Goal: Information Seeking & Learning: Learn about a topic

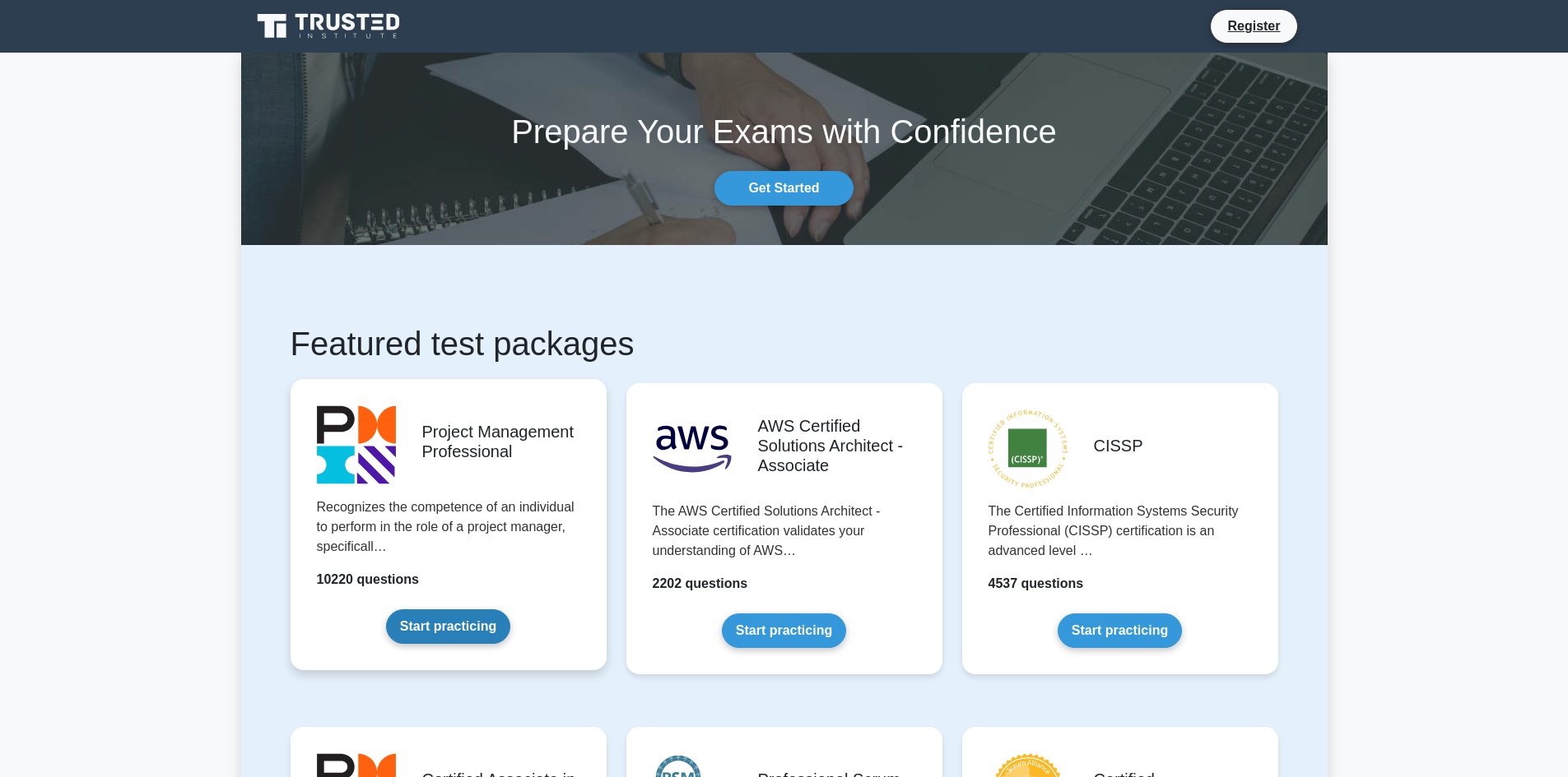
click at [436, 619] on link "Start practicing" at bounding box center [448, 626] width 124 height 34
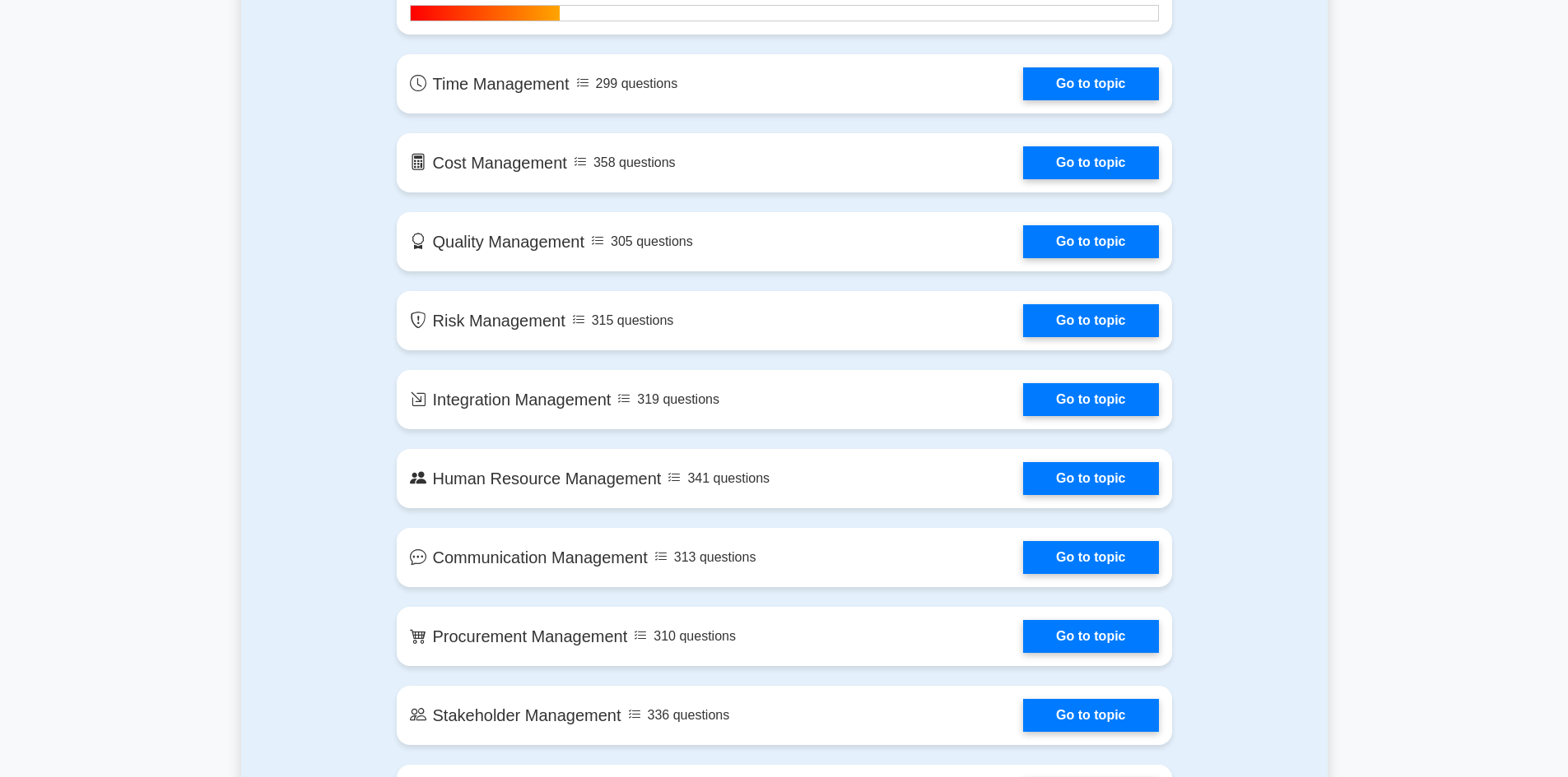
scroll to position [1234, 0]
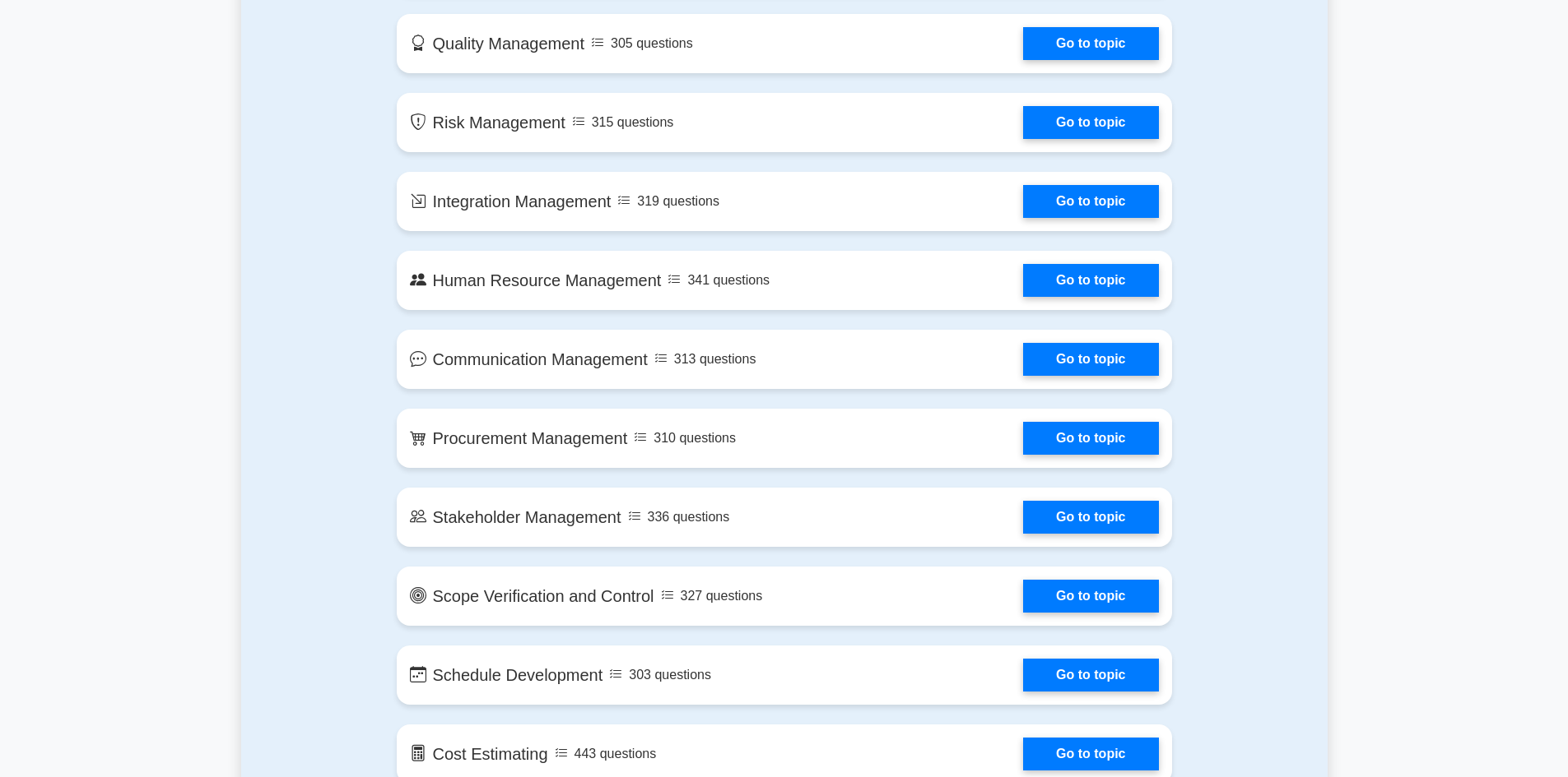
drag, startPoint x: 0, startPoint y: 123, endPoint x: 0, endPoint y: 145, distance: 22.0
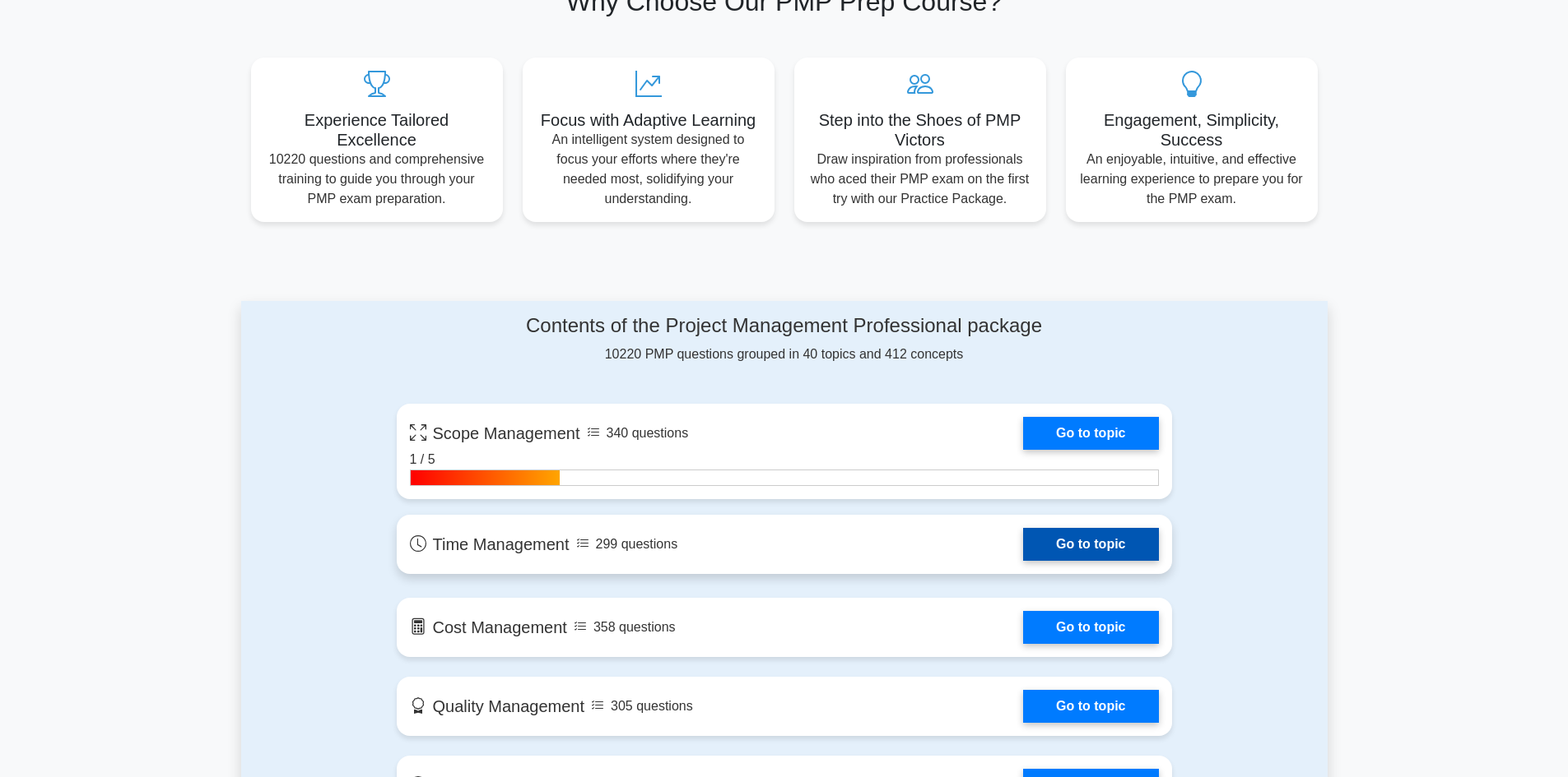
scroll to position [576, 0]
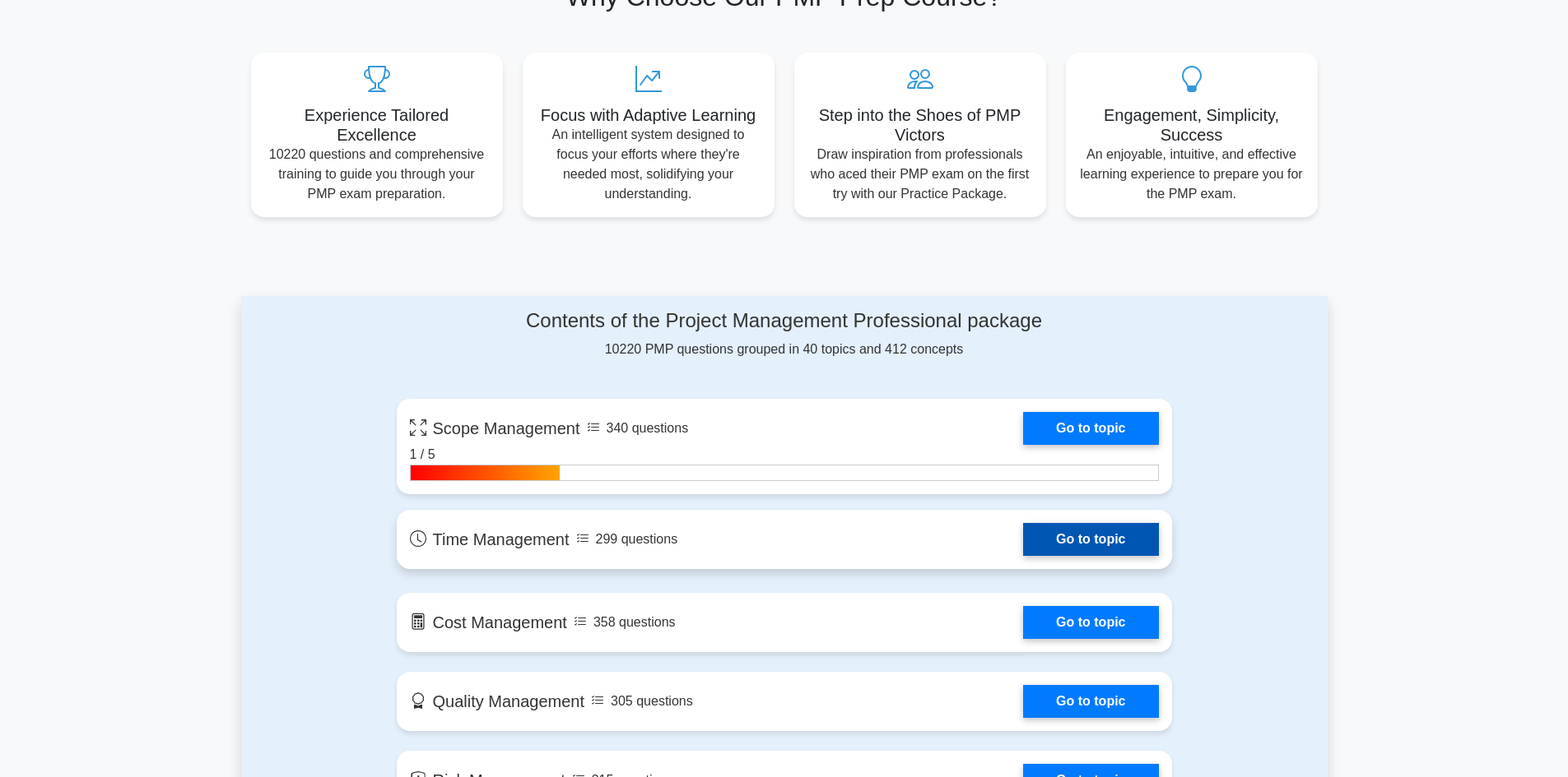
click at [1023, 539] on link "Go to topic" at bounding box center [1090, 540] width 135 height 33
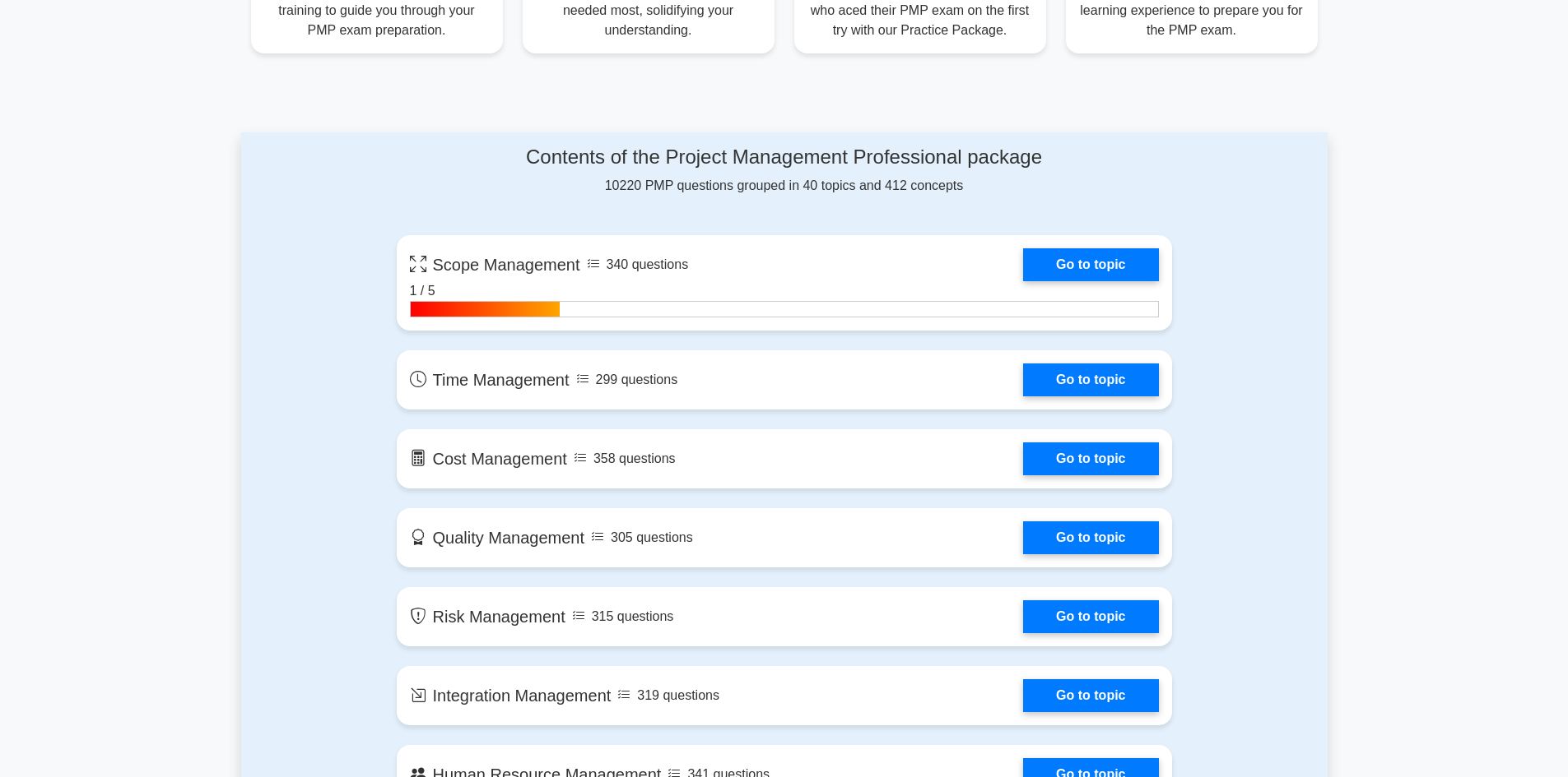
scroll to position [740, 0]
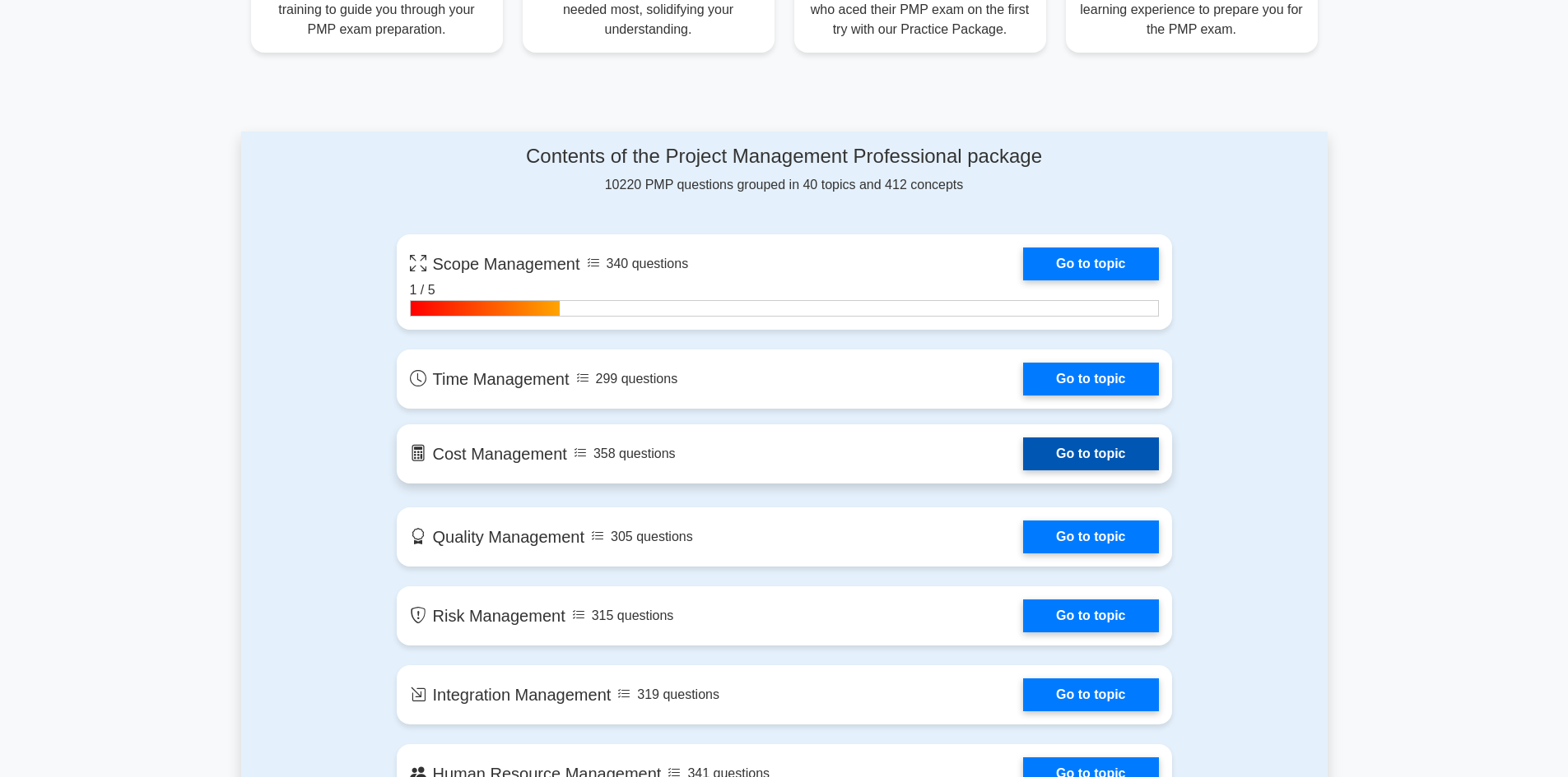
click at [1023, 461] on link "Go to topic" at bounding box center [1090, 455] width 135 height 33
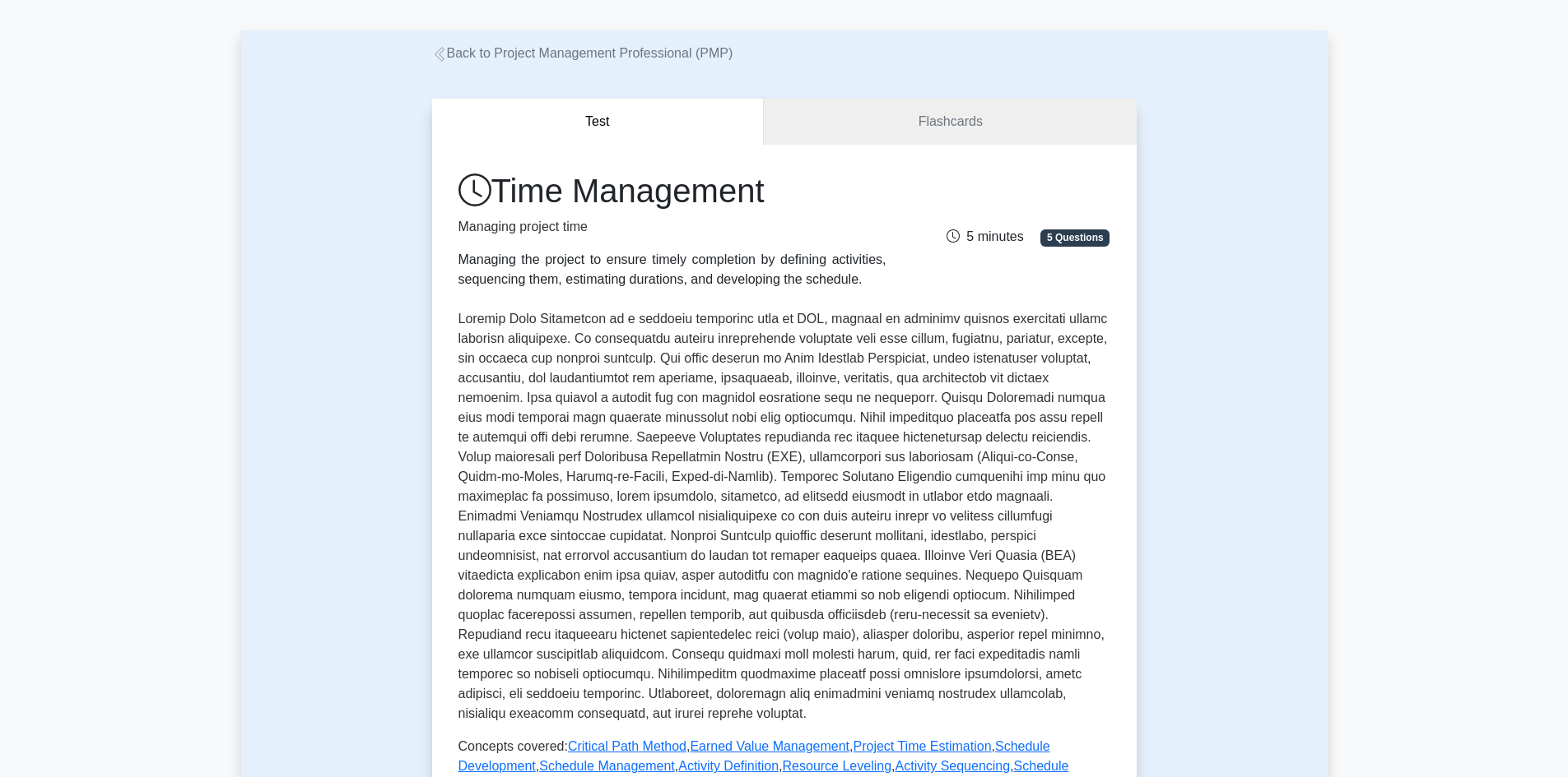
scroll to position [165, 0]
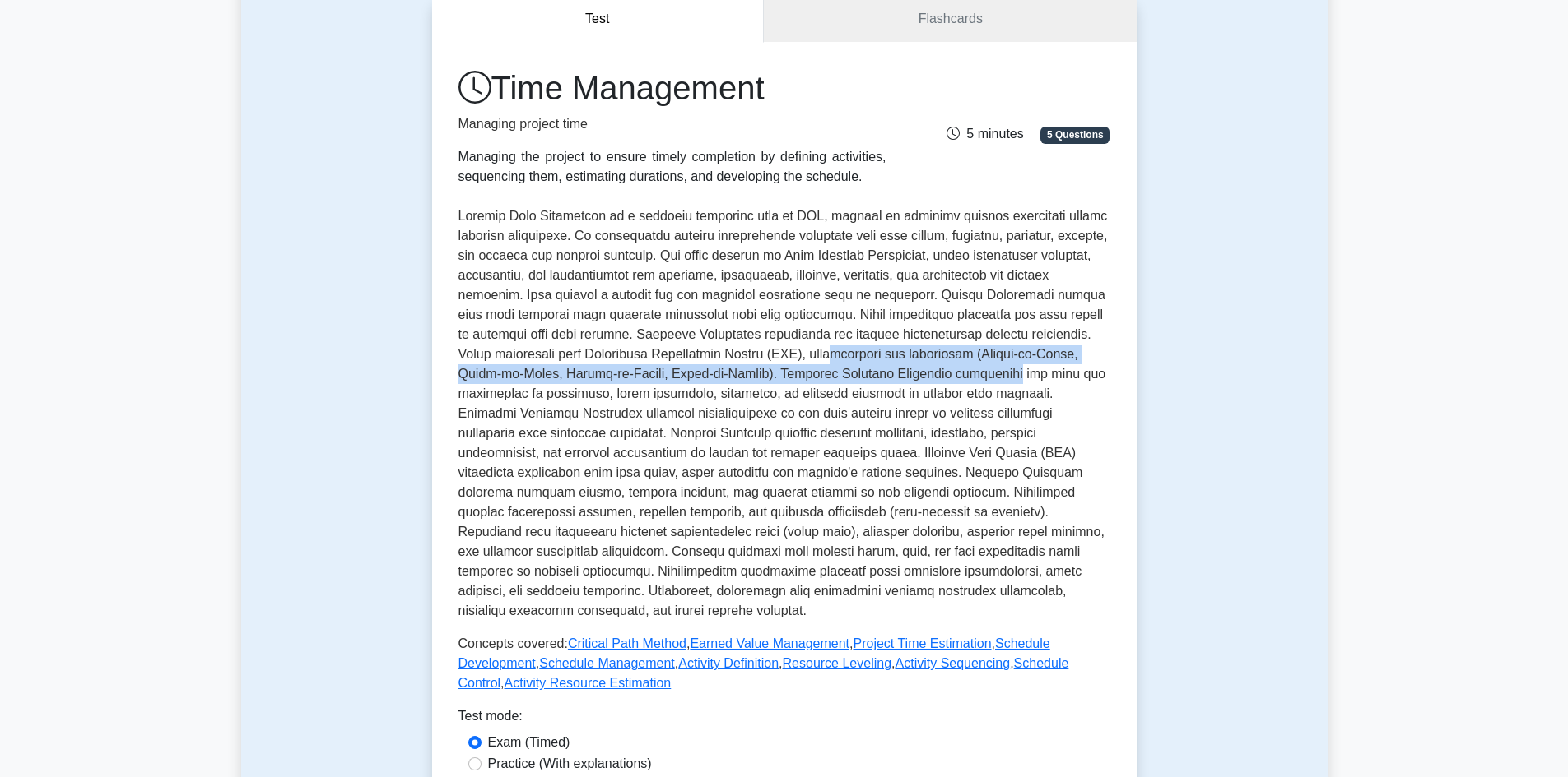
drag, startPoint x: 913, startPoint y: 361, endPoint x: 996, endPoint y: 365, distance: 83.1
click at [996, 365] on p at bounding box center [784, 413] width 652 height 414
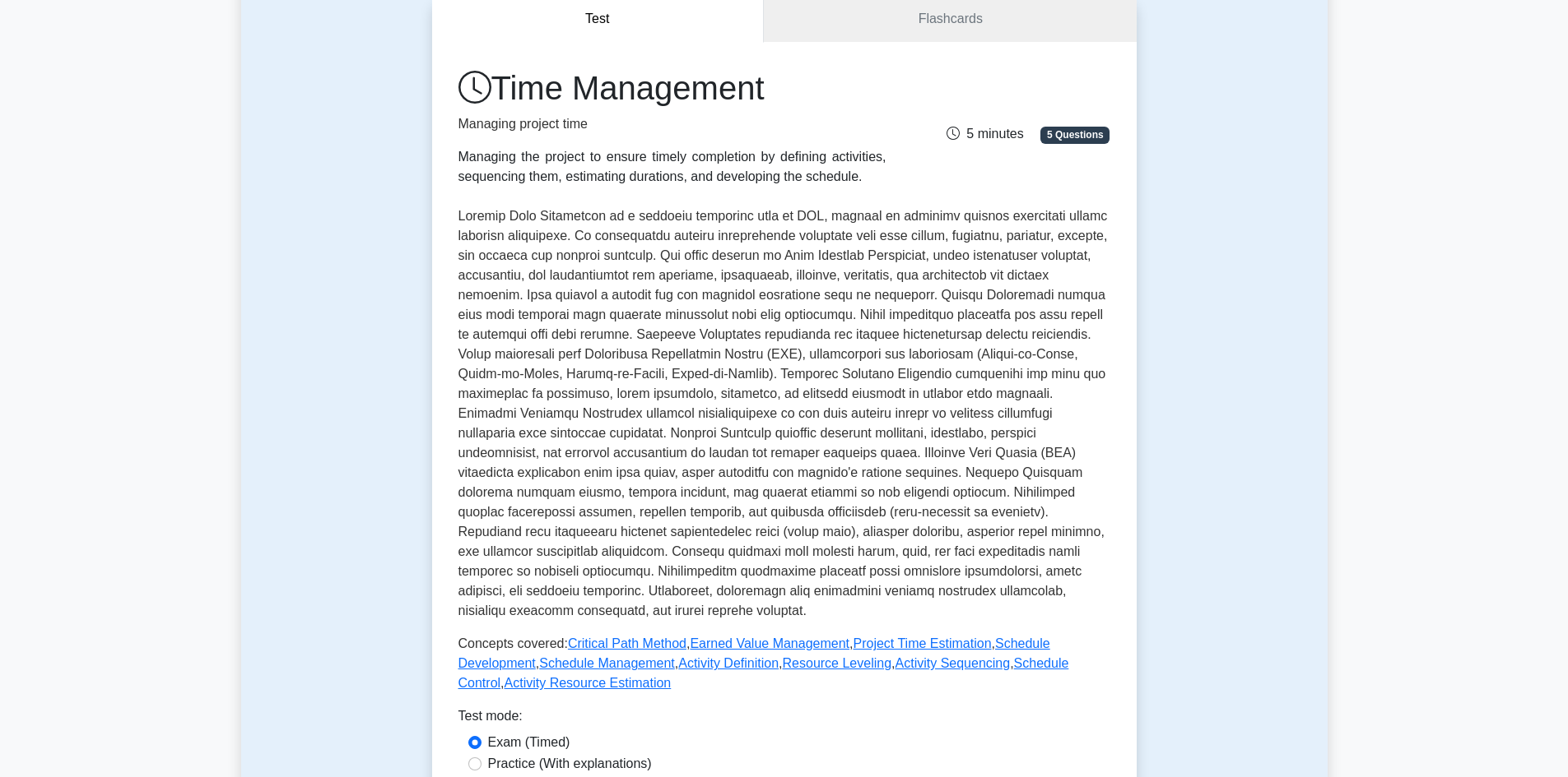
click at [722, 429] on p at bounding box center [784, 413] width 652 height 414
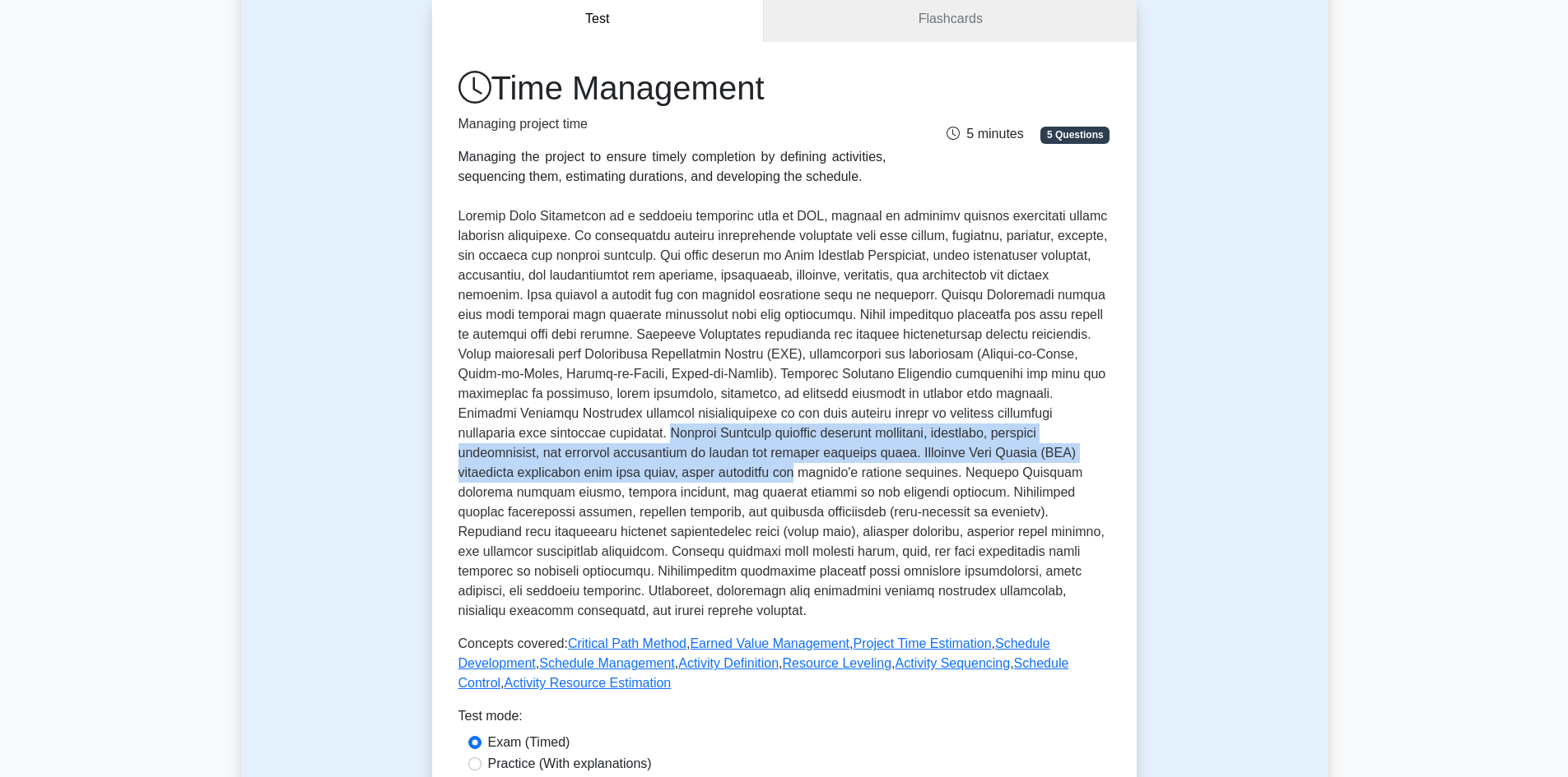
drag, startPoint x: 581, startPoint y: 429, endPoint x: 636, endPoint y: 479, distance: 74.3
click at [636, 479] on p at bounding box center [784, 413] width 652 height 414
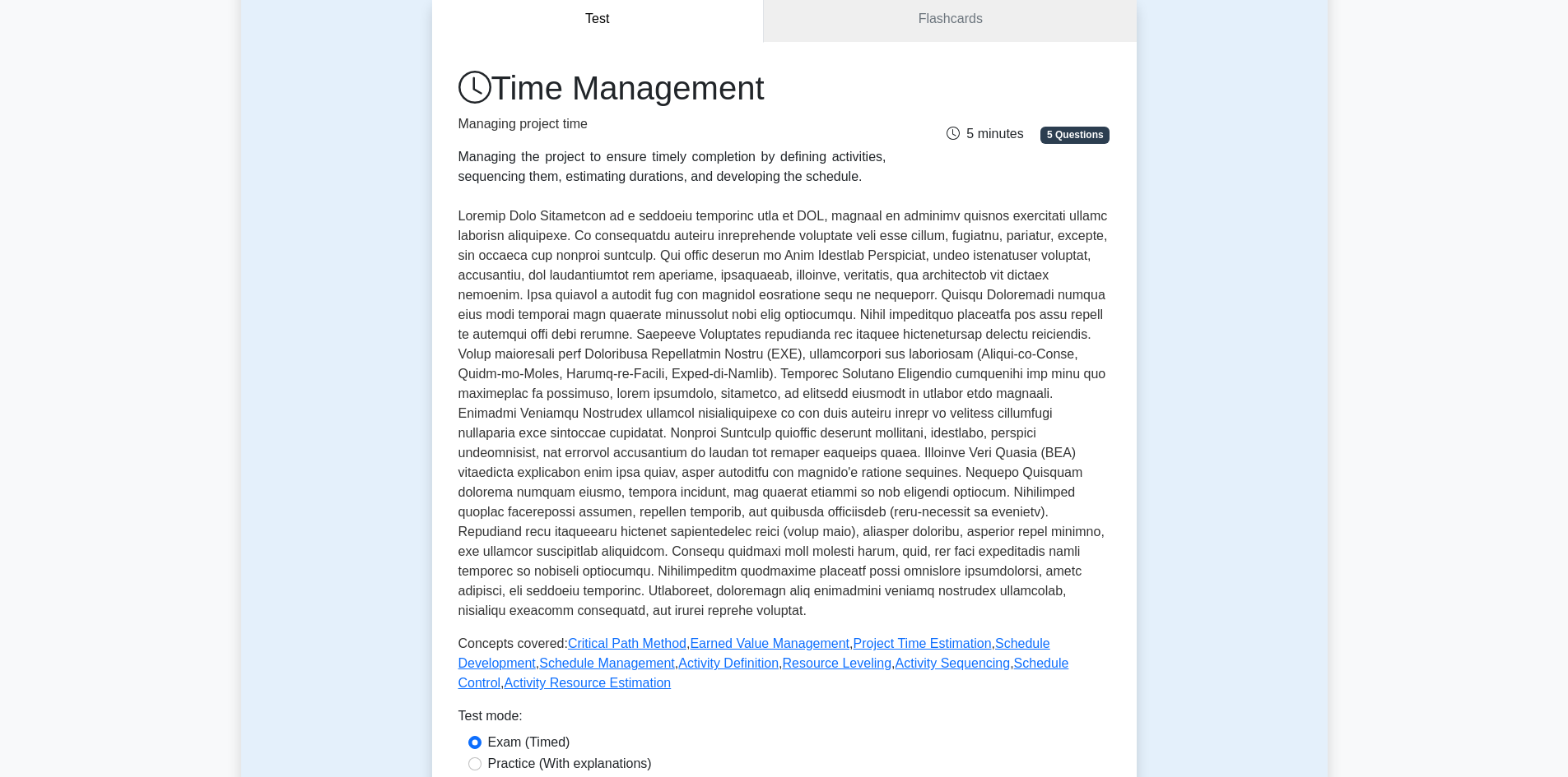
click at [671, 476] on p at bounding box center [784, 413] width 652 height 414
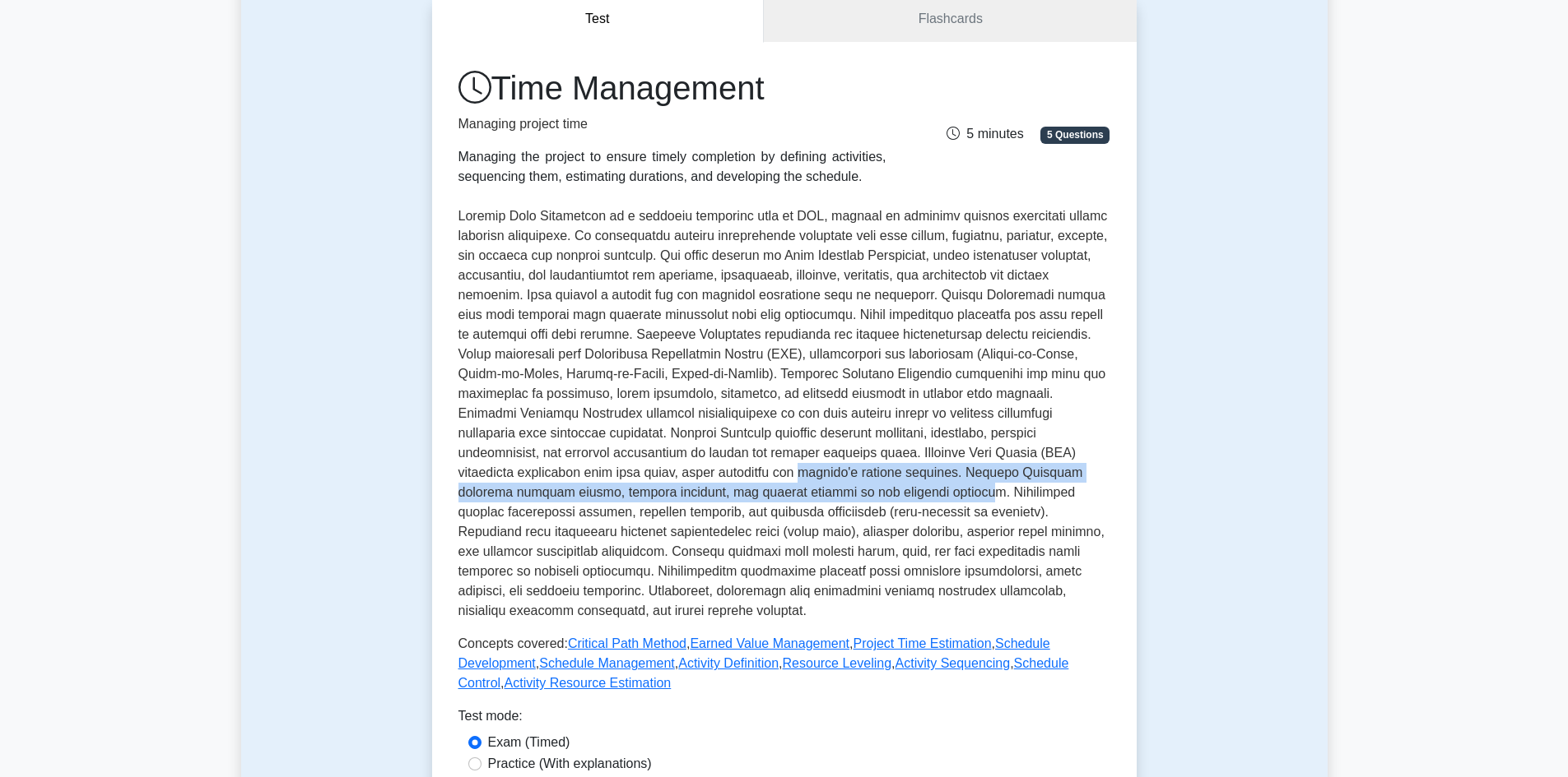
drag, startPoint x: 642, startPoint y: 476, endPoint x: 779, endPoint y: 485, distance: 137.3
click at [779, 485] on p at bounding box center [784, 413] width 652 height 414
click at [824, 473] on p at bounding box center [784, 413] width 652 height 414
click at [805, 472] on p at bounding box center [784, 413] width 652 height 414
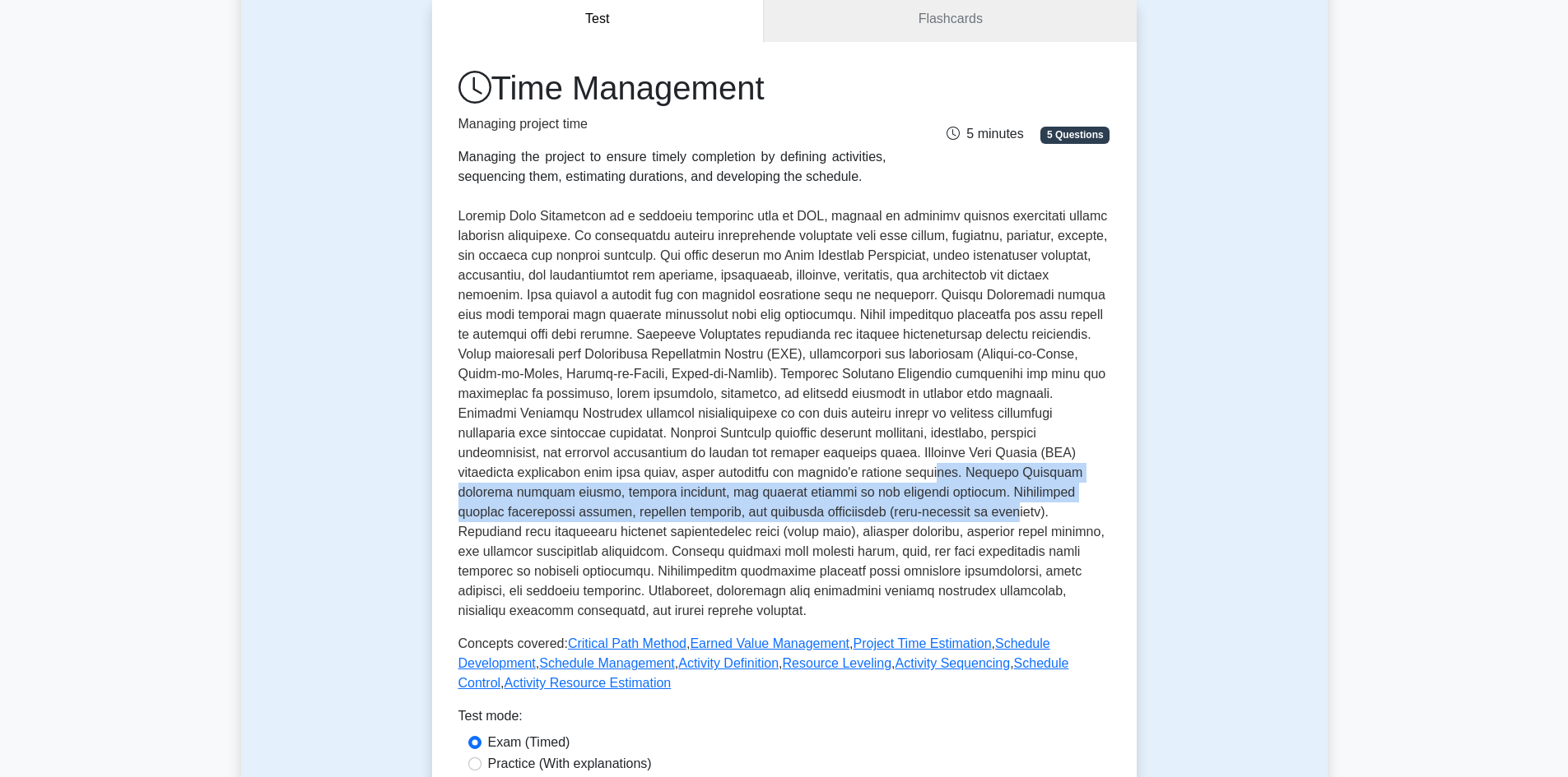
drag, startPoint x: 784, startPoint y: 476, endPoint x: 784, endPoint y: 516, distance: 40.0
click at [784, 516] on p at bounding box center [784, 413] width 652 height 414
click at [803, 502] on p at bounding box center [784, 413] width 652 height 414
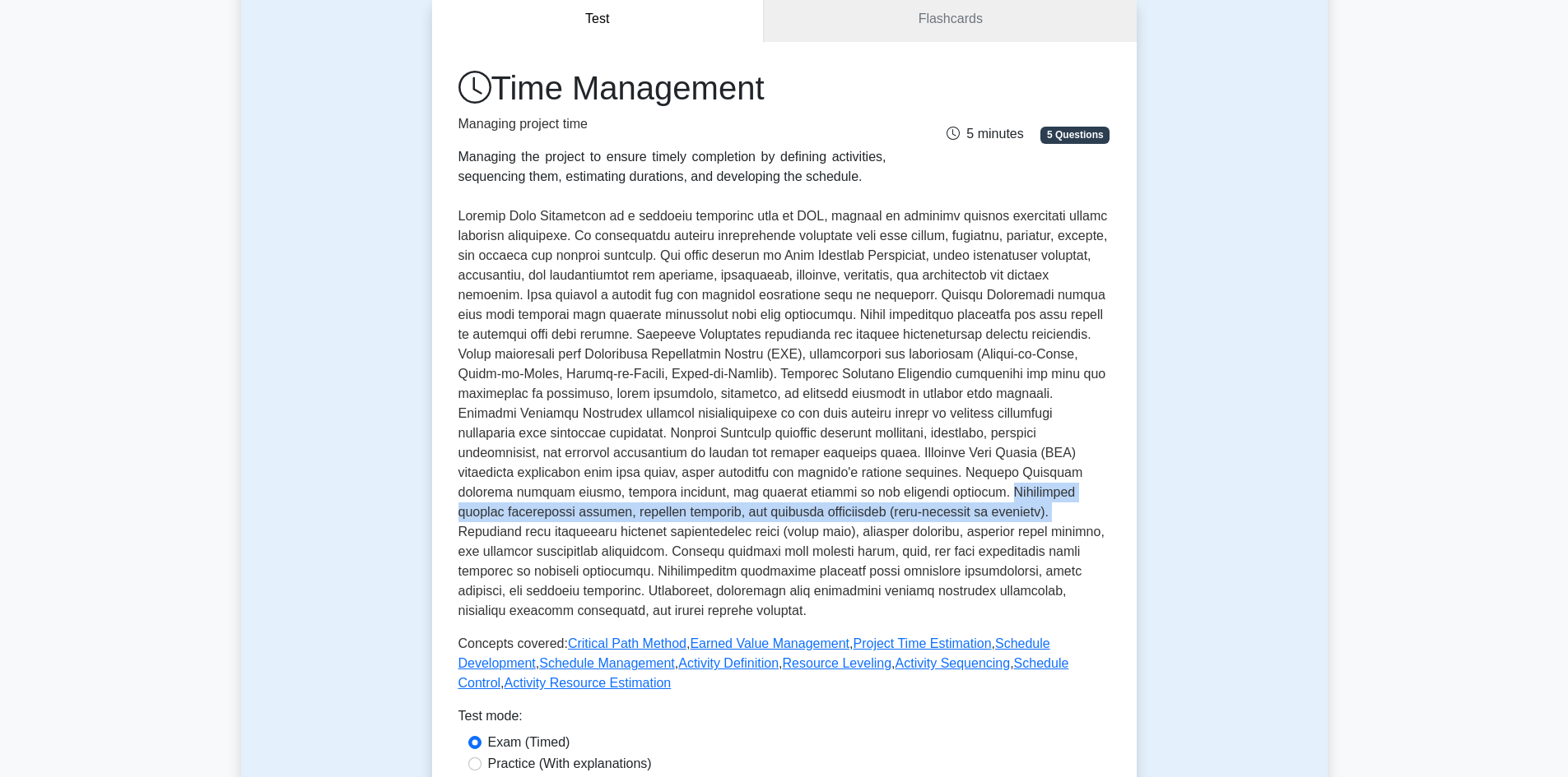
drag, startPoint x: 795, startPoint y: 491, endPoint x: 828, endPoint y: 519, distance: 43.3
click at [826, 519] on p at bounding box center [784, 413] width 652 height 414
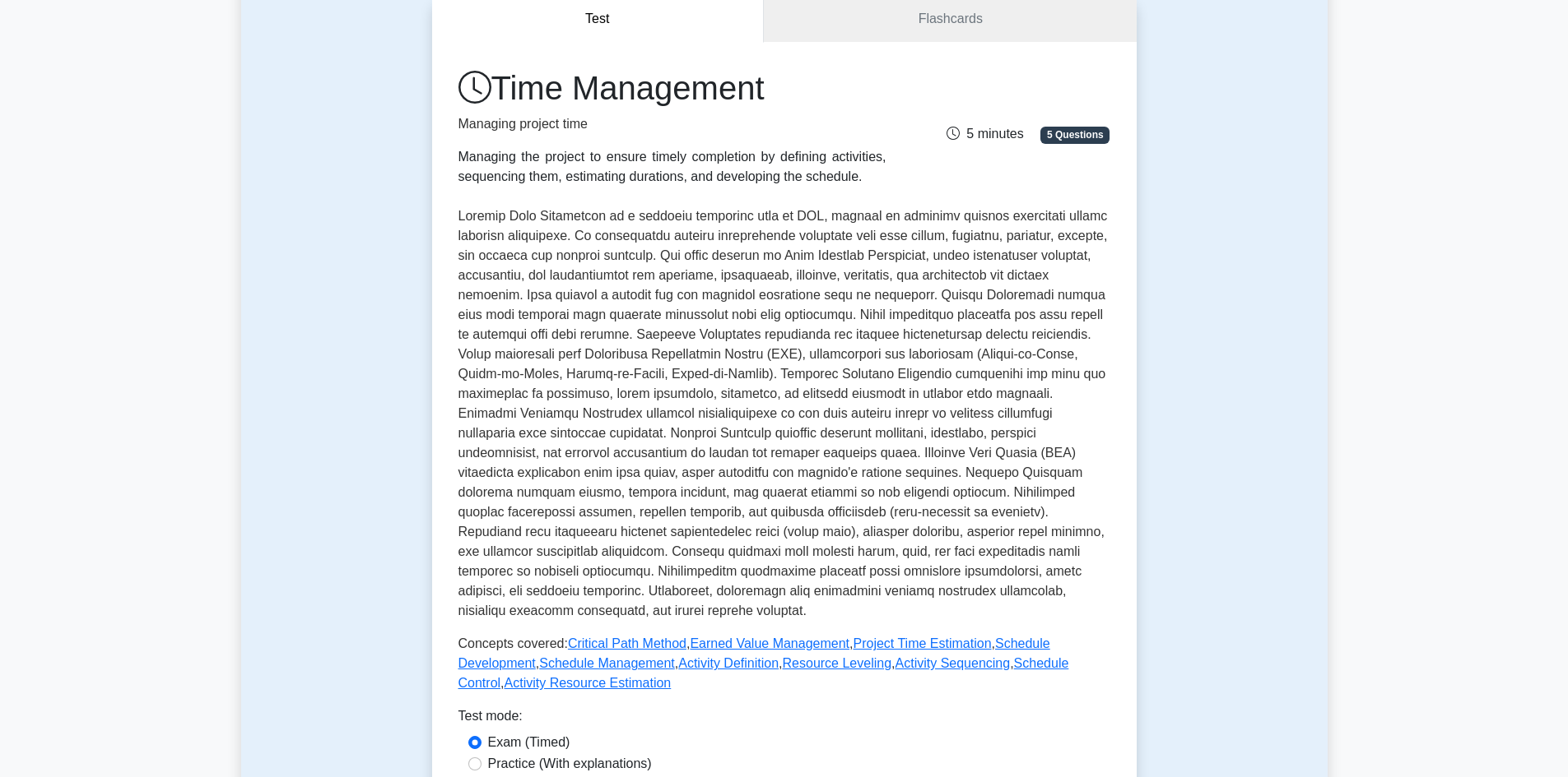
drag, startPoint x: 845, startPoint y: 512, endPoint x: 875, endPoint y: 517, distance: 30.4
click at [846, 512] on p at bounding box center [784, 413] width 652 height 414
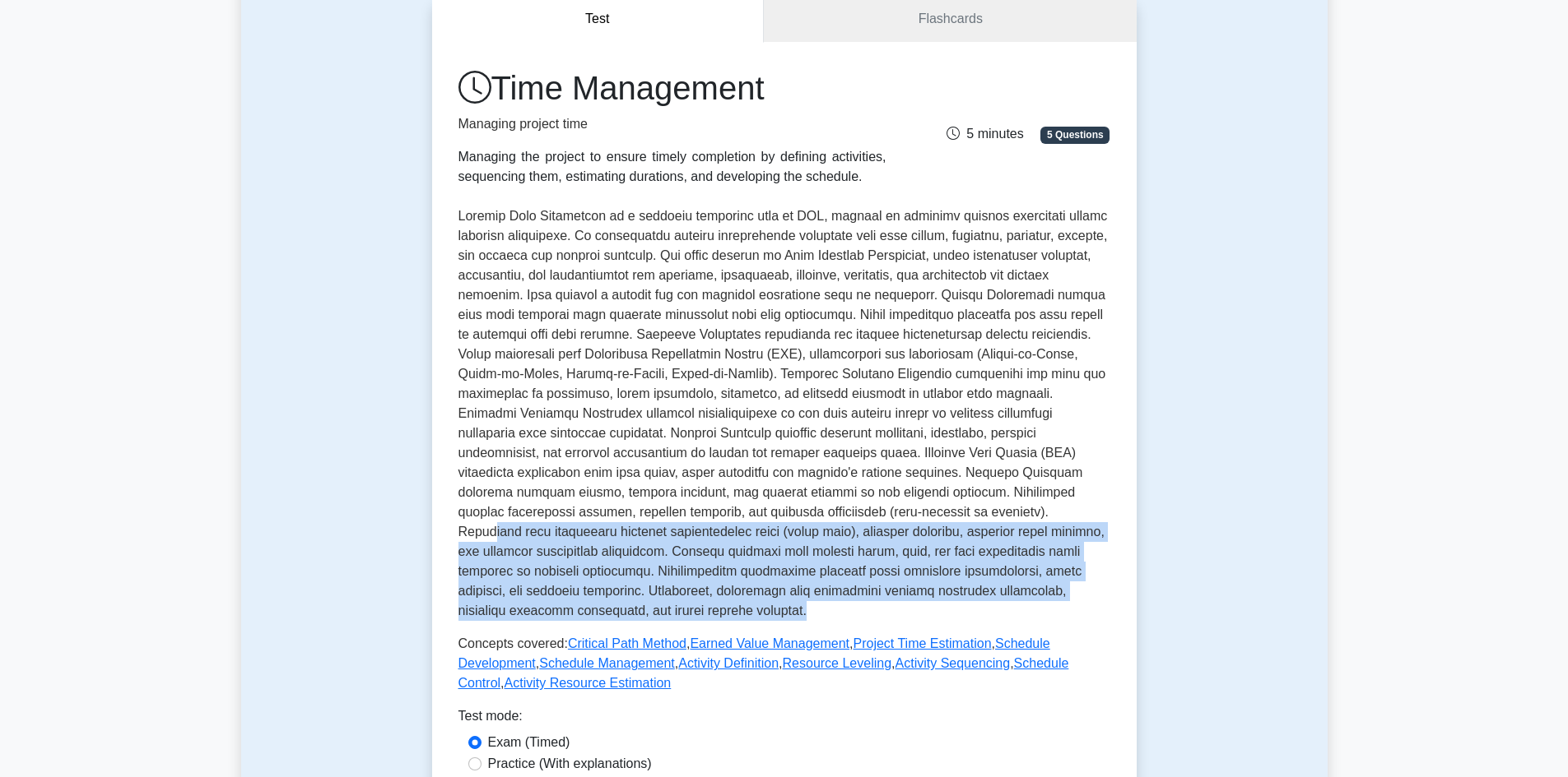
drag, startPoint x: 848, startPoint y: 512, endPoint x: 875, endPoint y: 611, distance: 102.6
click at [1062, 611] on p at bounding box center [784, 413] width 652 height 414
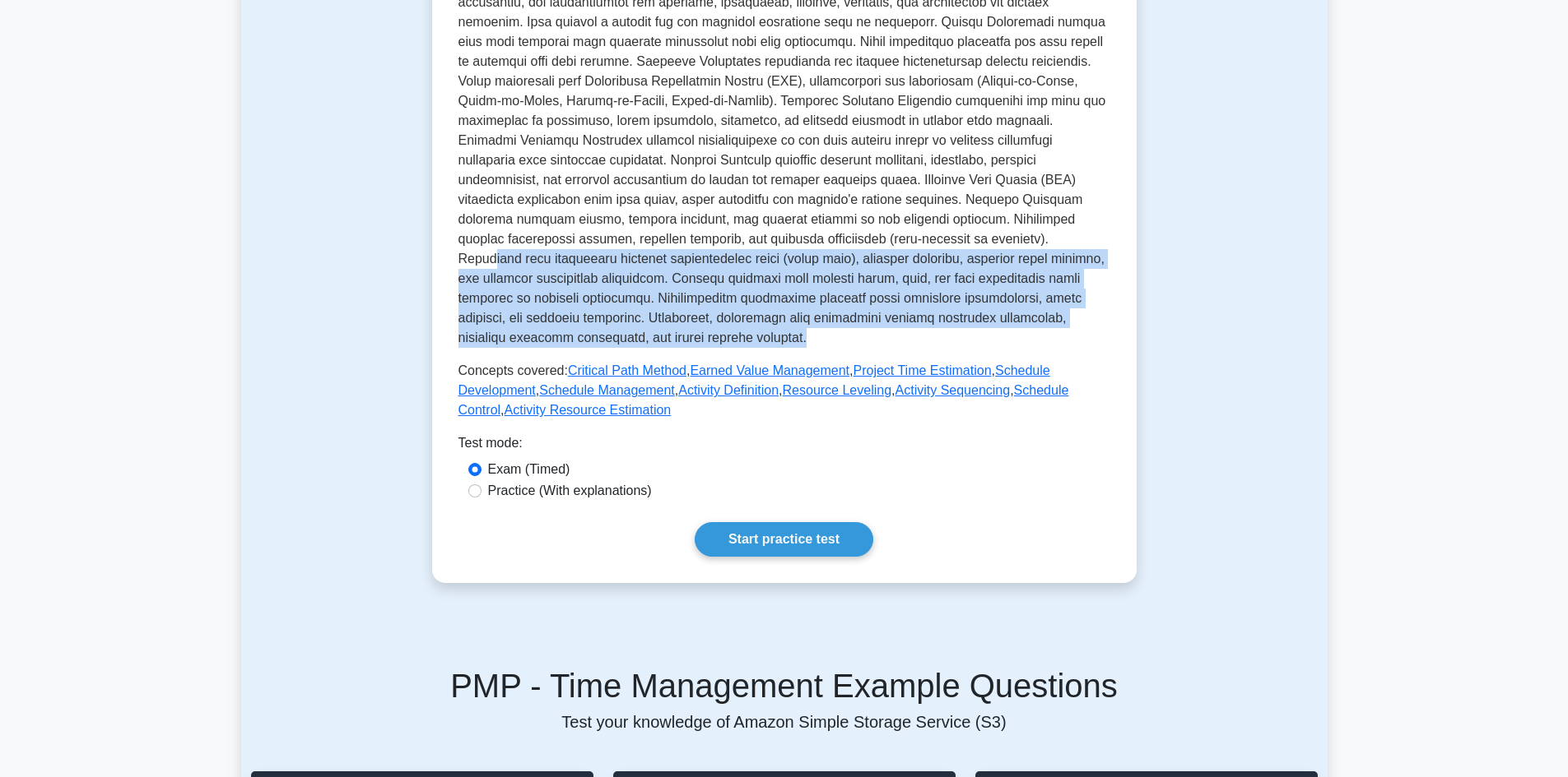
scroll to position [493, 0]
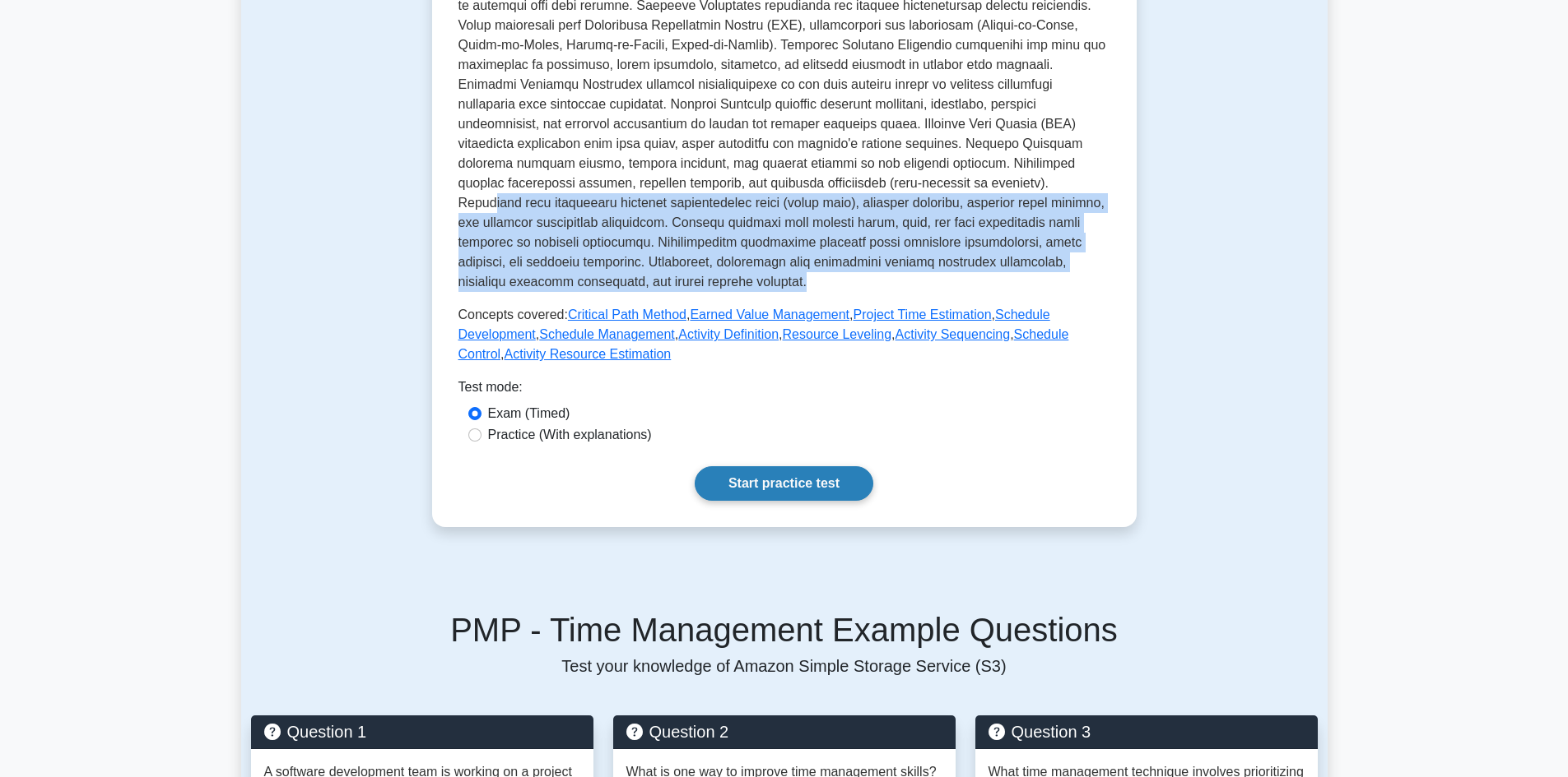
click at [861, 488] on link "Start practice test" at bounding box center [784, 483] width 179 height 34
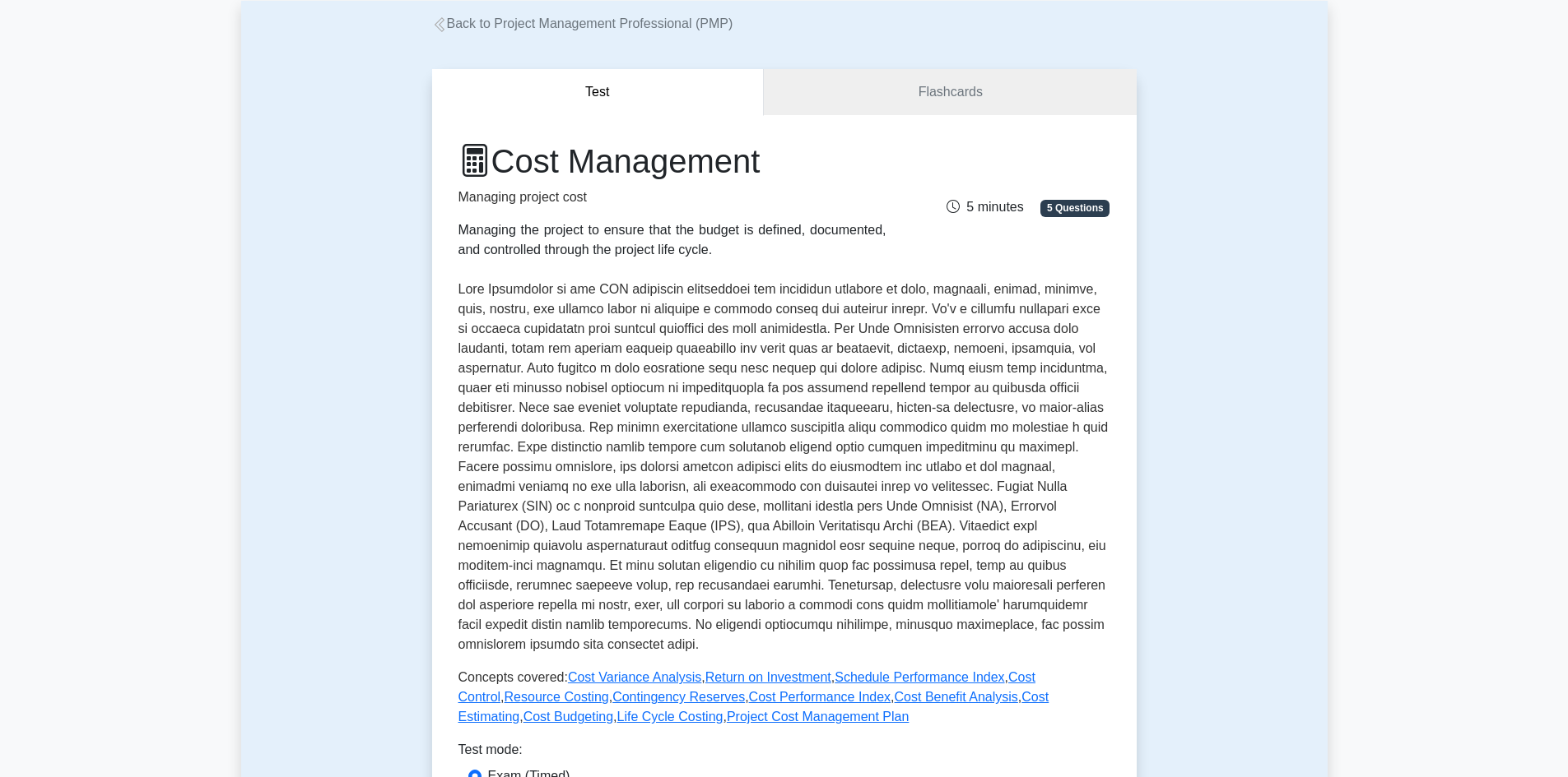
scroll to position [247, 0]
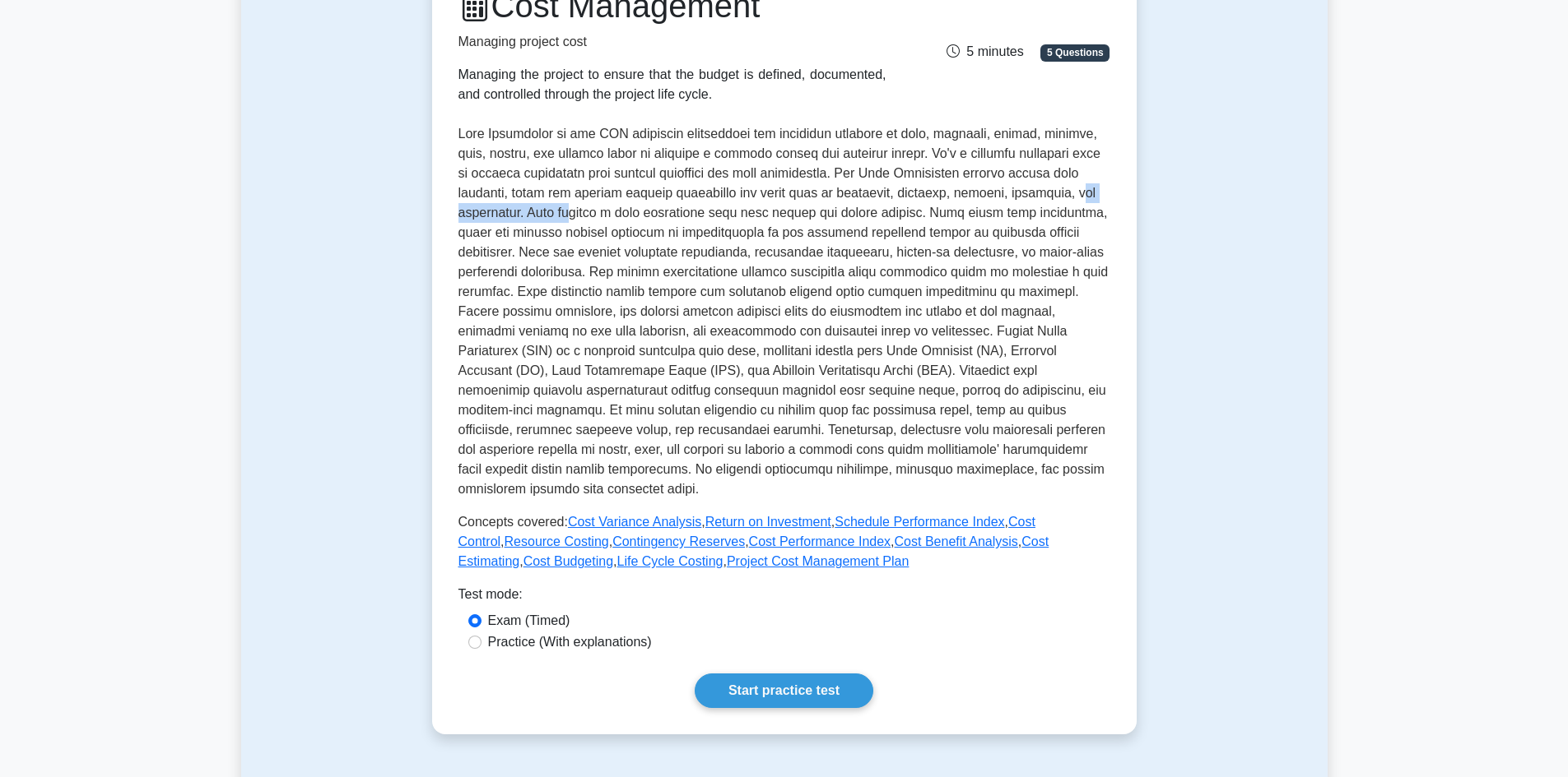
drag, startPoint x: 615, startPoint y: 222, endPoint x: 718, endPoint y: 221, distance: 103.0
click at [718, 221] on p at bounding box center [784, 312] width 652 height 375
drag, startPoint x: 763, startPoint y: 217, endPoint x: 1103, endPoint y: 223, distance: 340.1
click at [1103, 223] on p at bounding box center [784, 312] width 652 height 375
drag, startPoint x: 458, startPoint y: 236, endPoint x: 627, endPoint y: 234, distance: 169.0
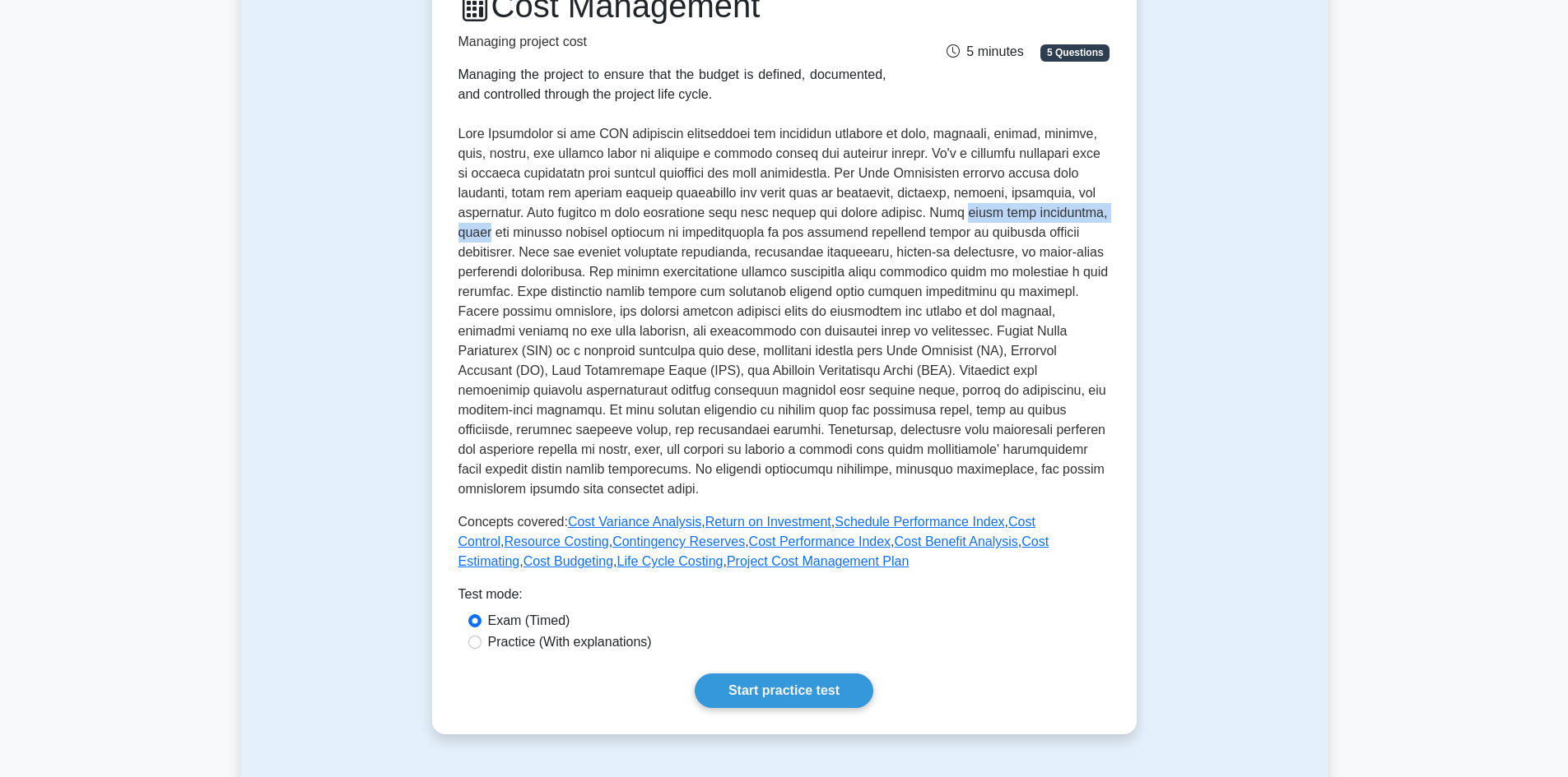
click at [627, 234] on p at bounding box center [784, 312] width 652 height 375
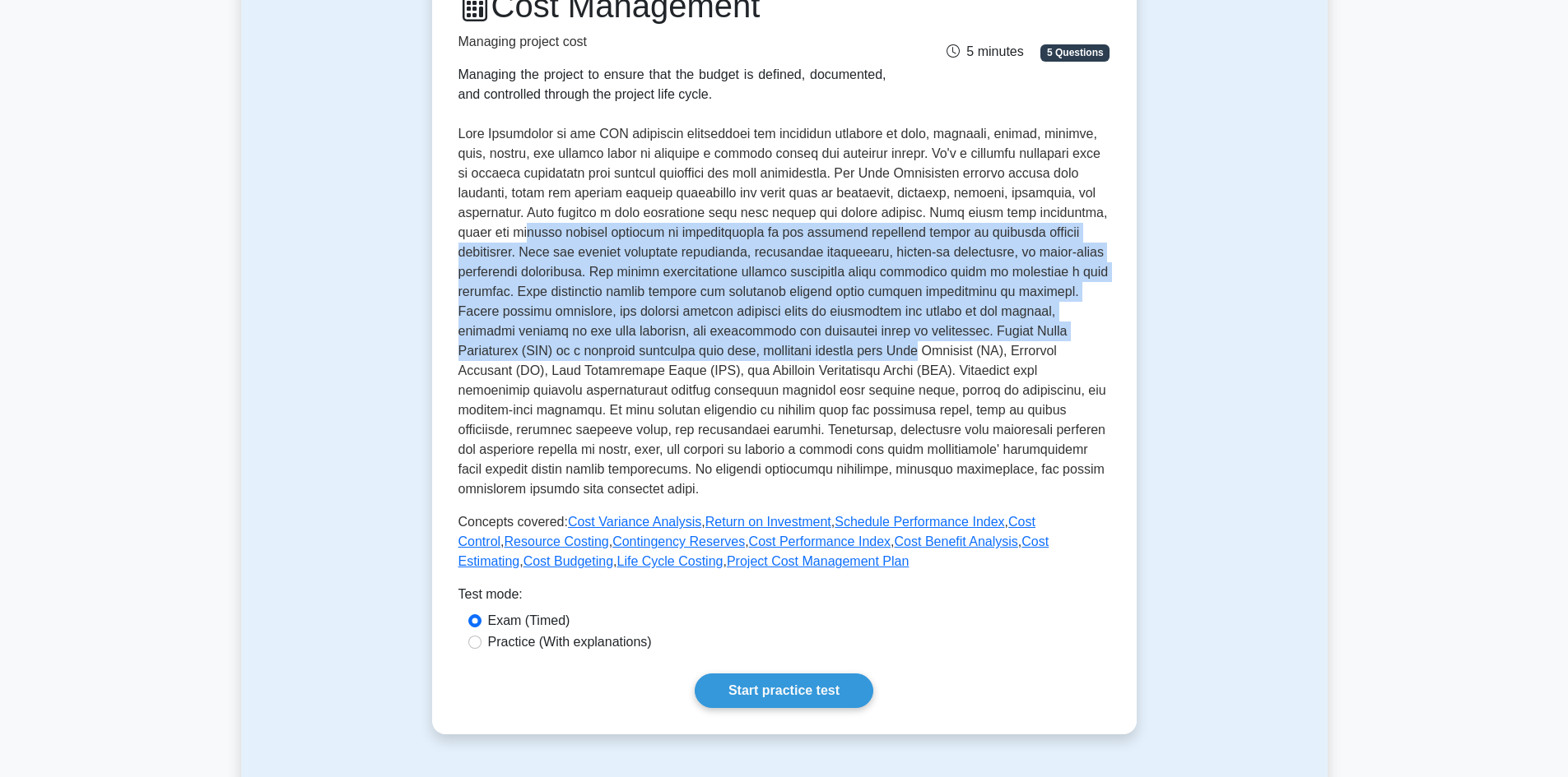
drag, startPoint x: 671, startPoint y: 231, endPoint x: 1101, endPoint y: 360, distance: 448.9
click at [1101, 360] on p at bounding box center [784, 312] width 652 height 375
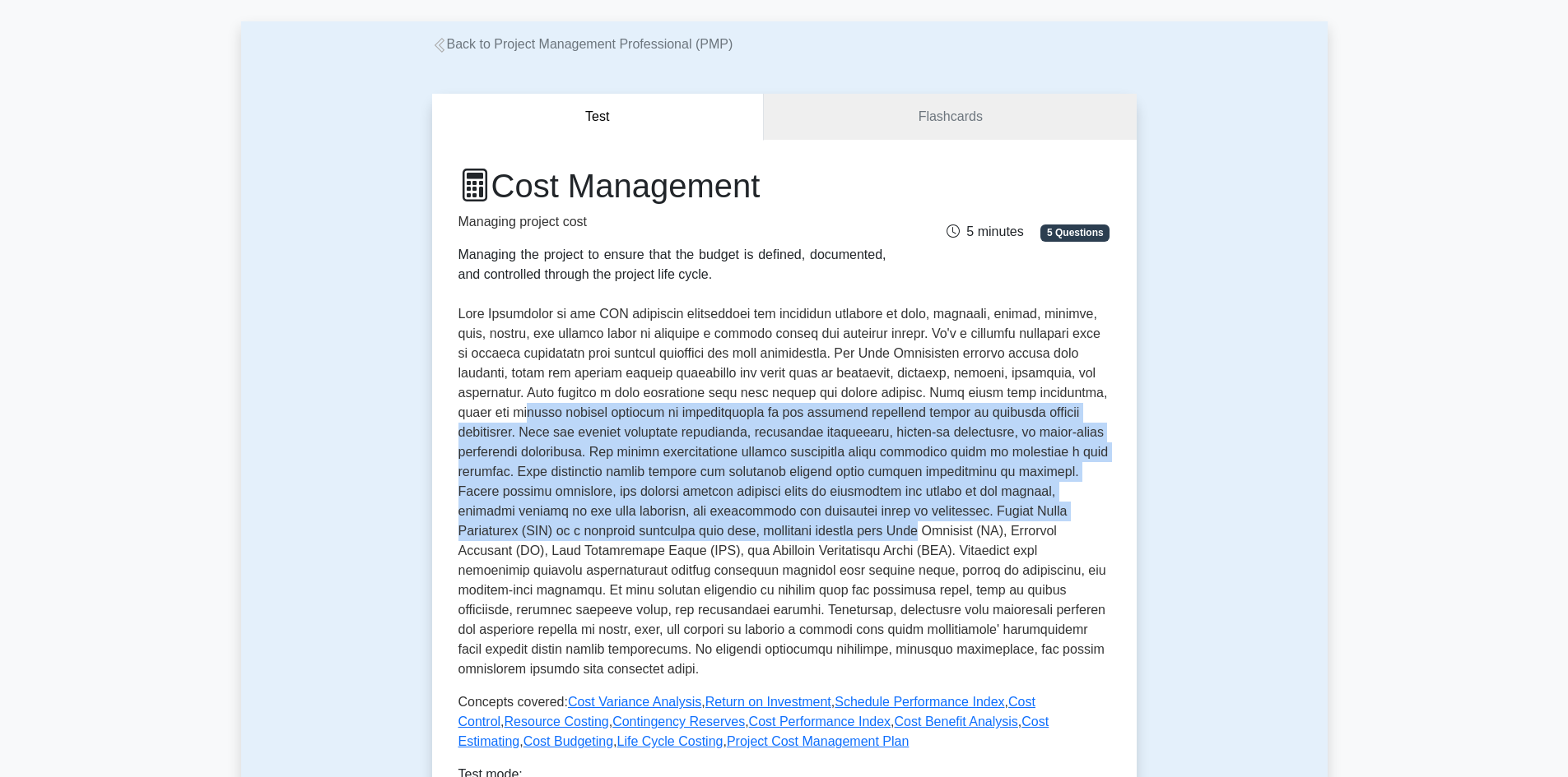
scroll to position [0, 0]
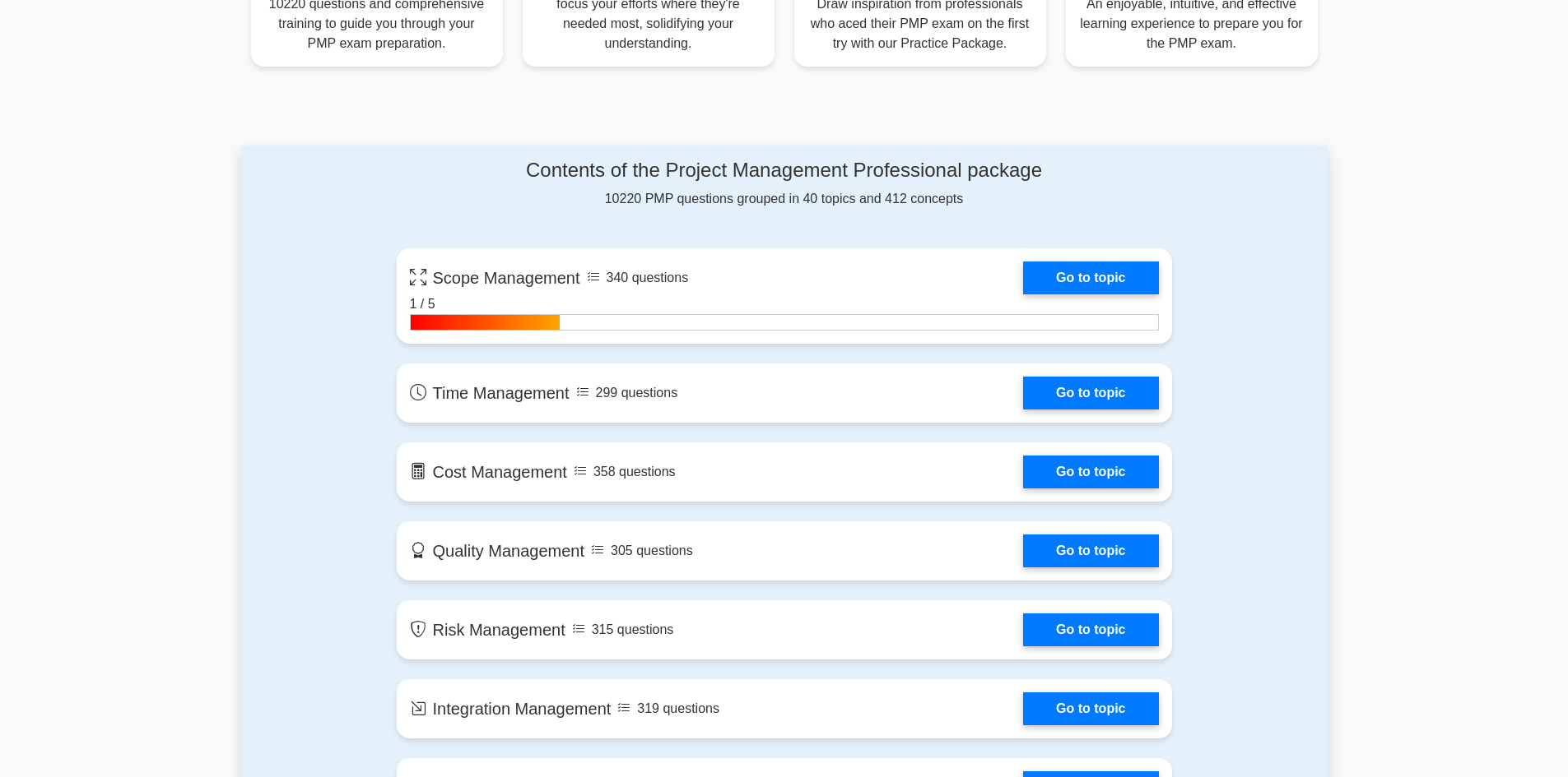
scroll to position [740, 0]
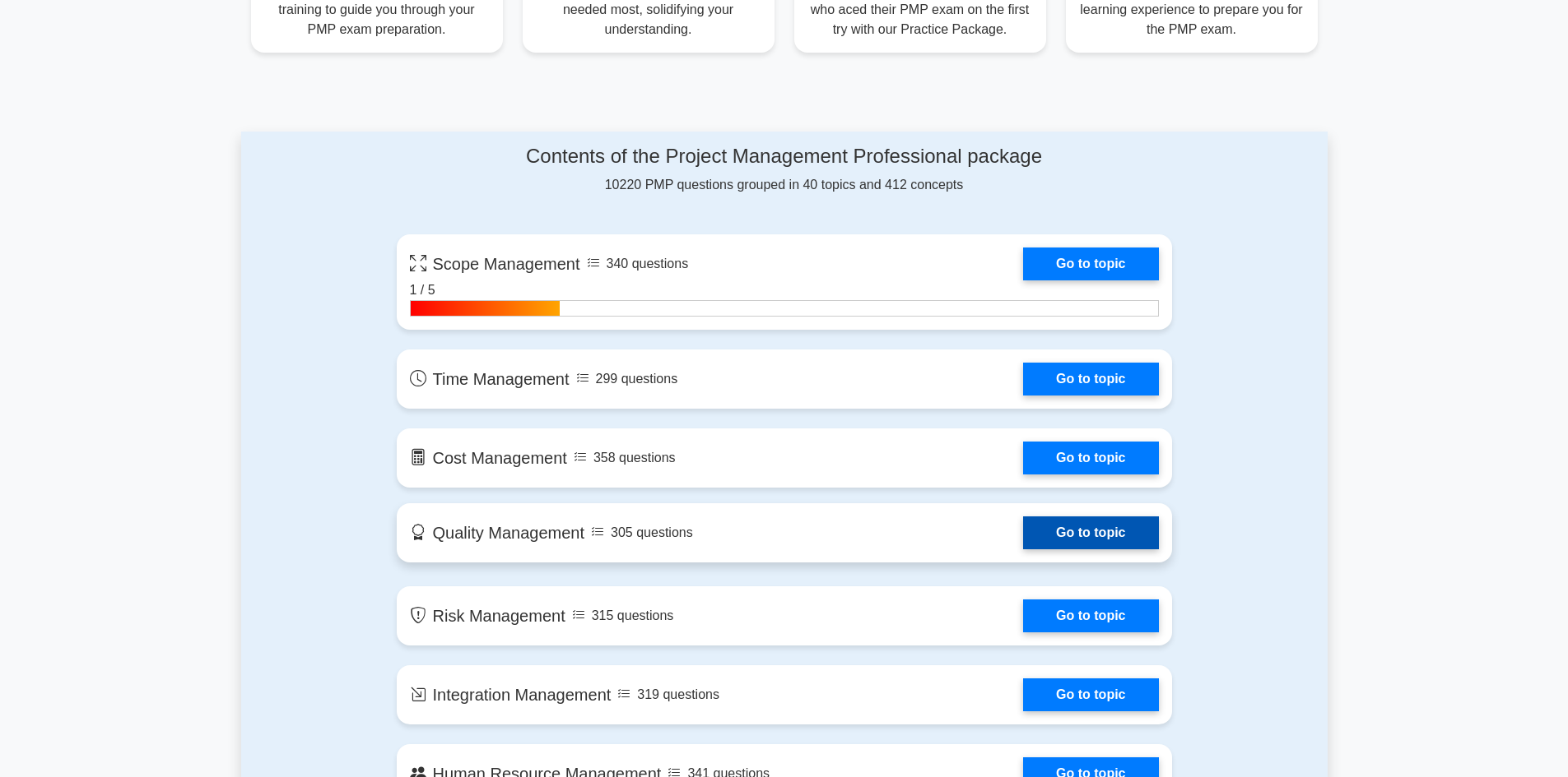
click at [1059, 527] on link "Go to topic" at bounding box center [1090, 533] width 135 height 33
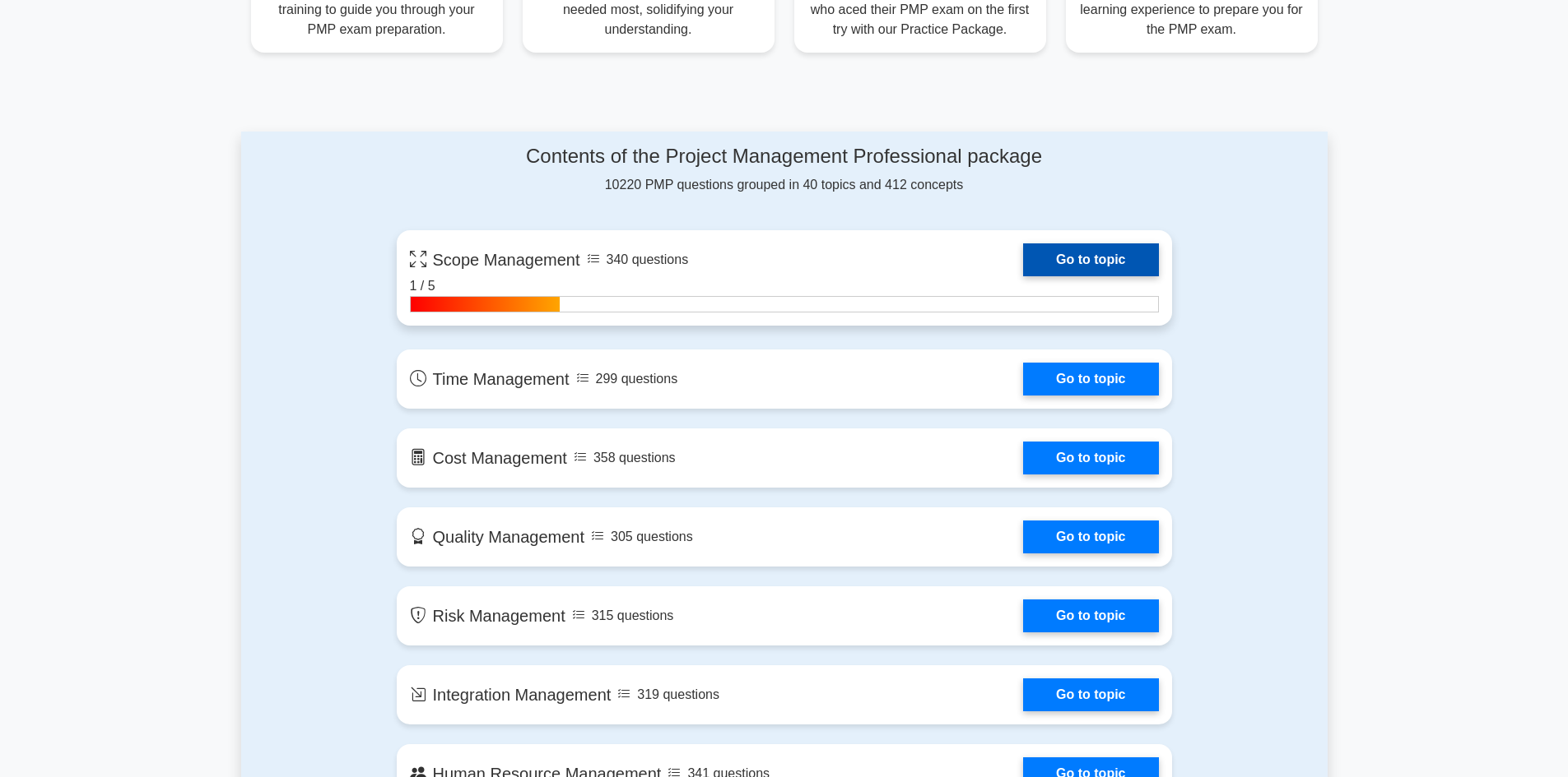
click at [1081, 265] on link "Go to topic" at bounding box center [1090, 260] width 135 height 33
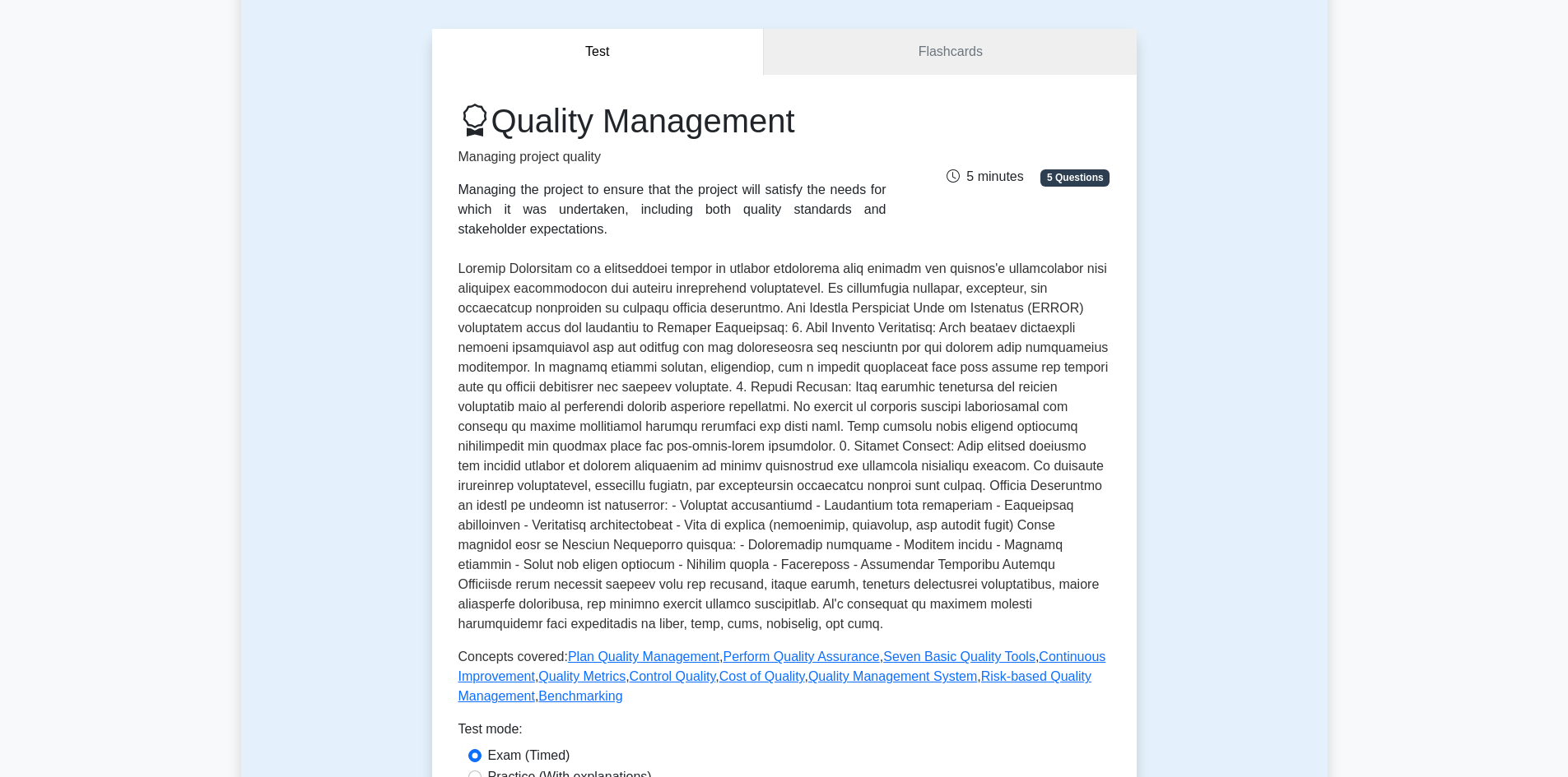
scroll to position [165, 0]
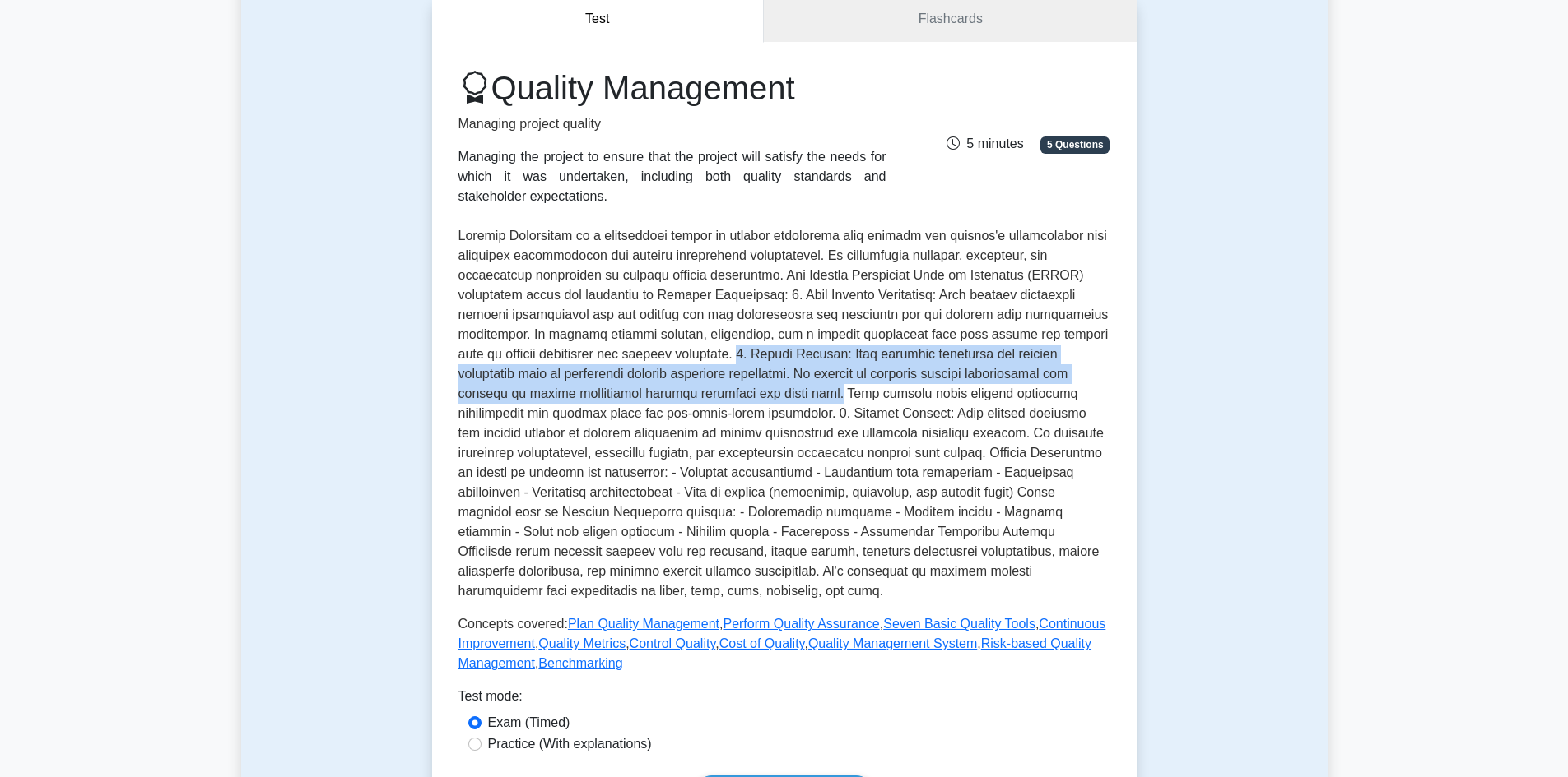
drag, startPoint x: 705, startPoint y: 355, endPoint x: 721, endPoint y: 402, distance: 49.6
click at [721, 402] on p at bounding box center [784, 413] width 652 height 375
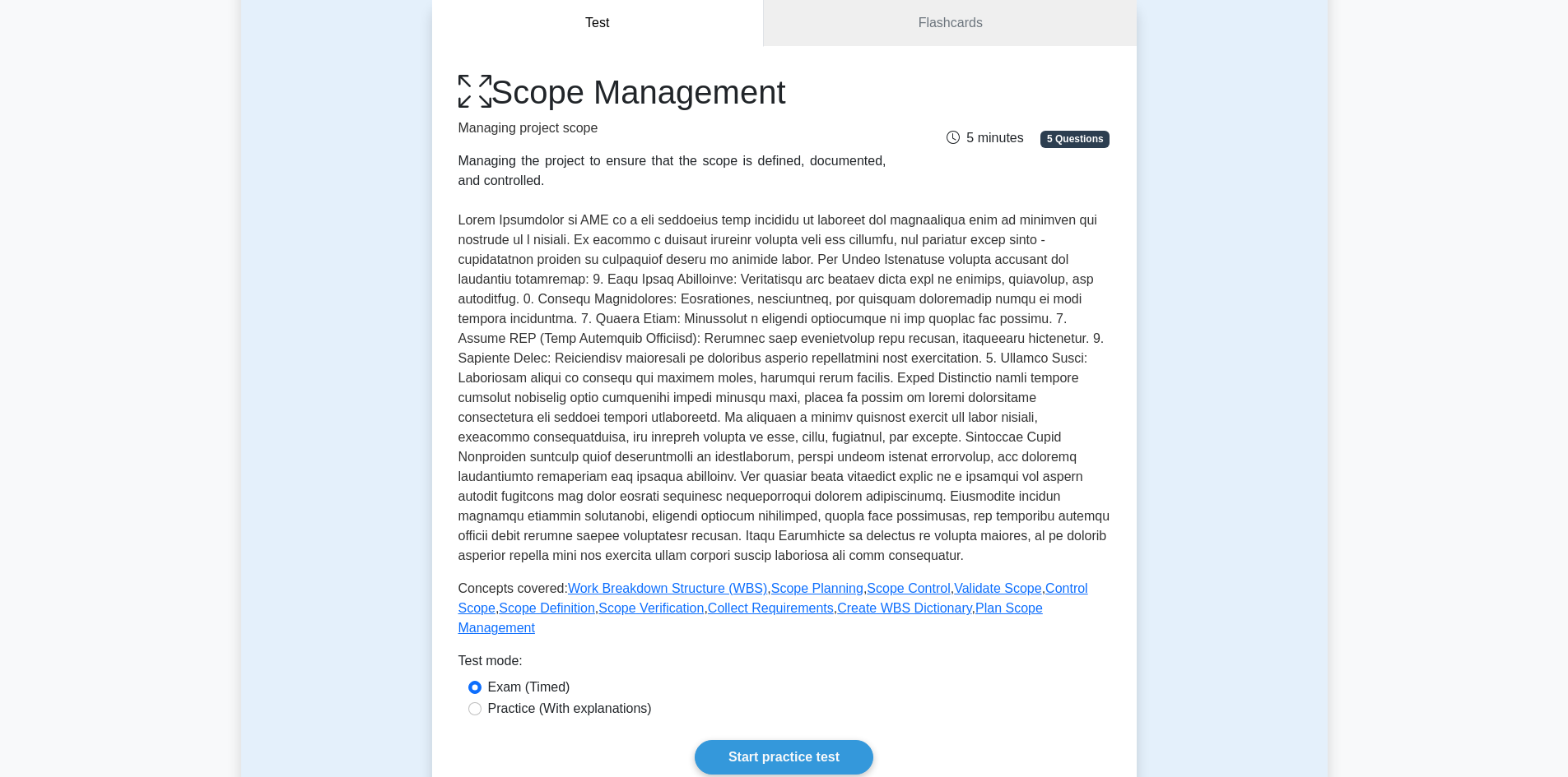
scroll to position [165, 0]
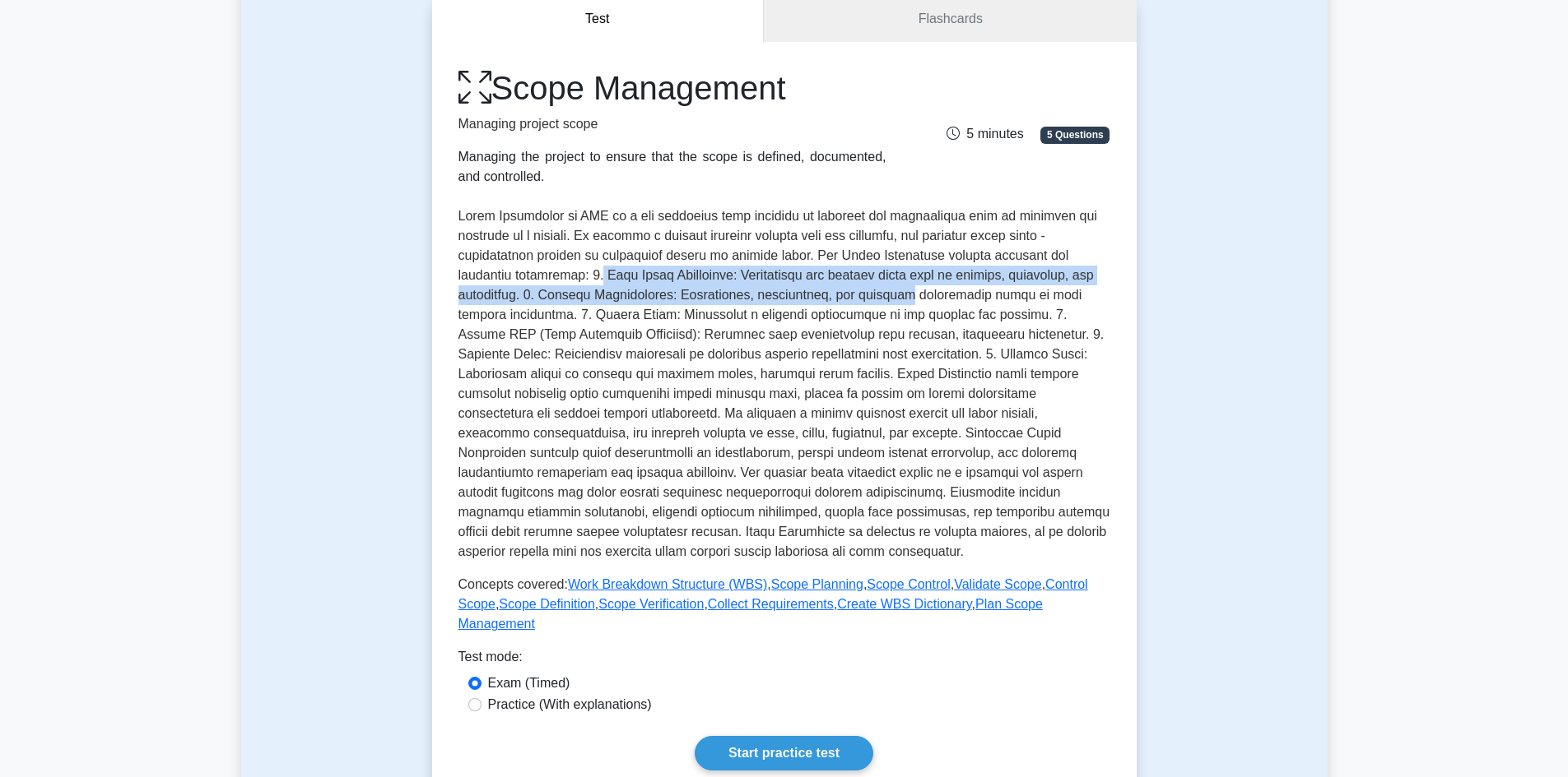
drag, startPoint x: 600, startPoint y: 272, endPoint x: 934, endPoint y: 291, distance: 334.5
click at [935, 292] on p at bounding box center [784, 385] width 652 height 356
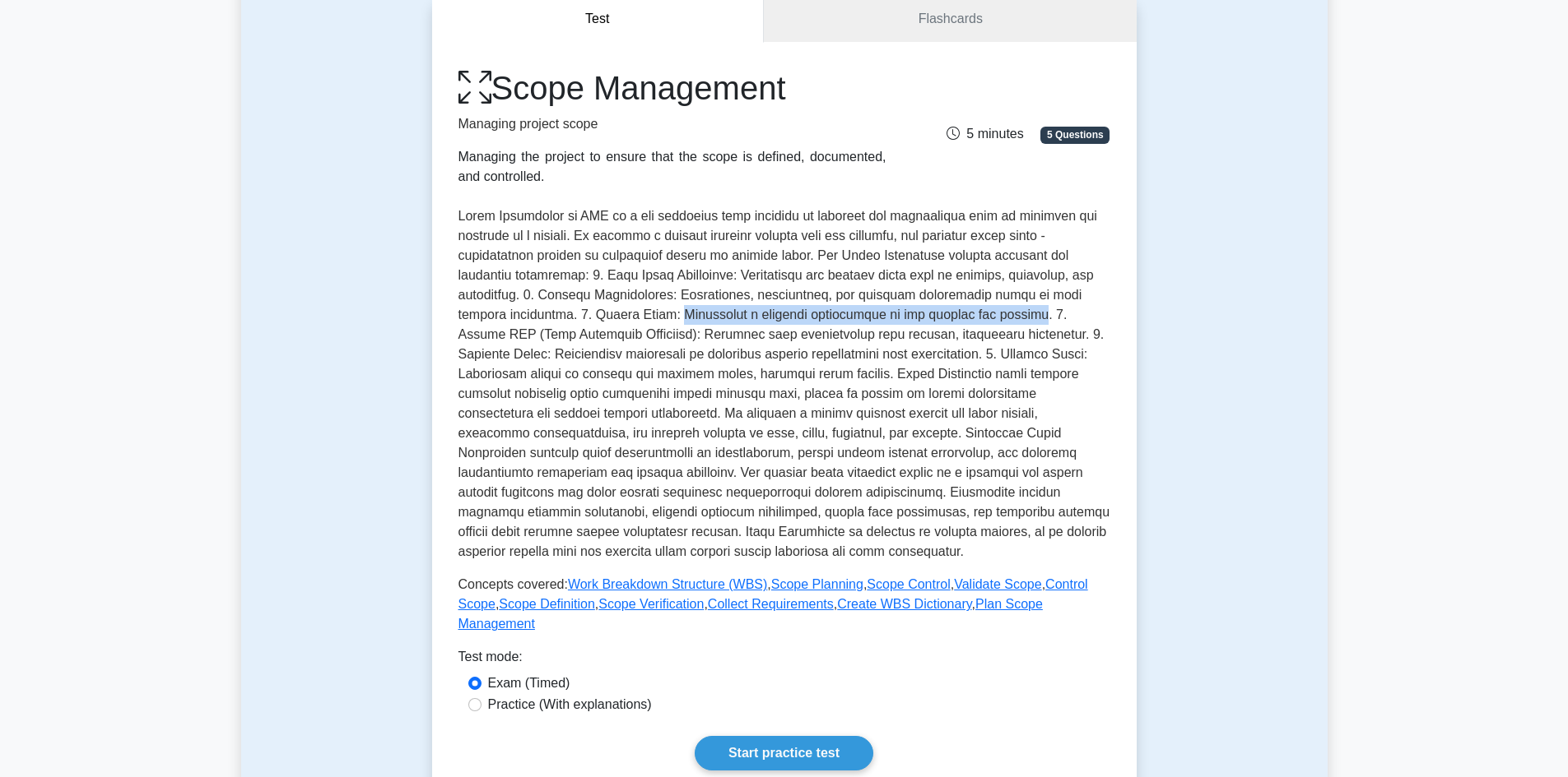
drag, startPoint x: 663, startPoint y: 316, endPoint x: 1017, endPoint y: 308, distance: 354.1
click at [1017, 308] on p at bounding box center [784, 385] width 652 height 356
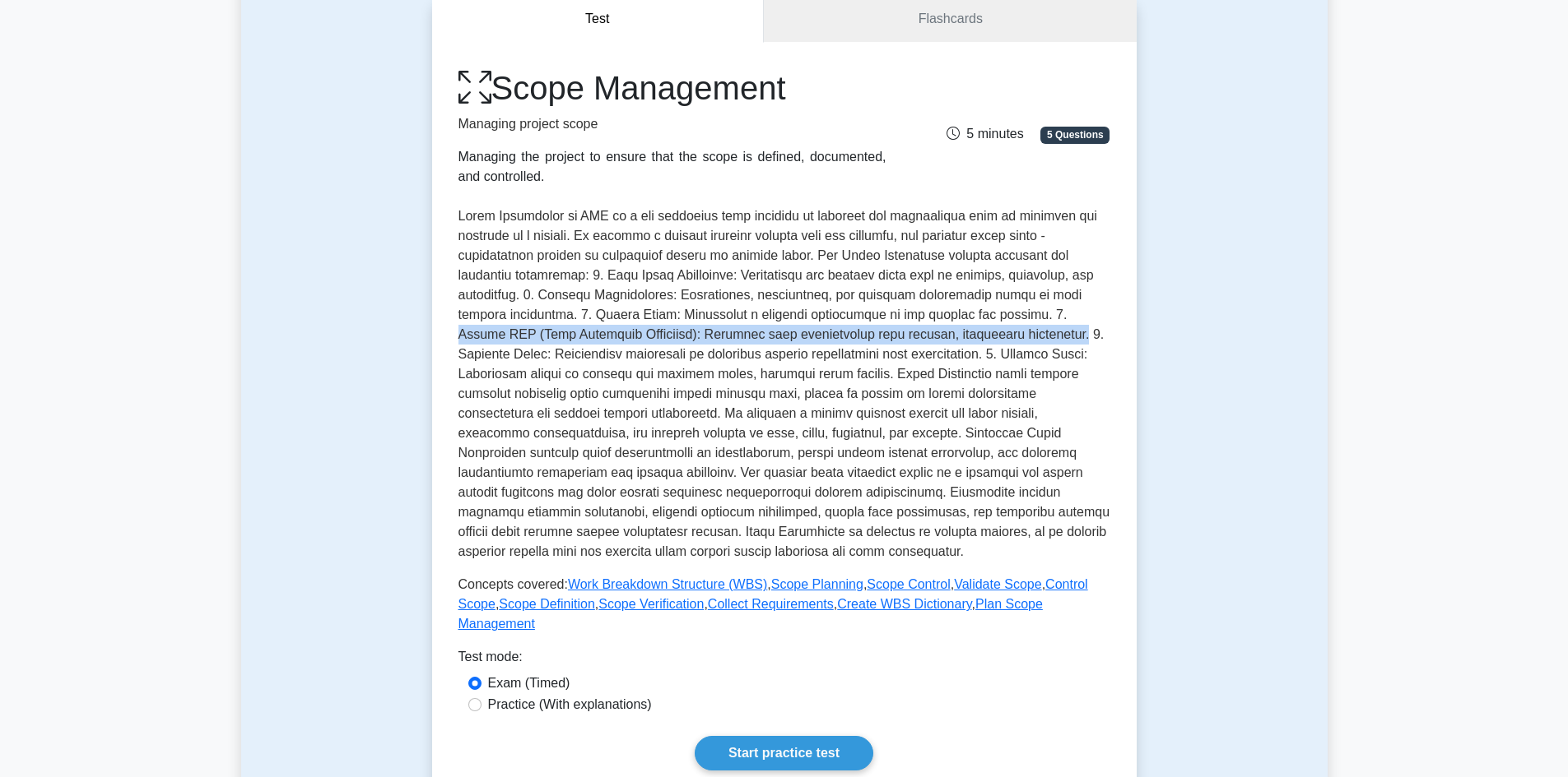
drag, startPoint x: 1036, startPoint y: 310, endPoint x: 1016, endPoint y: 342, distance: 37.7
click at [1016, 342] on p at bounding box center [784, 385] width 652 height 356
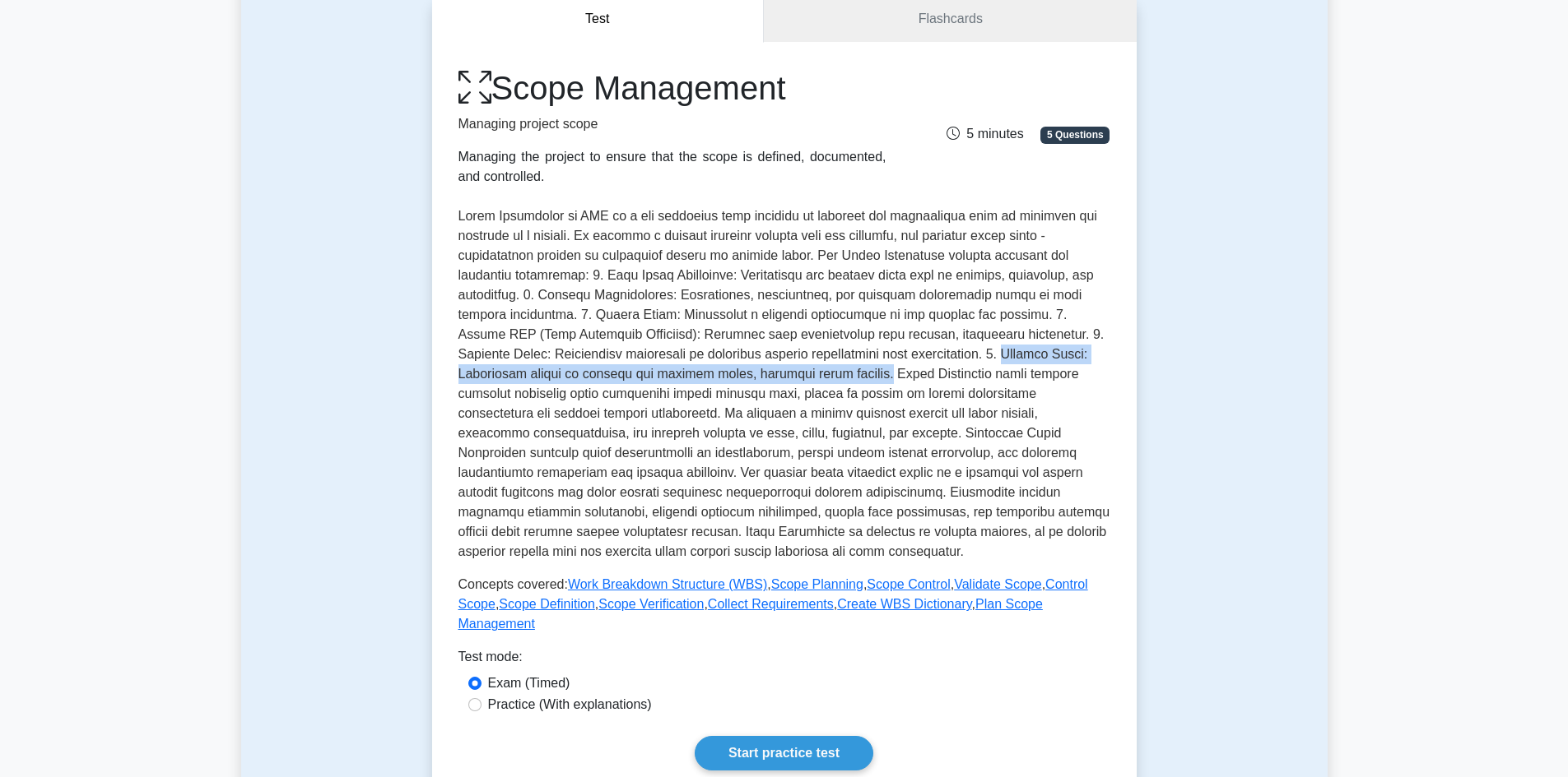
drag, startPoint x: 959, startPoint y: 350, endPoint x: 890, endPoint y: 379, distance: 74.8
click at [890, 379] on p at bounding box center [784, 385] width 652 height 356
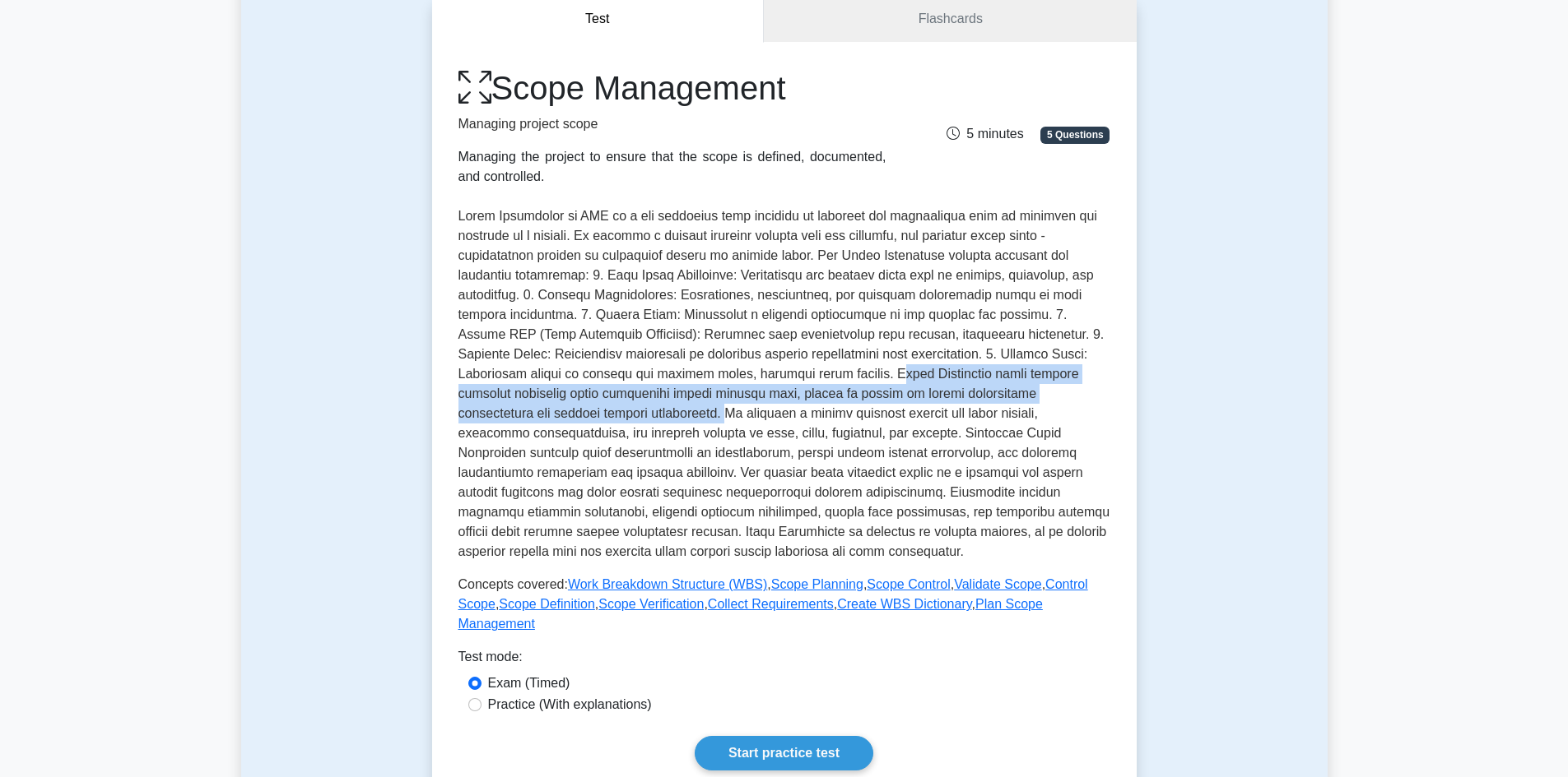
drag, startPoint x: 898, startPoint y: 375, endPoint x: 619, endPoint y: 405, distance: 280.6
click at [621, 408] on p at bounding box center [784, 385] width 652 height 356
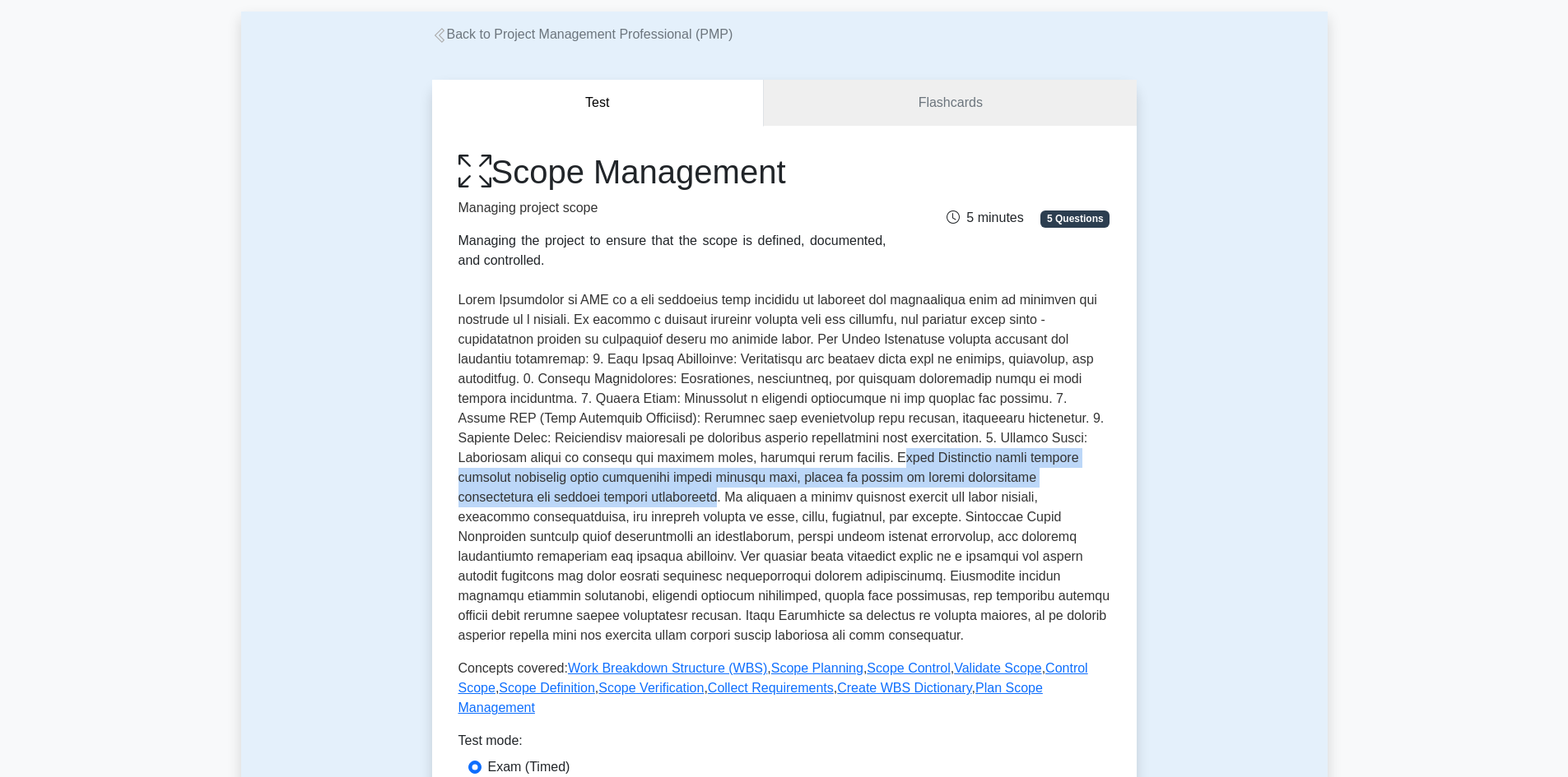
scroll to position [0, 0]
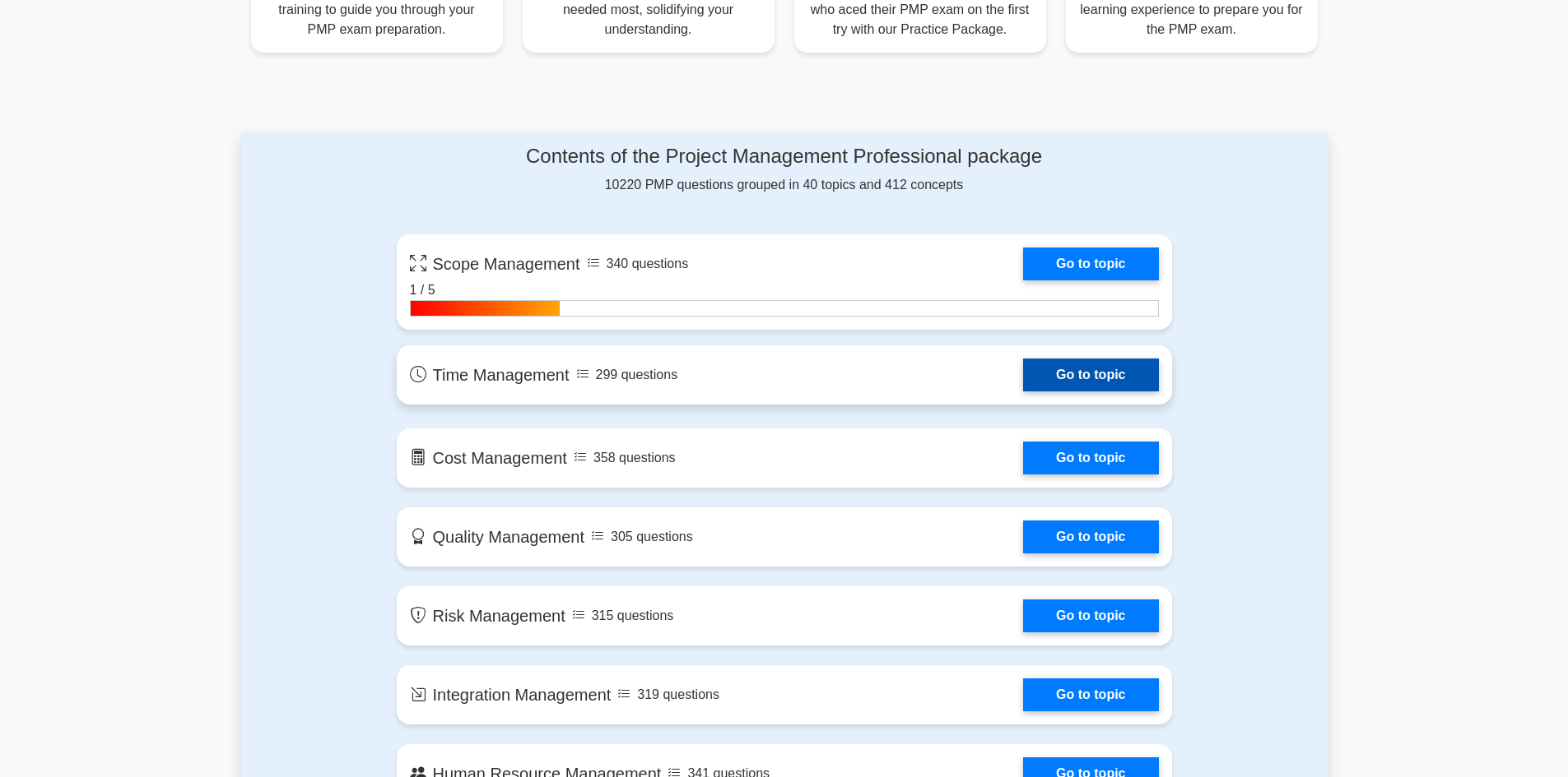
click at [1112, 392] on link "Go to topic" at bounding box center [1090, 375] width 135 height 33
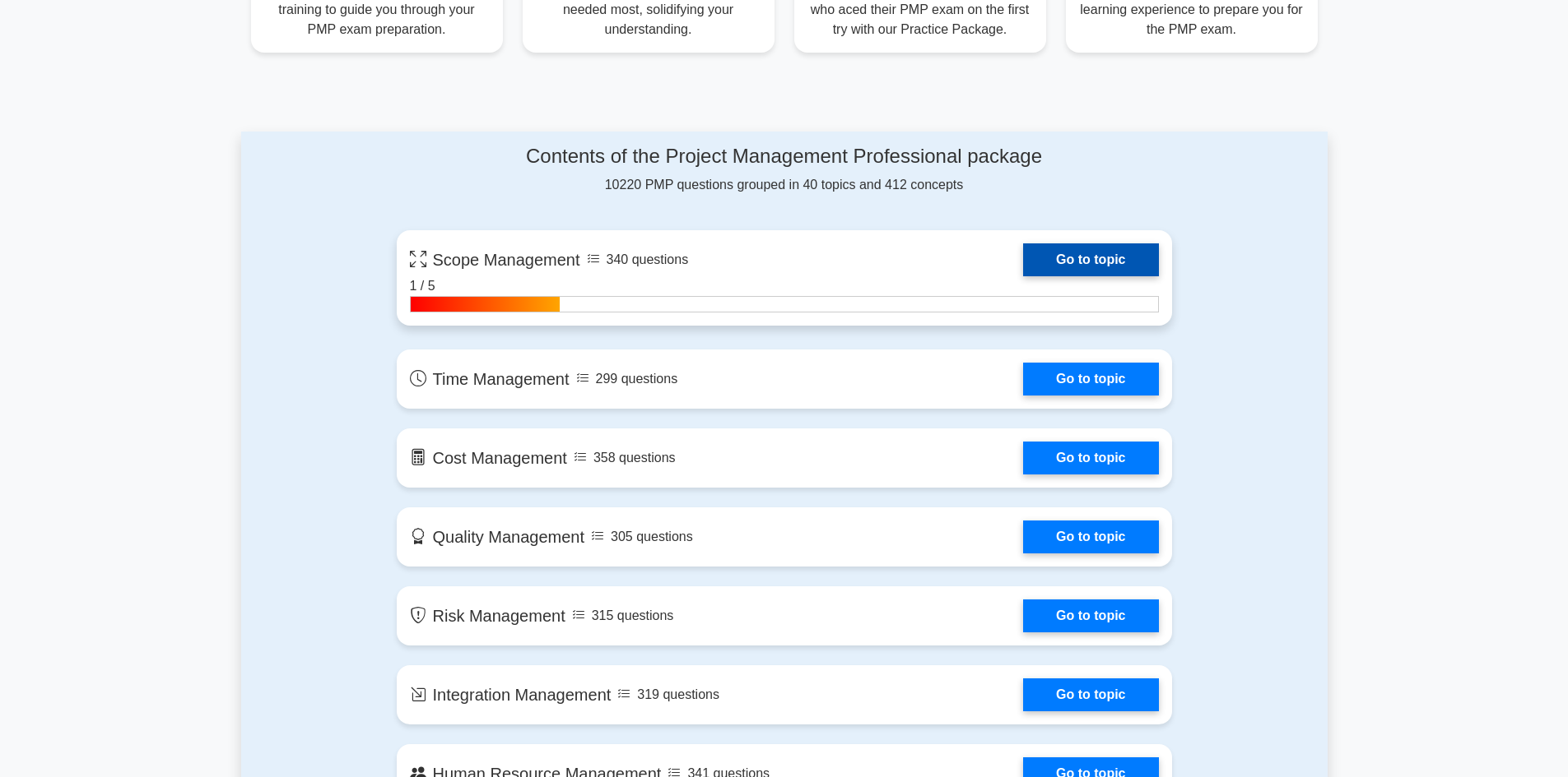
click at [1091, 275] on link "Go to topic" at bounding box center [1090, 260] width 135 height 33
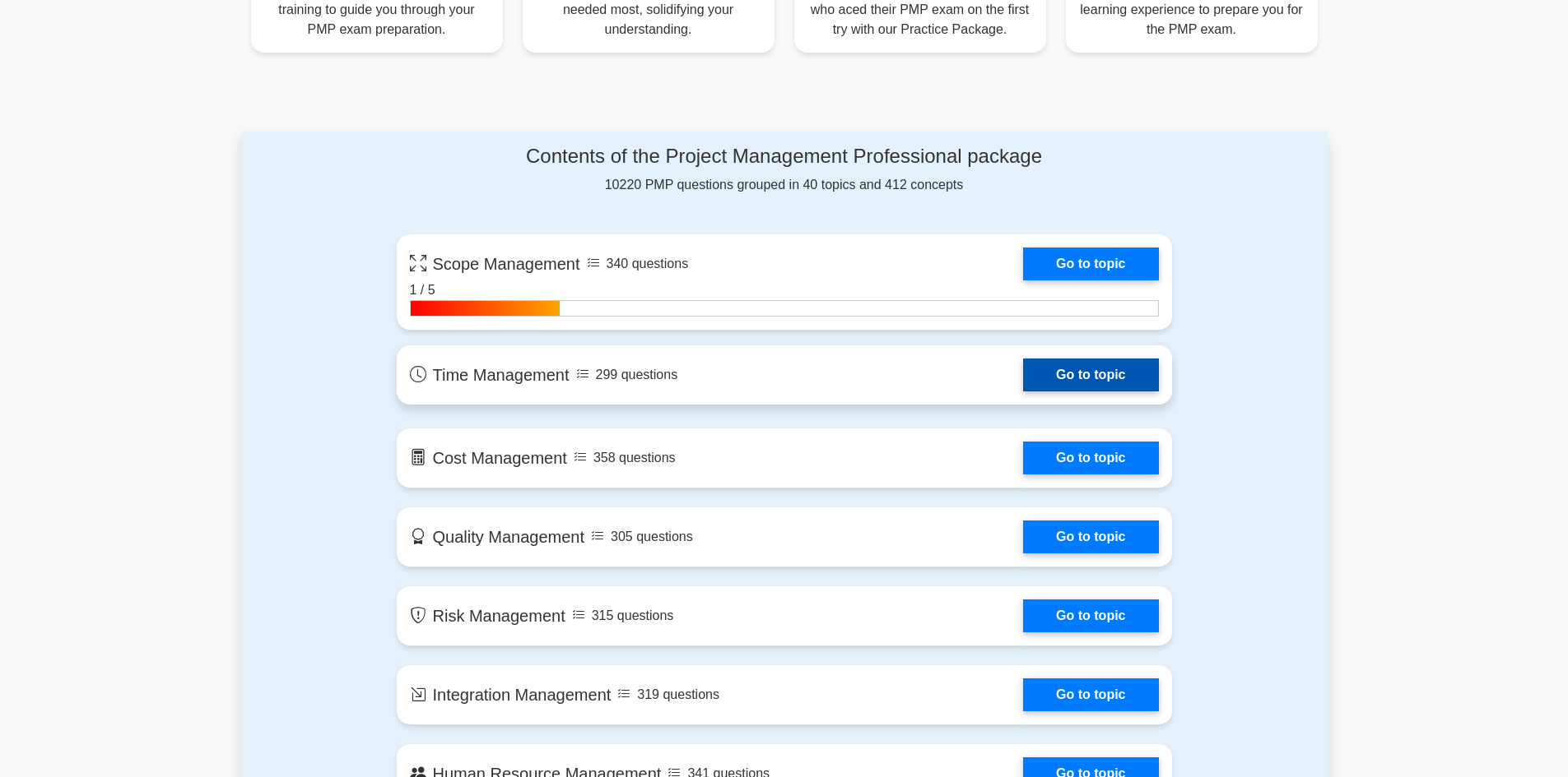
click at [1069, 375] on link "Go to topic" at bounding box center [1090, 375] width 135 height 33
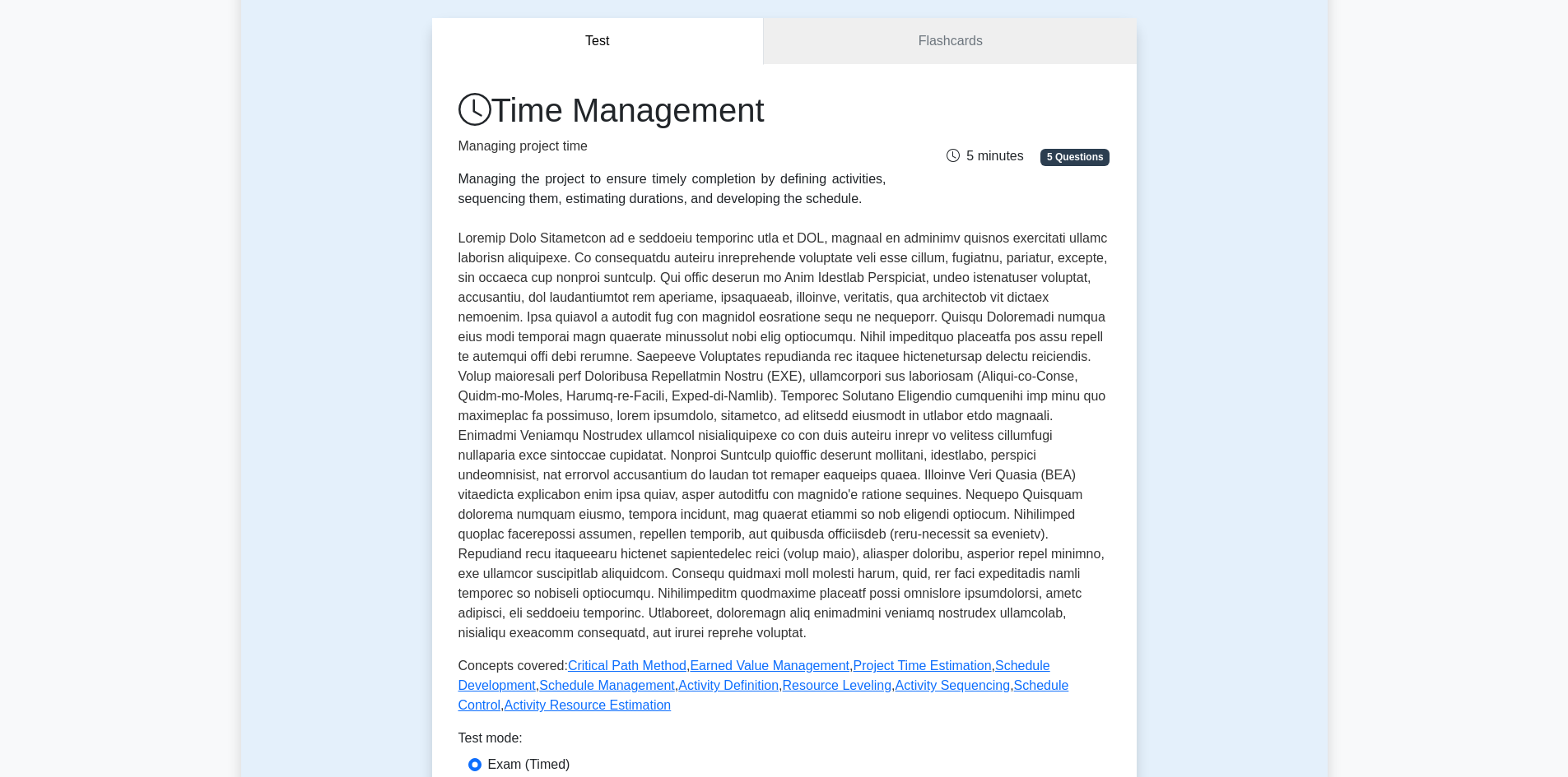
scroll to position [165, 0]
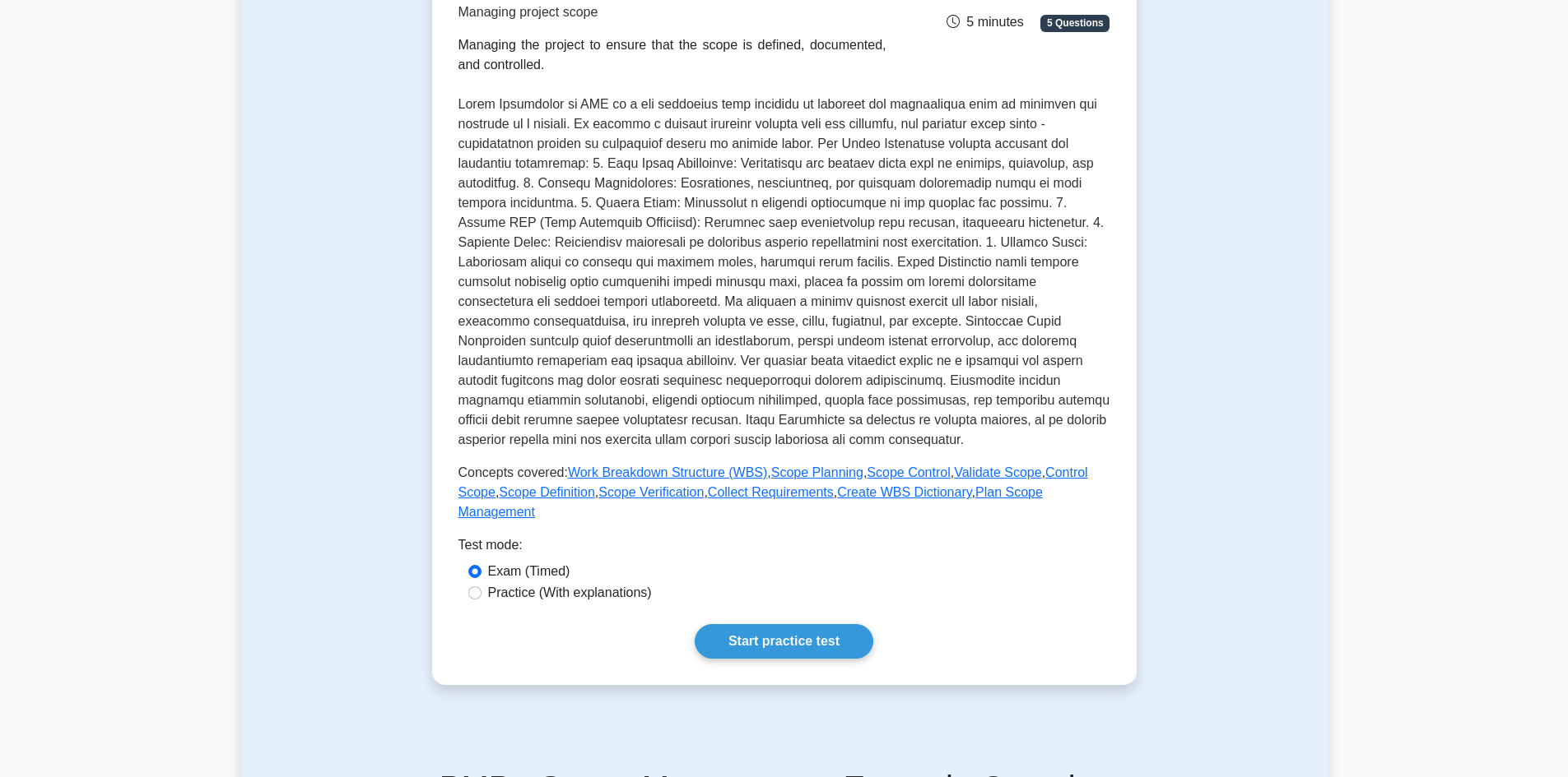
scroll to position [247, 0]
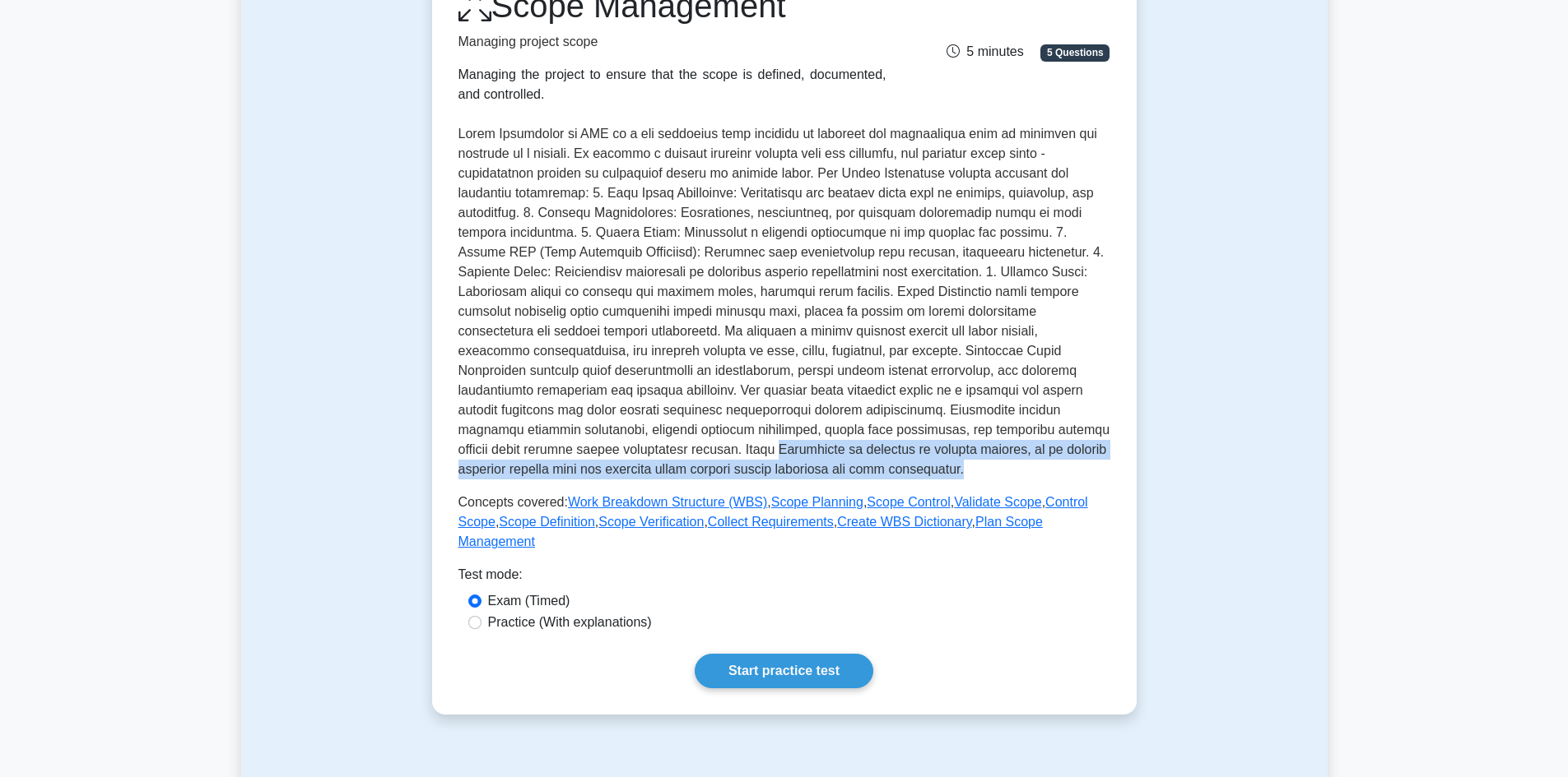
drag, startPoint x: 617, startPoint y: 450, endPoint x: 844, endPoint y: 474, distance: 228.3
click at [844, 474] on p at bounding box center [784, 302] width 652 height 356
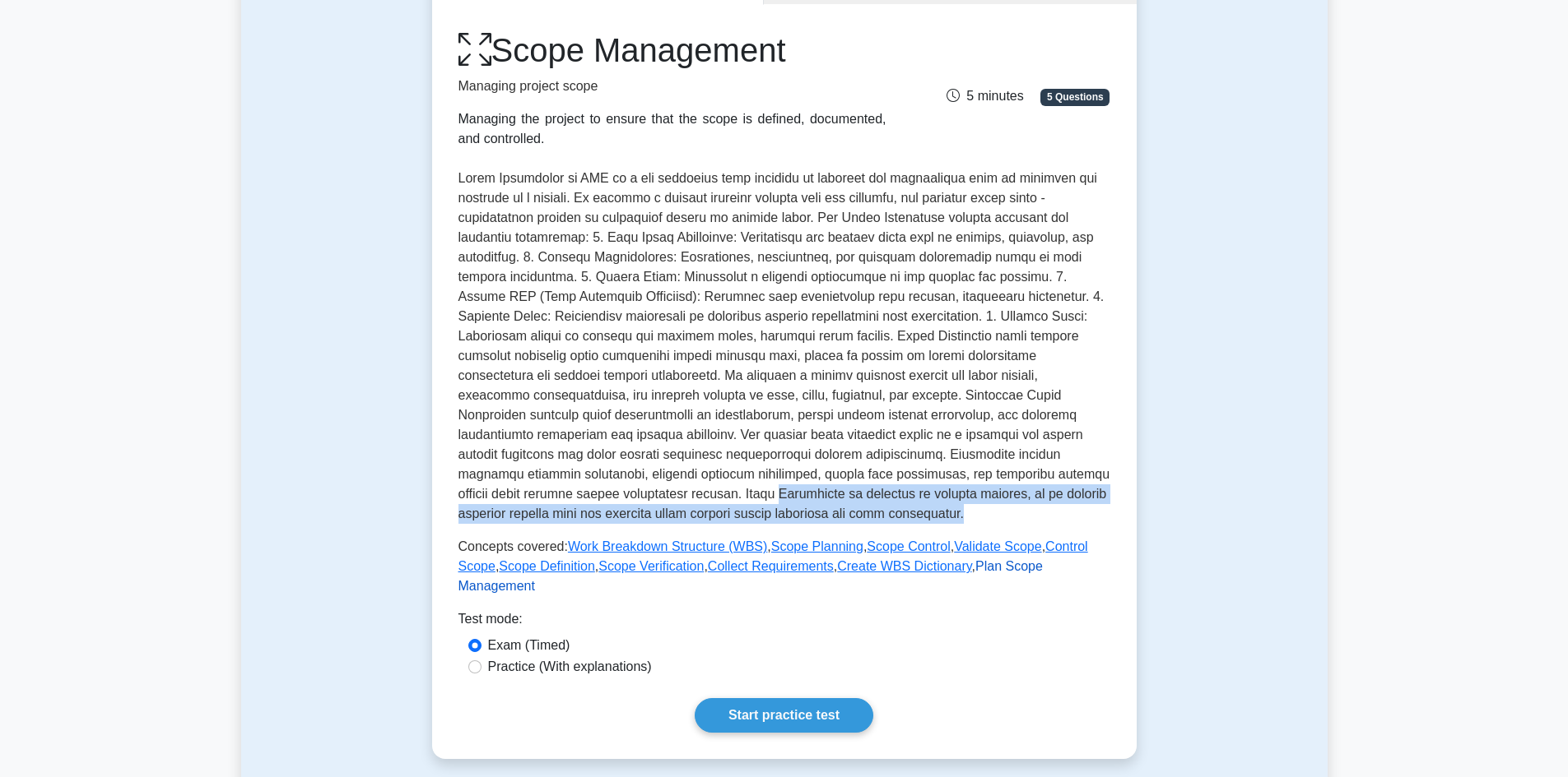
scroll to position [165, 0]
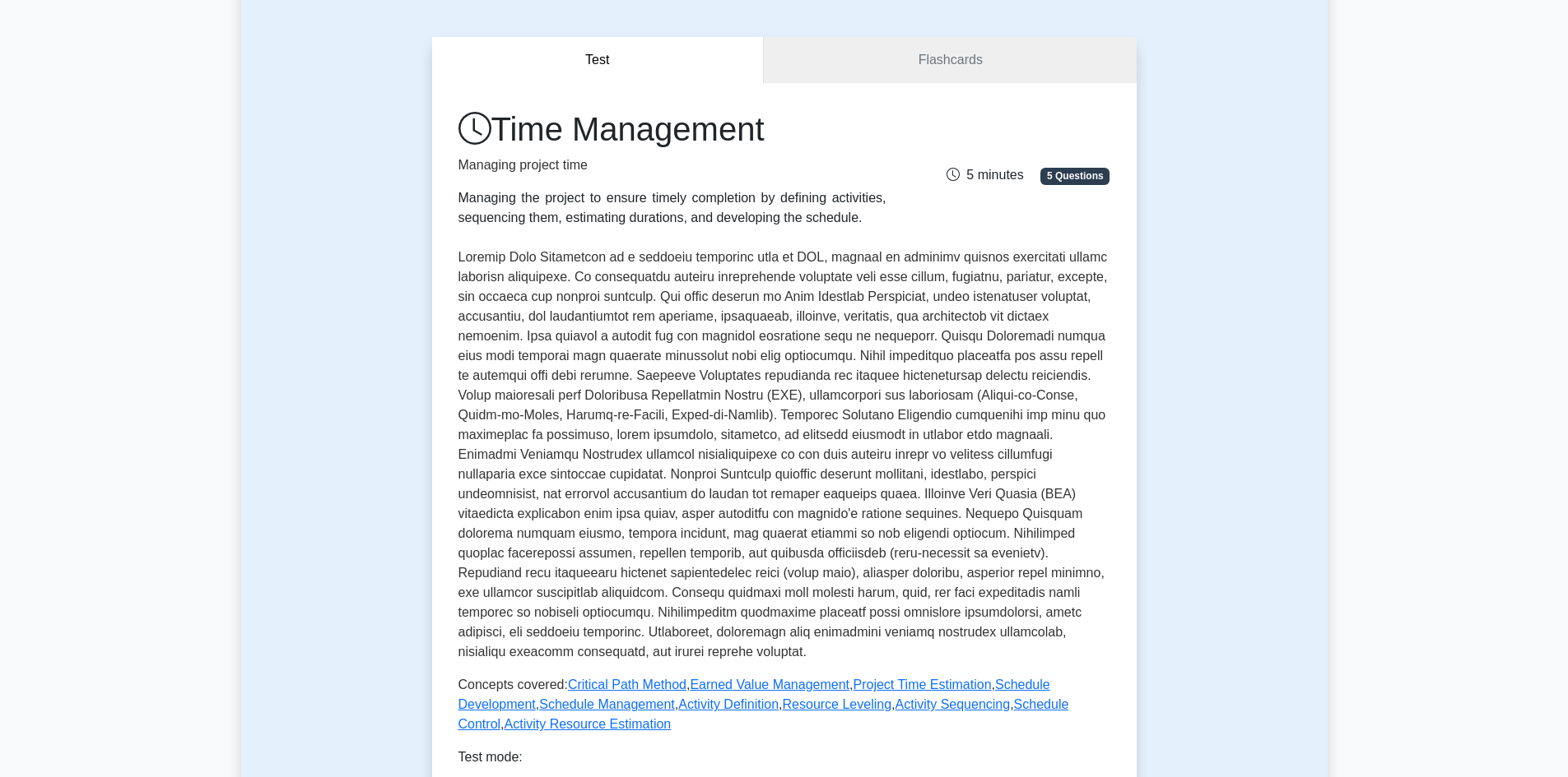
scroll to position [165, 0]
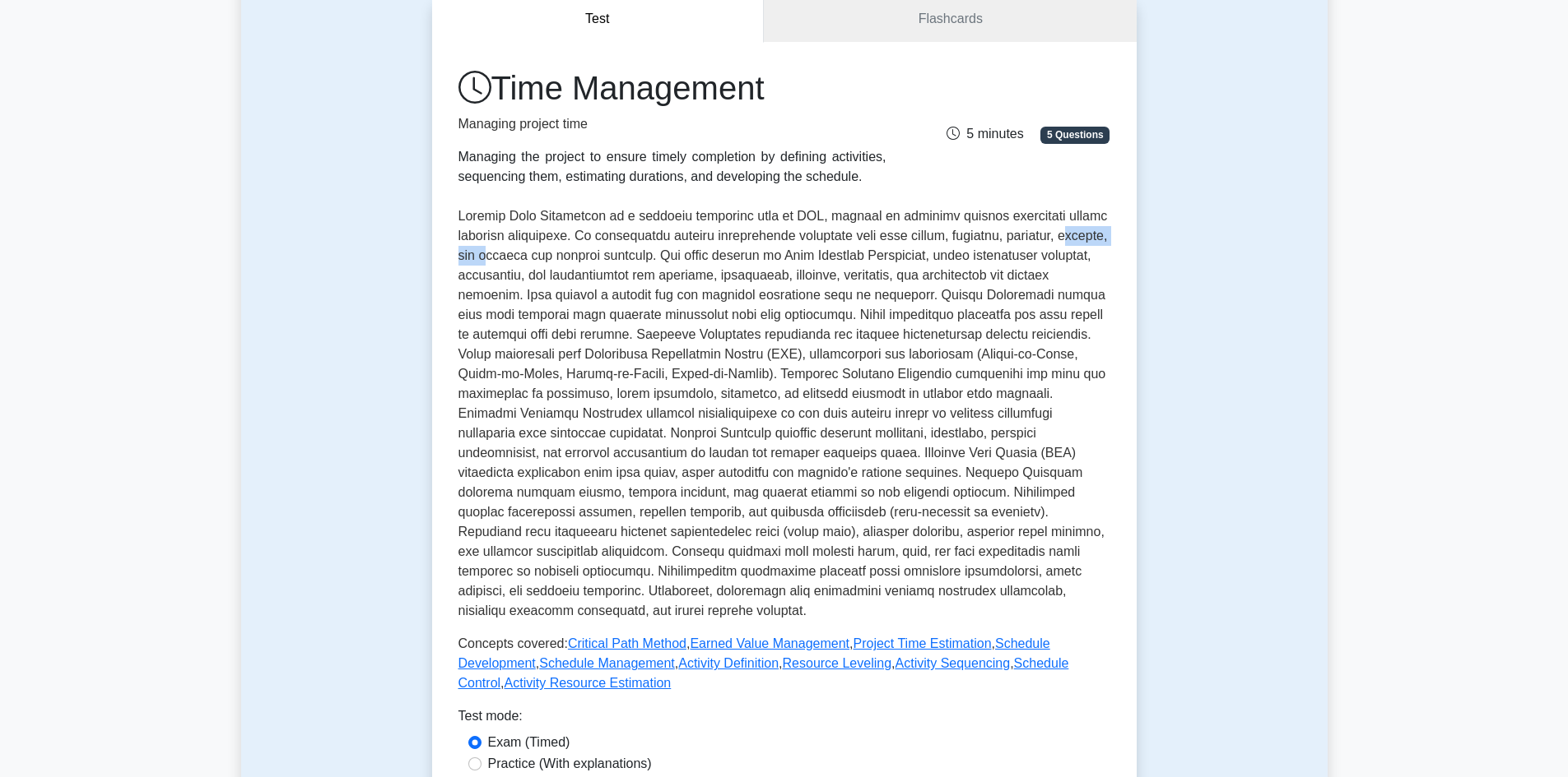
drag, startPoint x: 465, startPoint y: 249, endPoint x: 543, endPoint y: 257, distance: 78.4
click at [543, 257] on p at bounding box center [784, 413] width 652 height 414
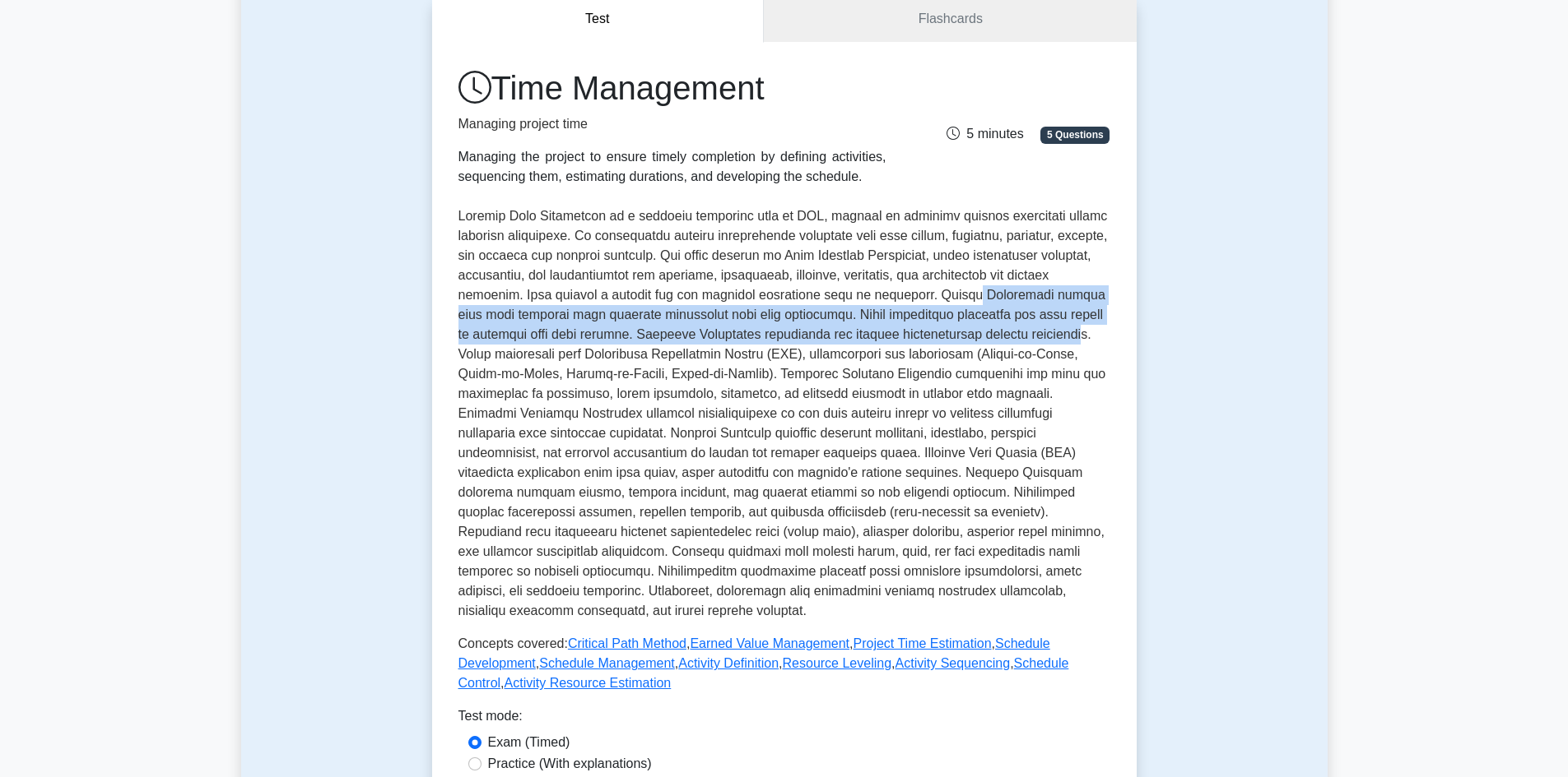
drag, startPoint x: 1030, startPoint y: 294, endPoint x: 500, endPoint y: 344, distance: 532.4
click at [500, 347] on p at bounding box center [784, 413] width 652 height 414
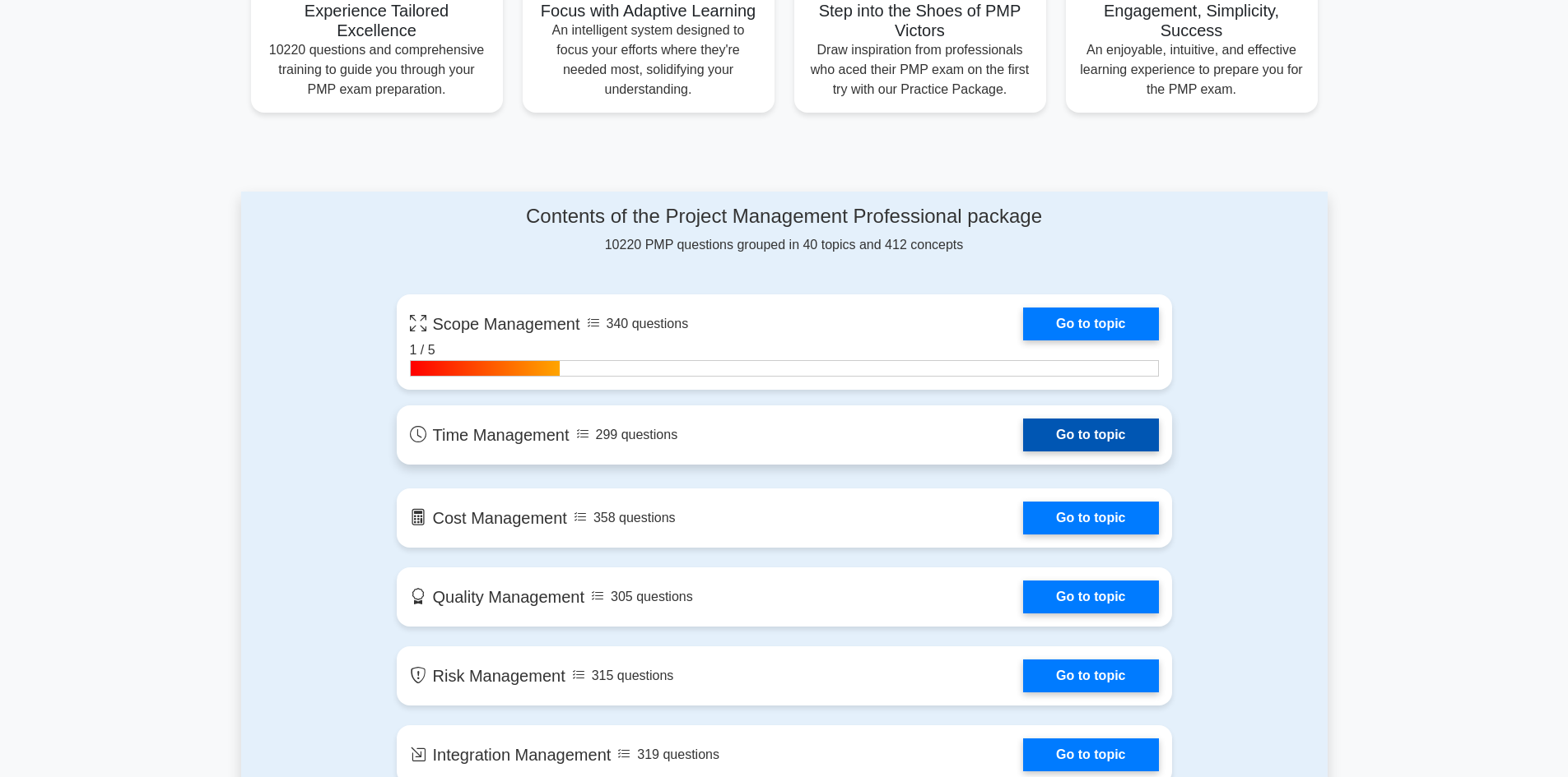
scroll to position [740, 0]
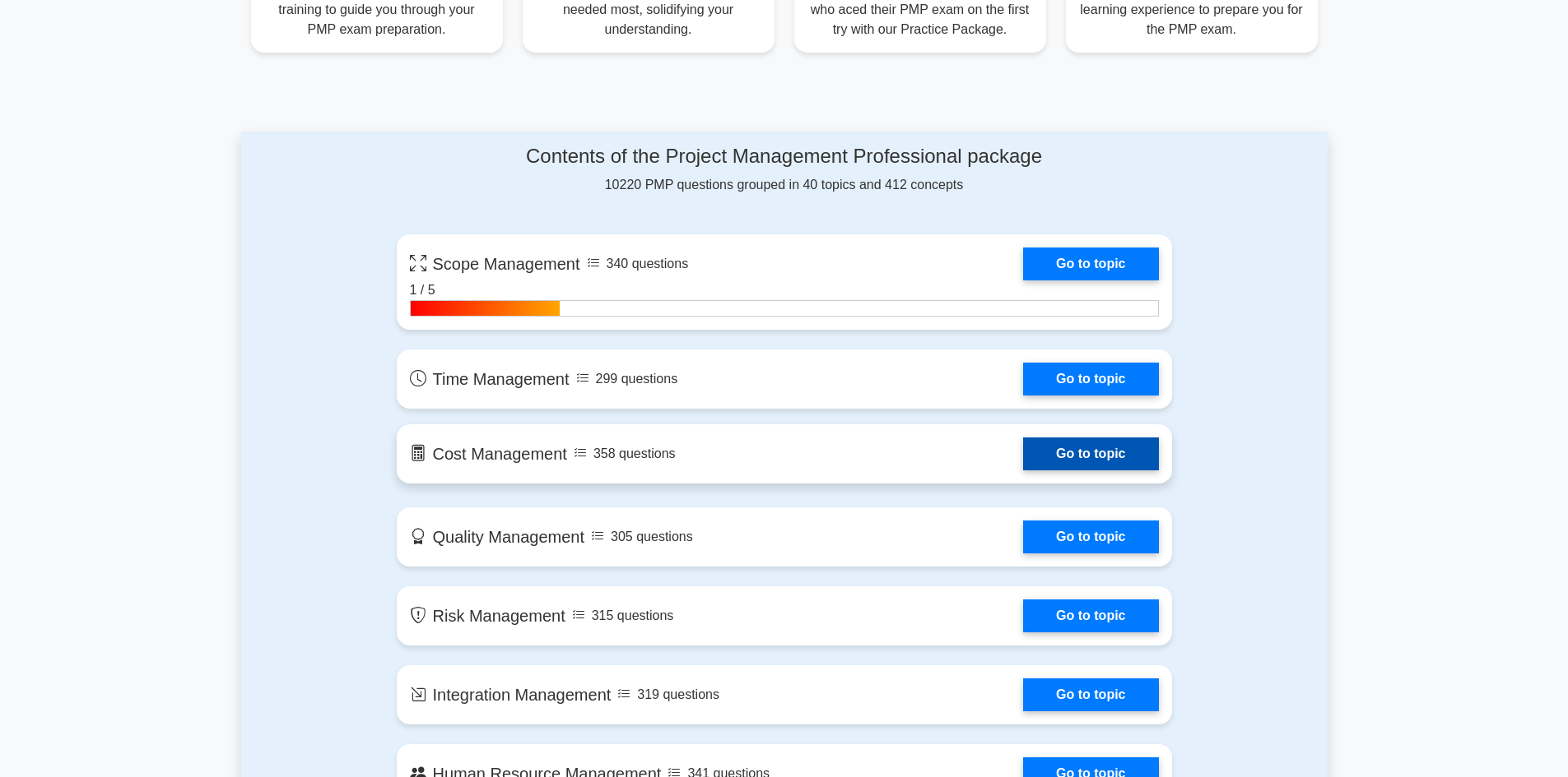
click at [1102, 457] on link "Go to topic" at bounding box center [1090, 455] width 135 height 33
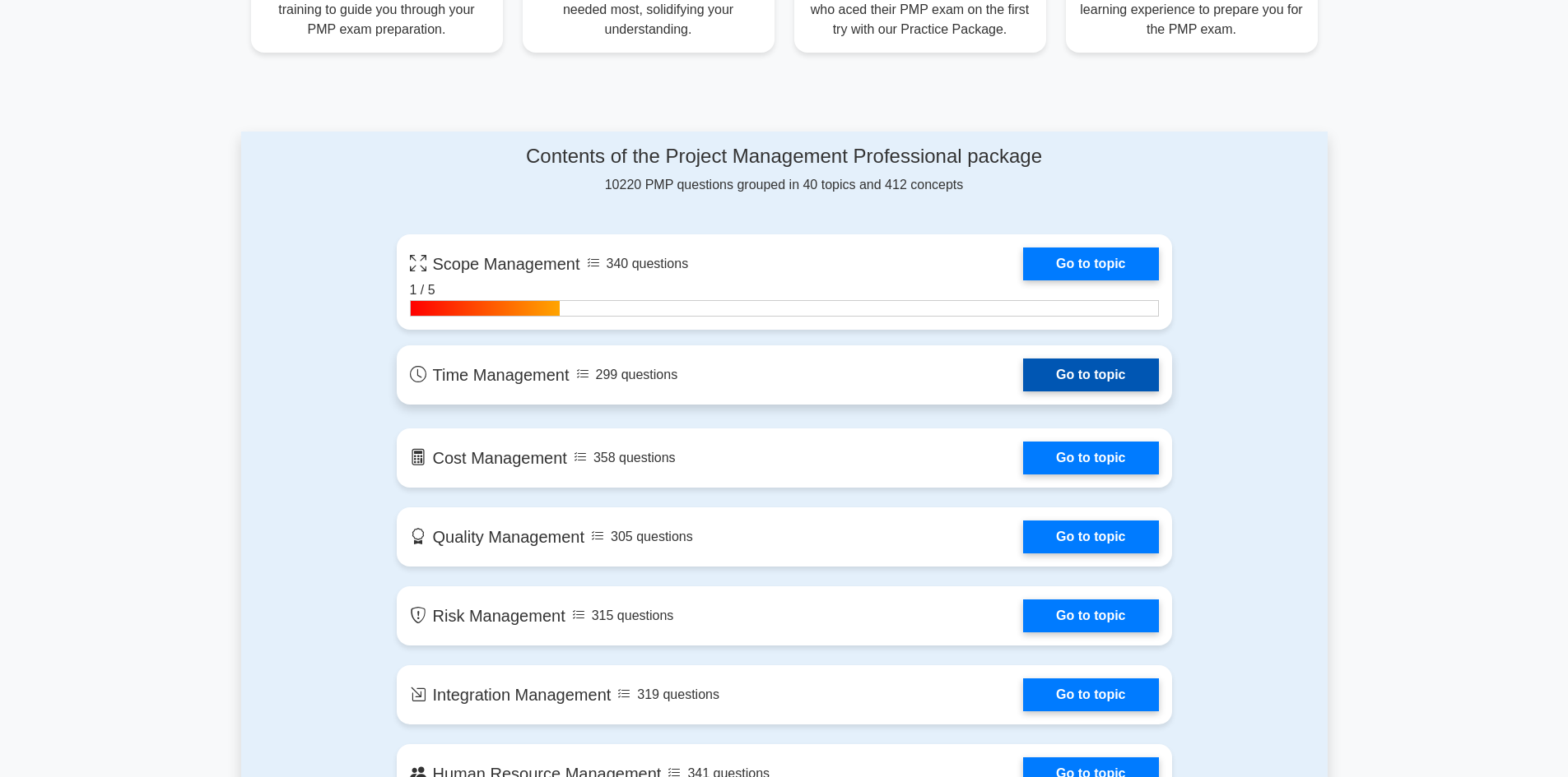
click at [1076, 385] on link "Go to topic" at bounding box center [1090, 375] width 135 height 33
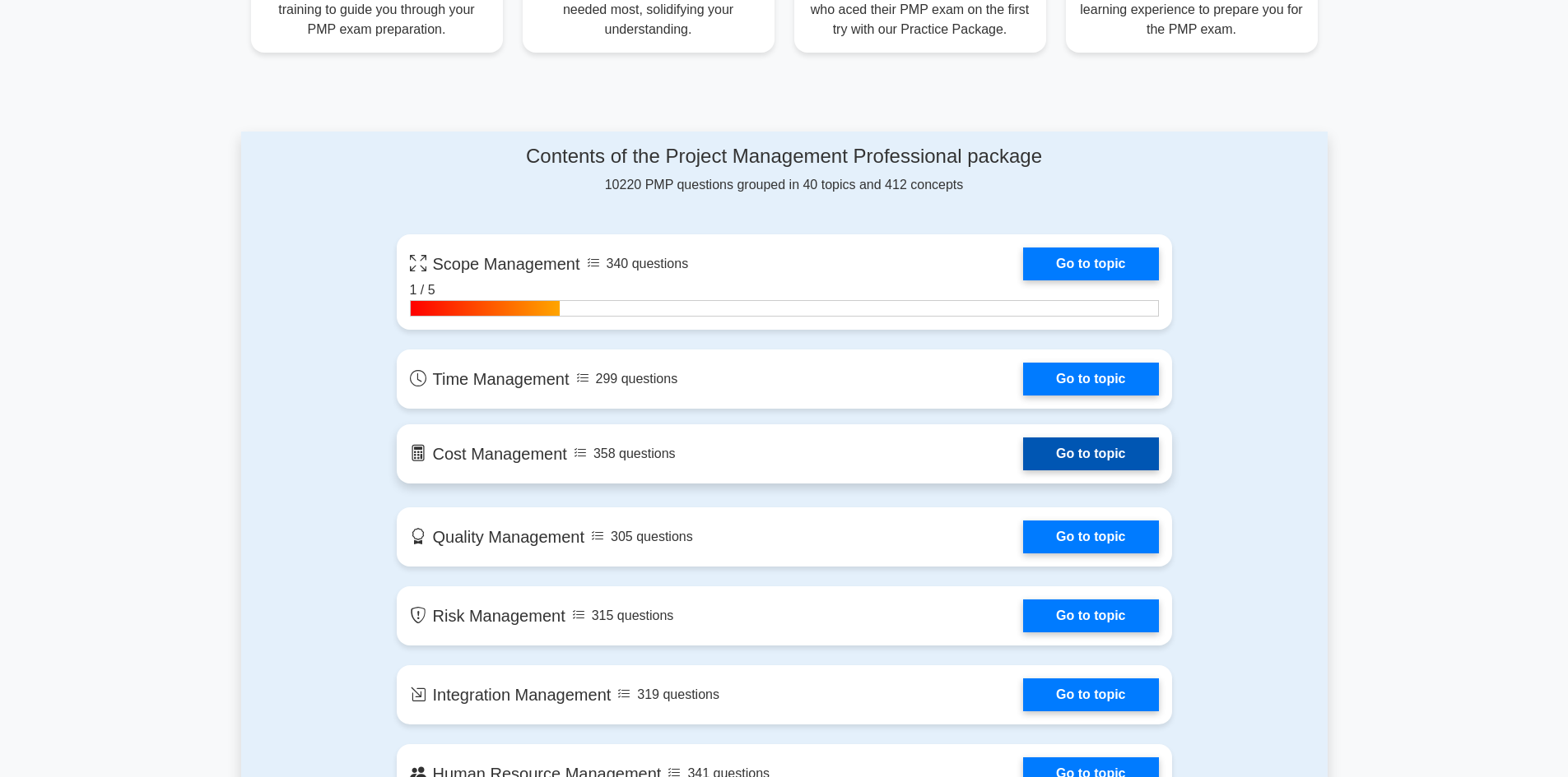
click at [1067, 462] on link "Go to topic" at bounding box center [1090, 455] width 135 height 33
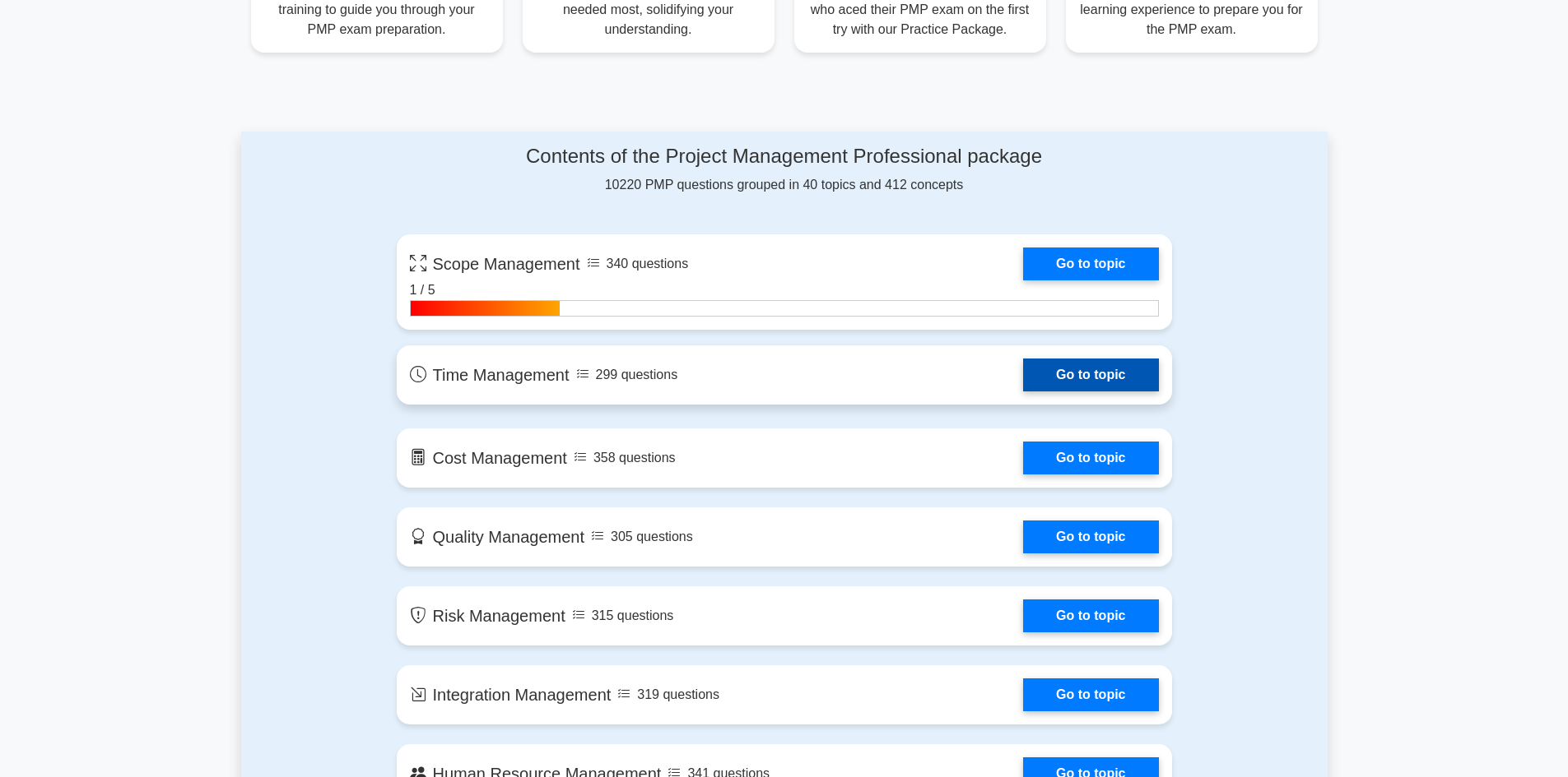
click at [1118, 377] on link "Go to topic" at bounding box center [1090, 375] width 135 height 33
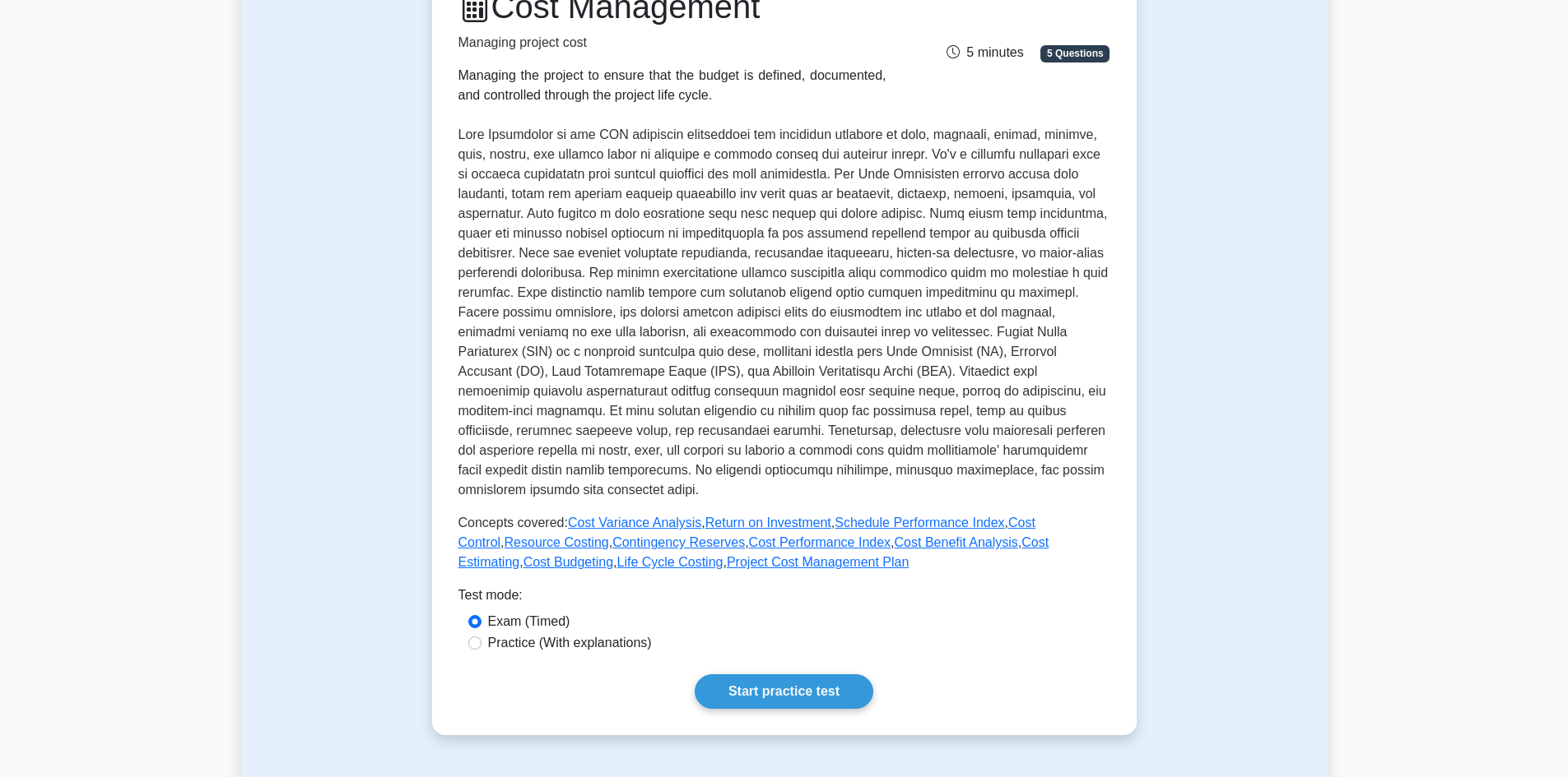
scroll to position [247, 0]
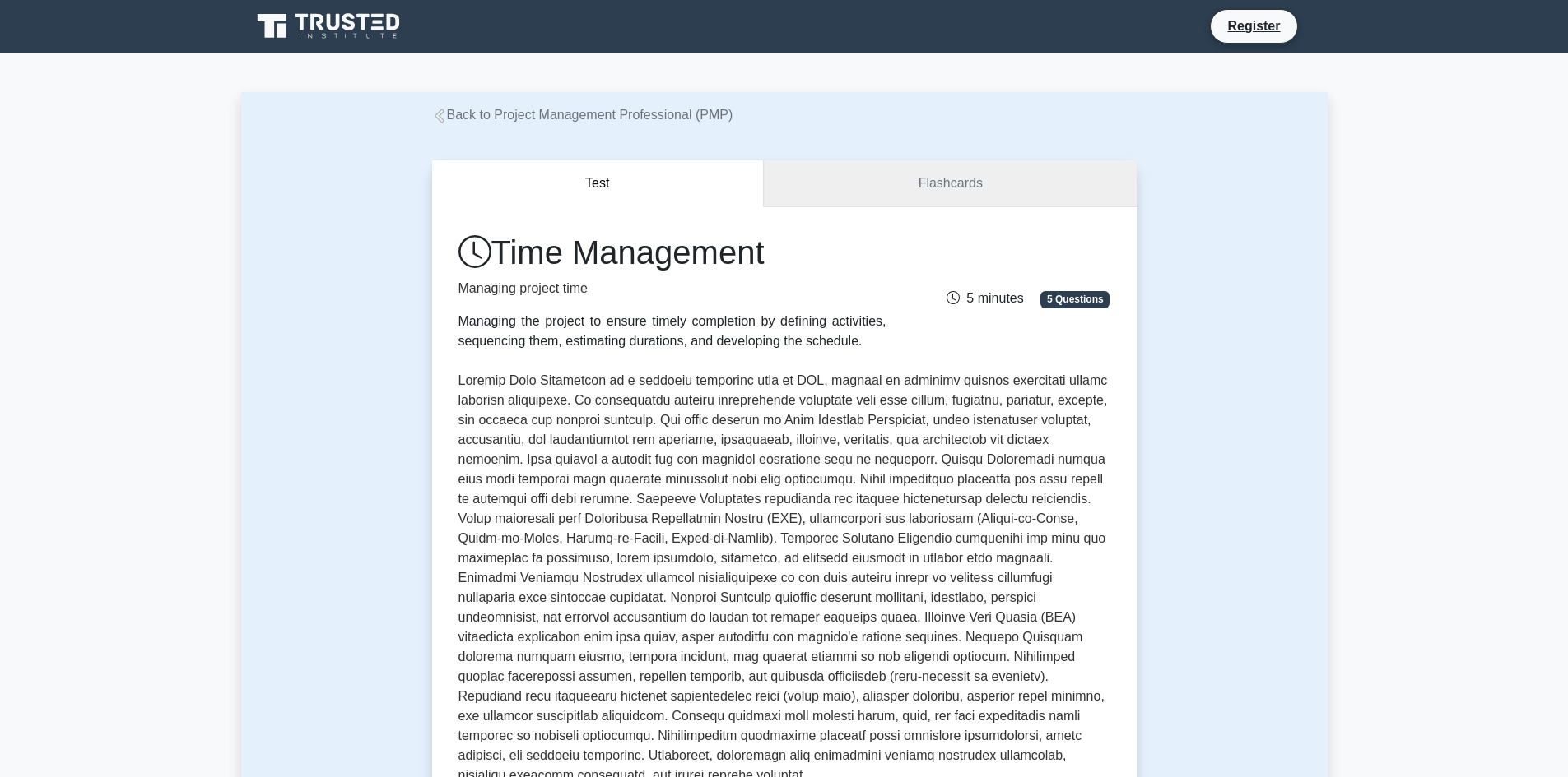
click at [957, 187] on link "Flashcards" at bounding box center [949, 184] width 372 height 47
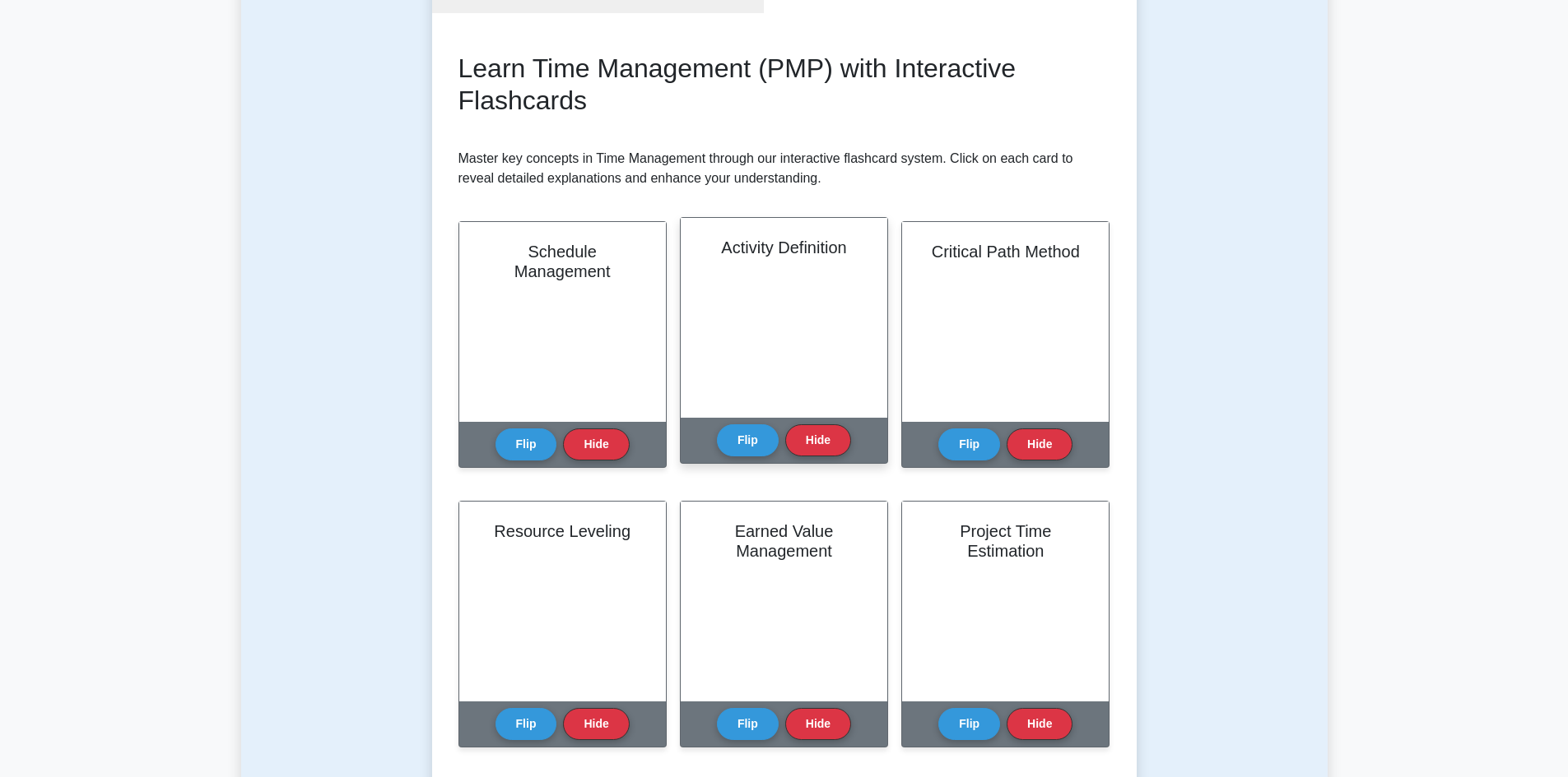
scroll to position [165, 0]
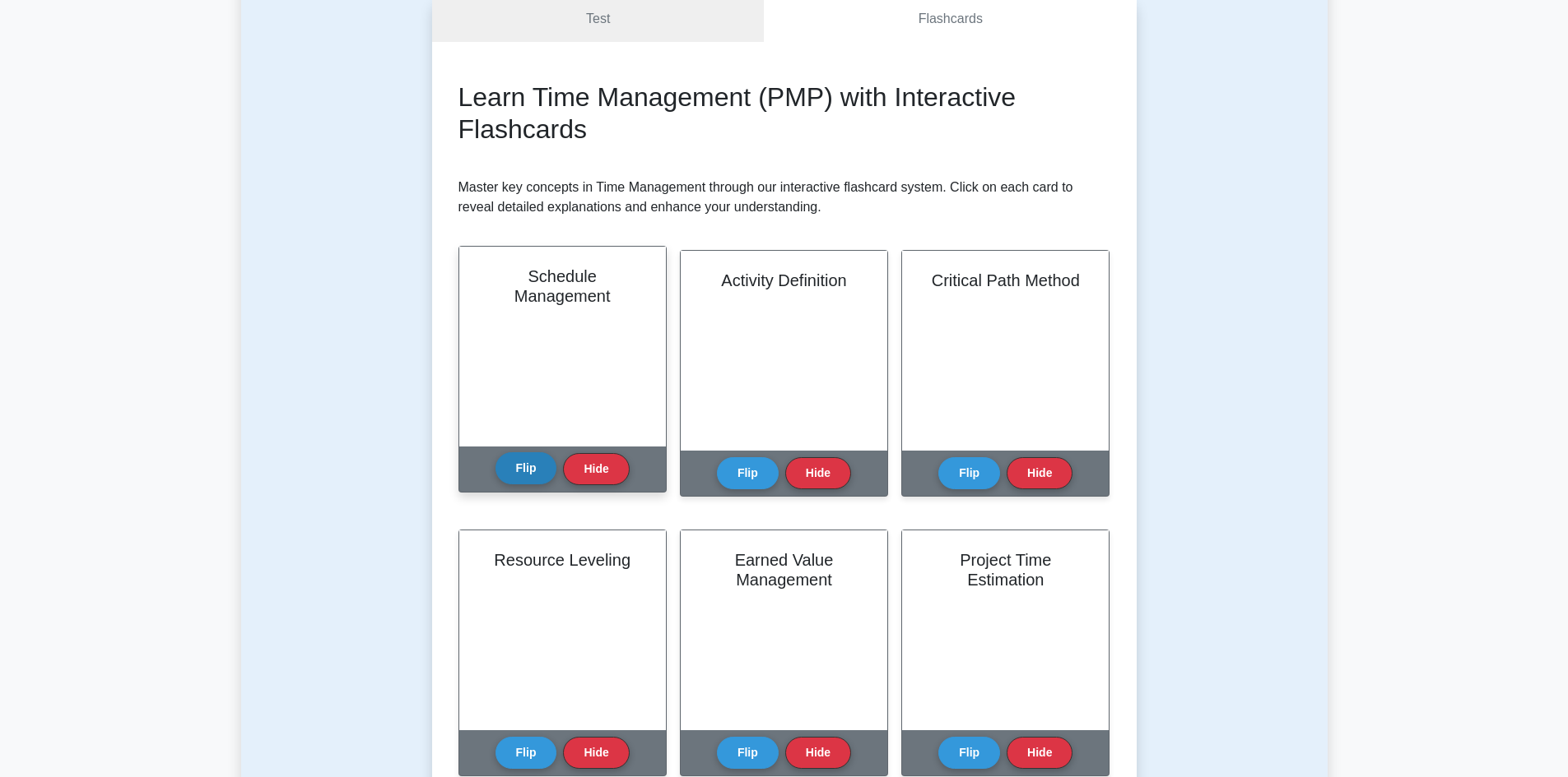
click at [530, 470] on button "Flip" at bounding box center [526, 468] width 61 height 32
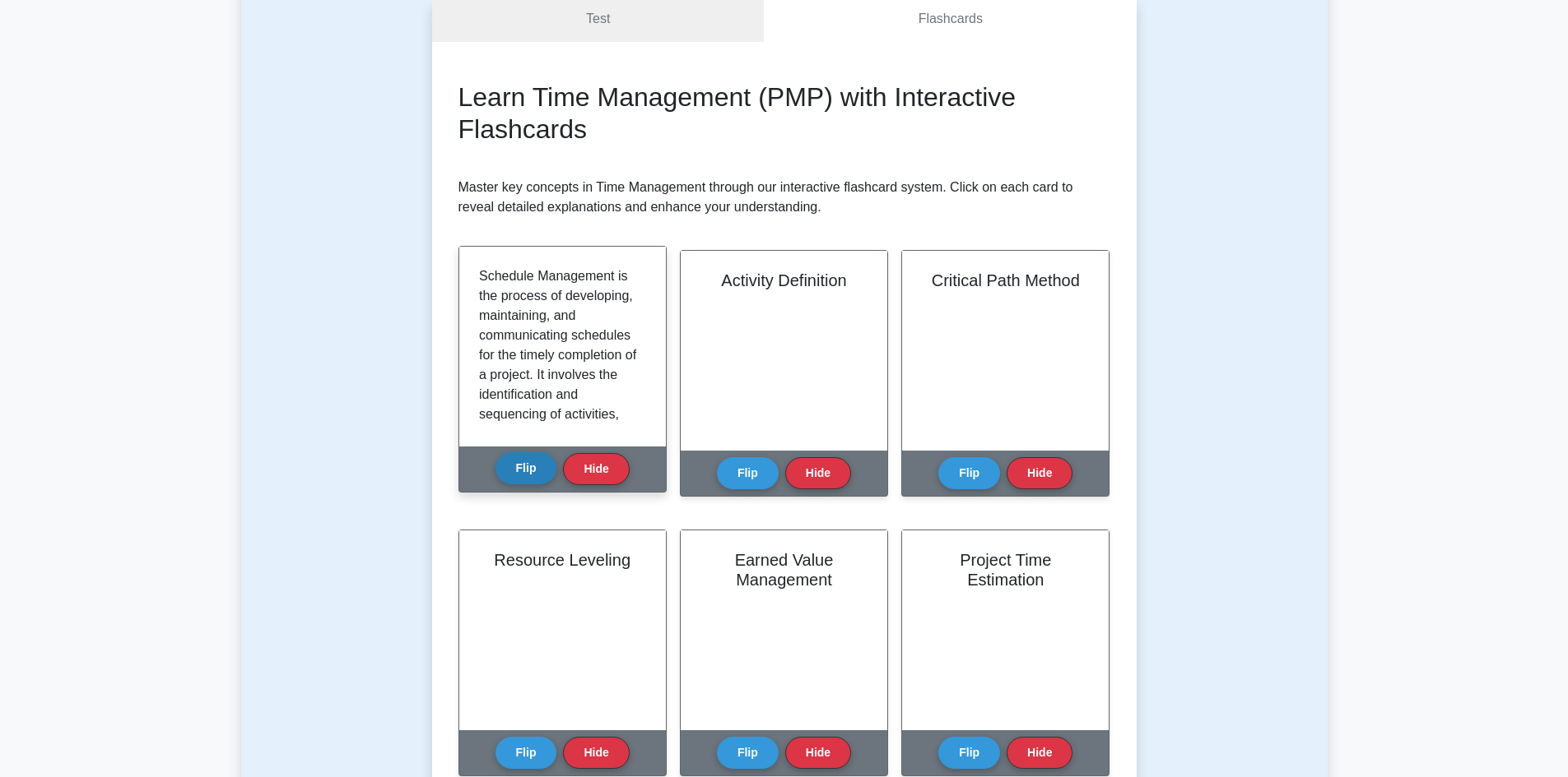
click at [530, 470] on button "Flip" at bounding box center [526, 468] width 61 height 32
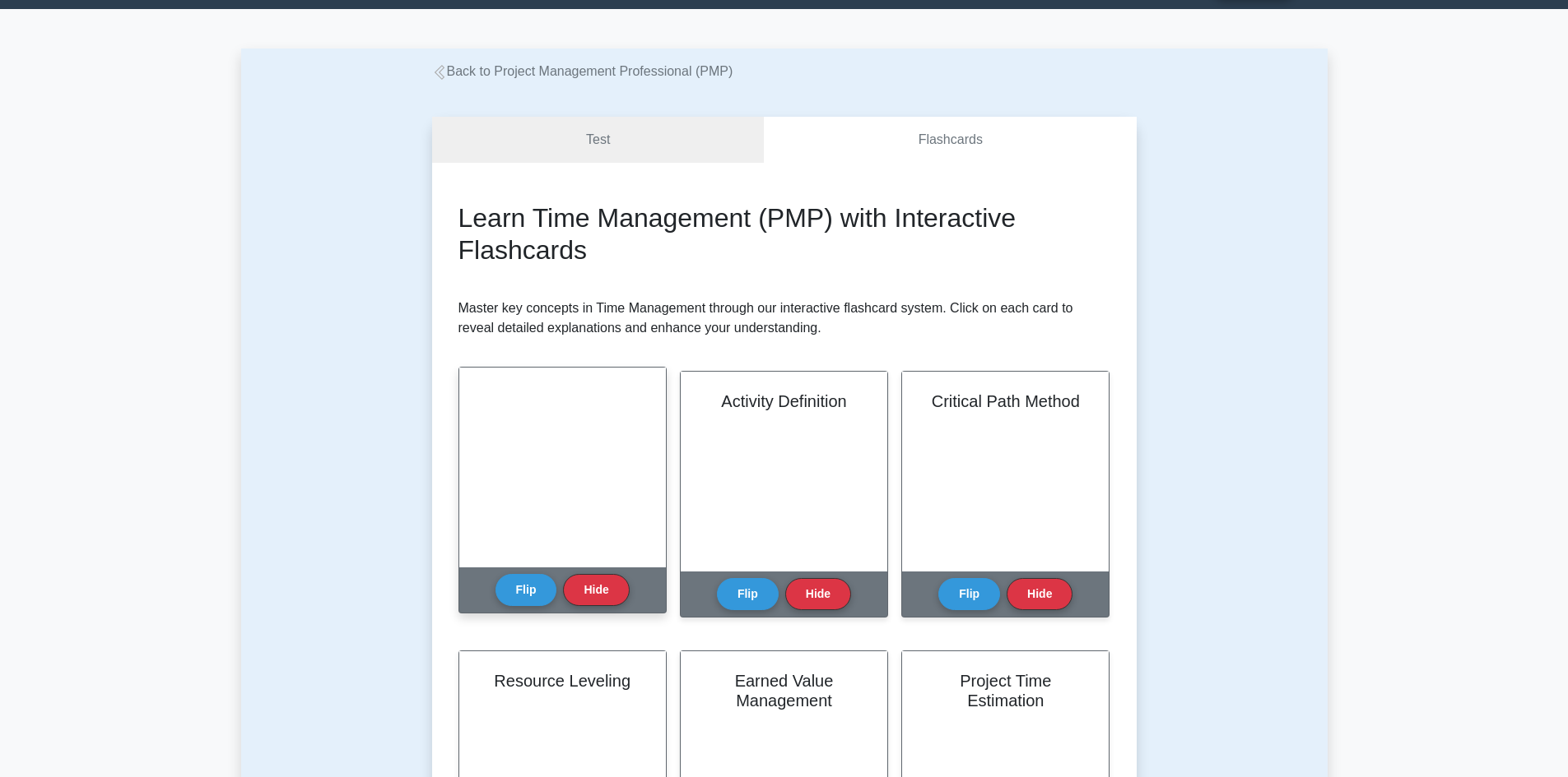
scroll to position [82, 0]
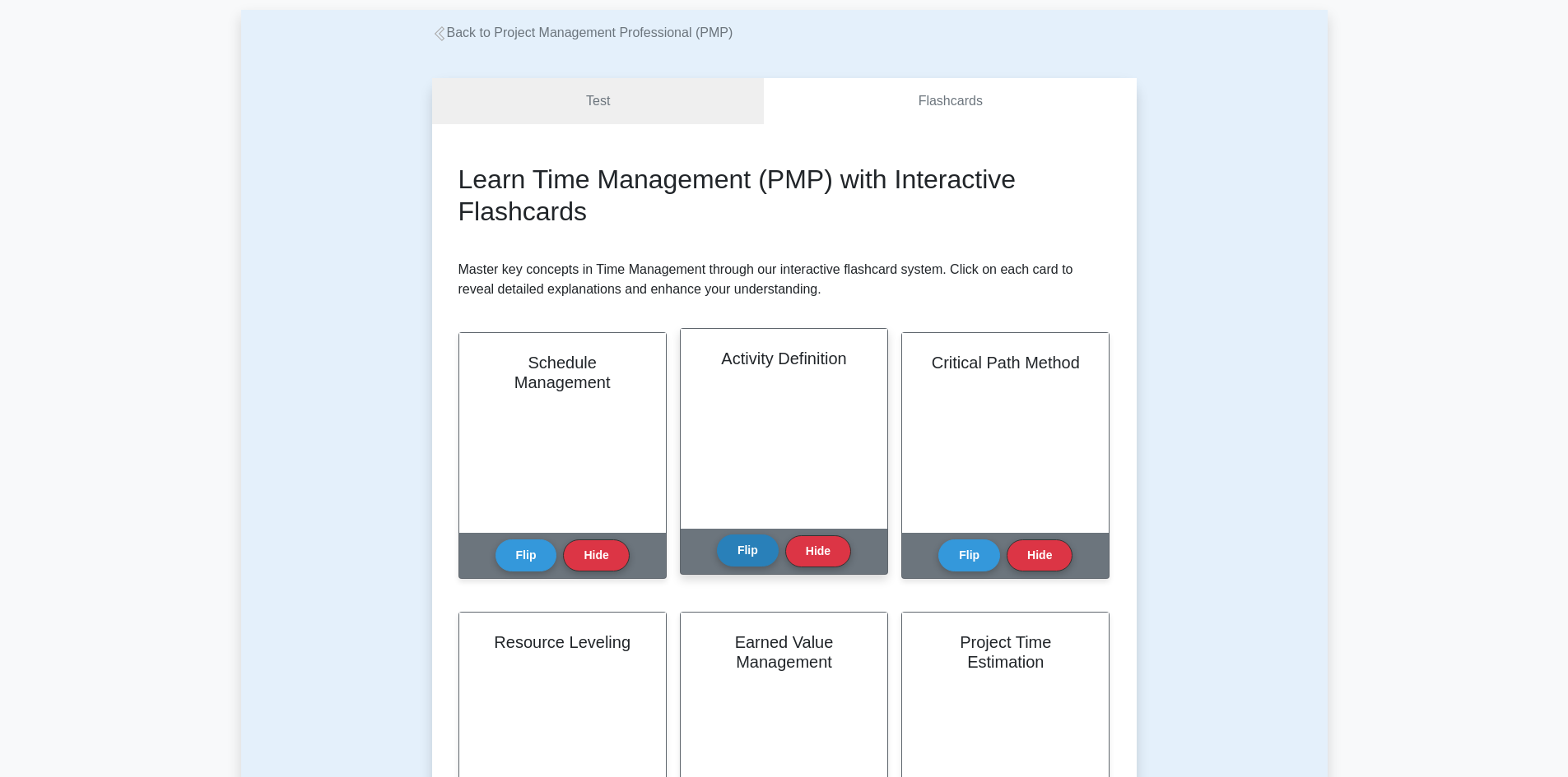
click at [736, 554] on button "Flip" at bounding box center [748, 550] width 61 height 32
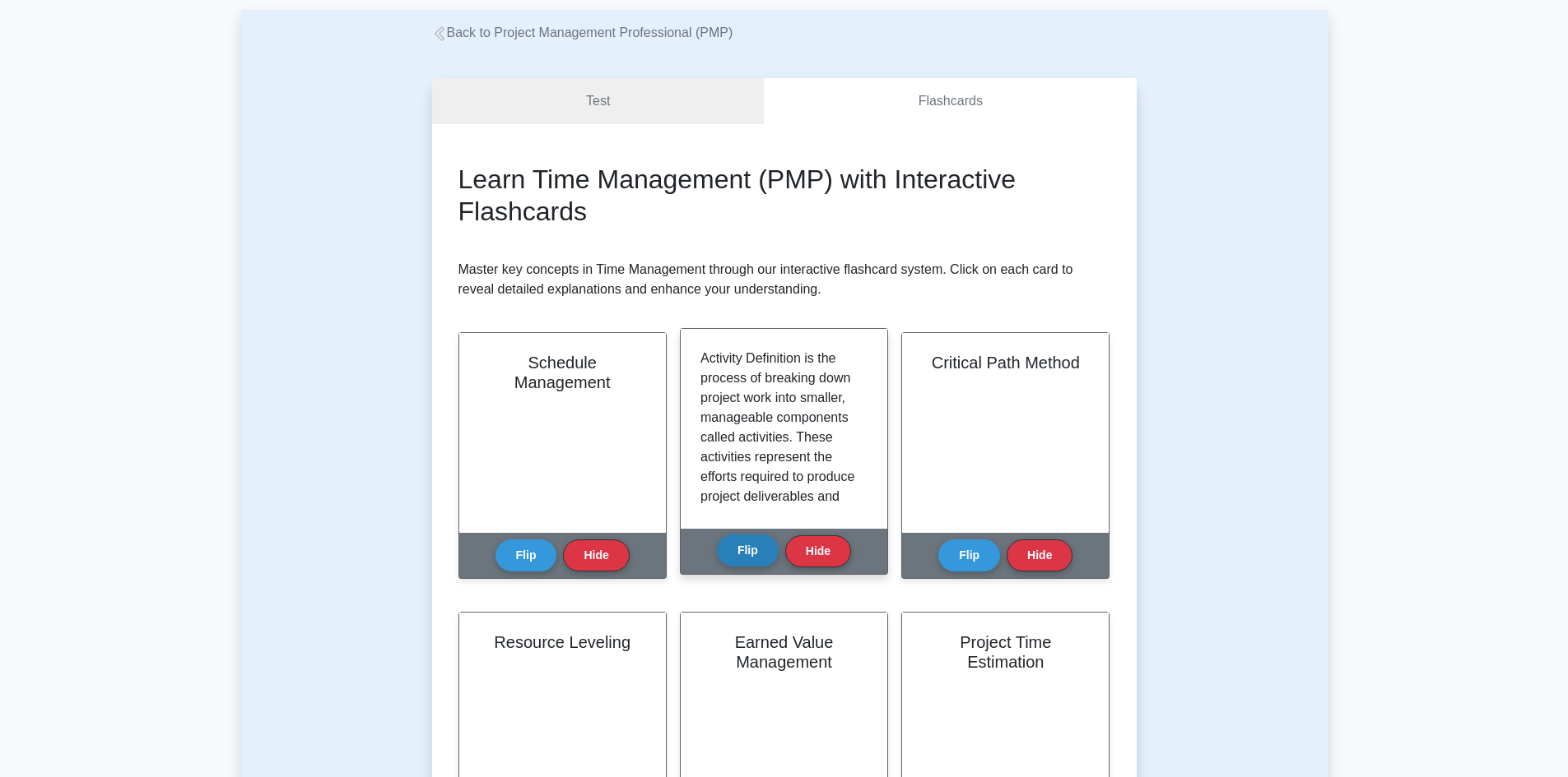
click at [736, 557] on button "Flip" at bounding box center [748, 550] width 61 height 32
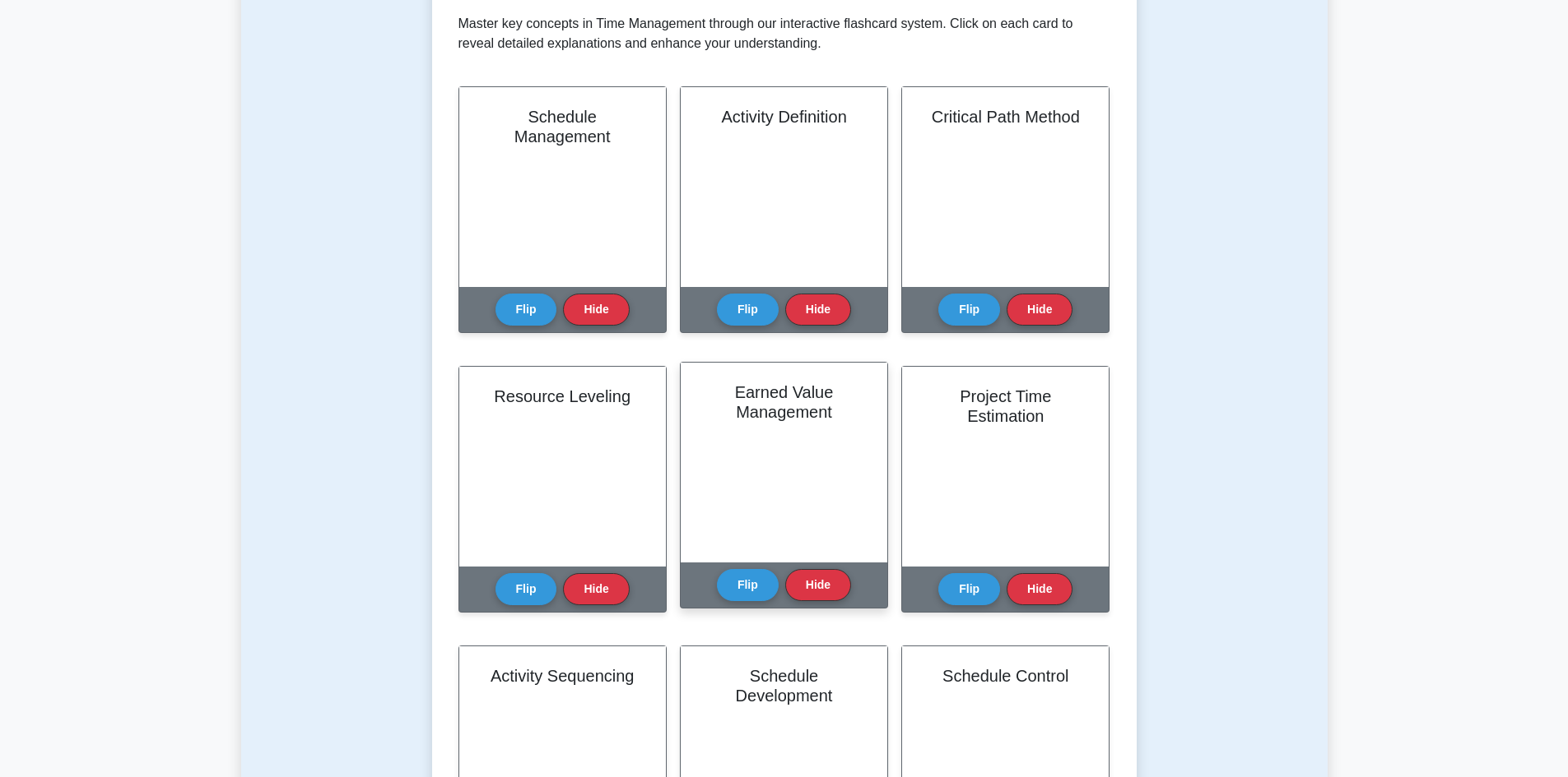
scroll to position [329, 0]
